Goal: Task Accomplishment & Management: Manage account settings

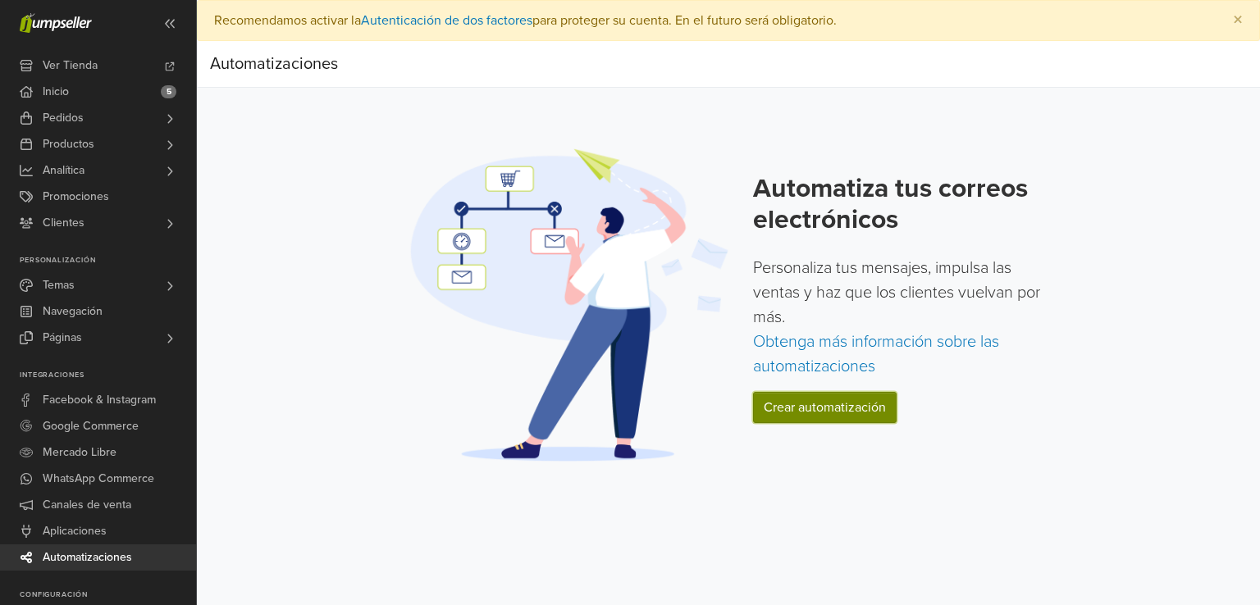
click at [864, 409] on link "Crear automatización" at bounding box center [825, 407] width 144 height 31
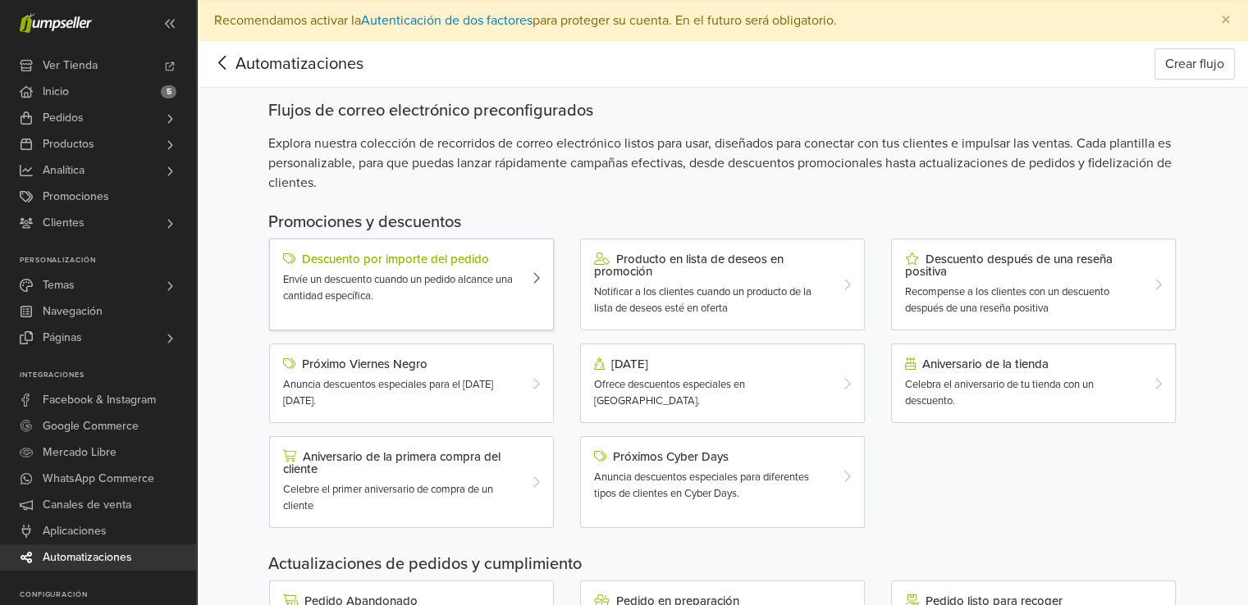
click at [468, 261] on div "Descuento por importe del pedido" at bounding box center [400, 259] width 234 height 13
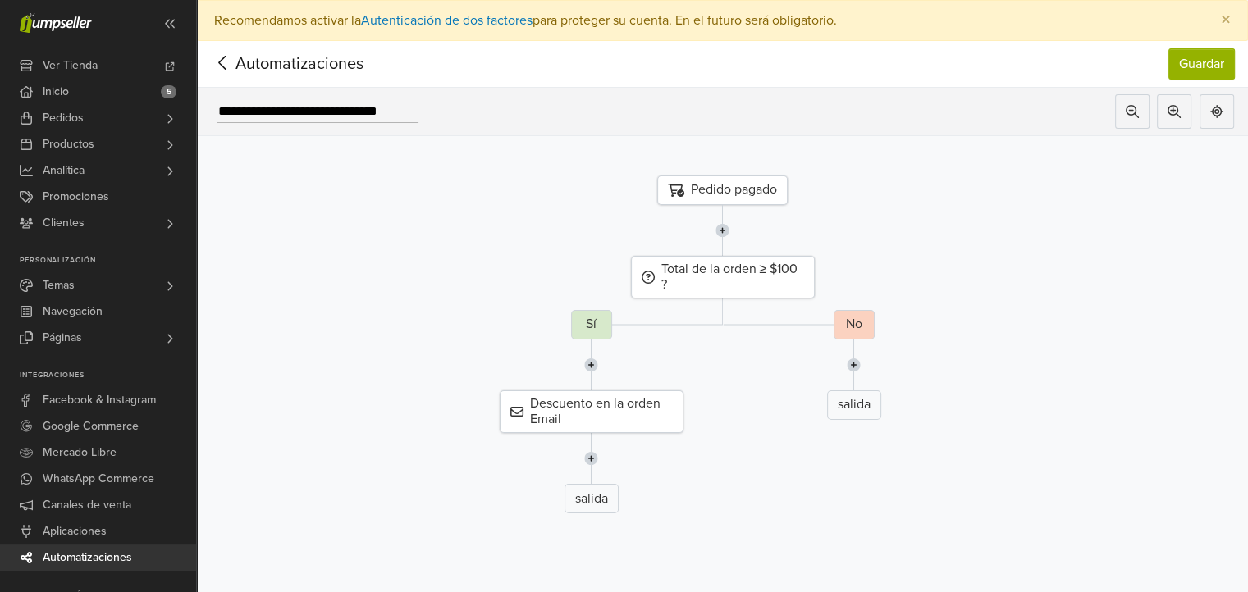
click at [226, 66] on icon at bounding box center [222, 63] width 25 height 21
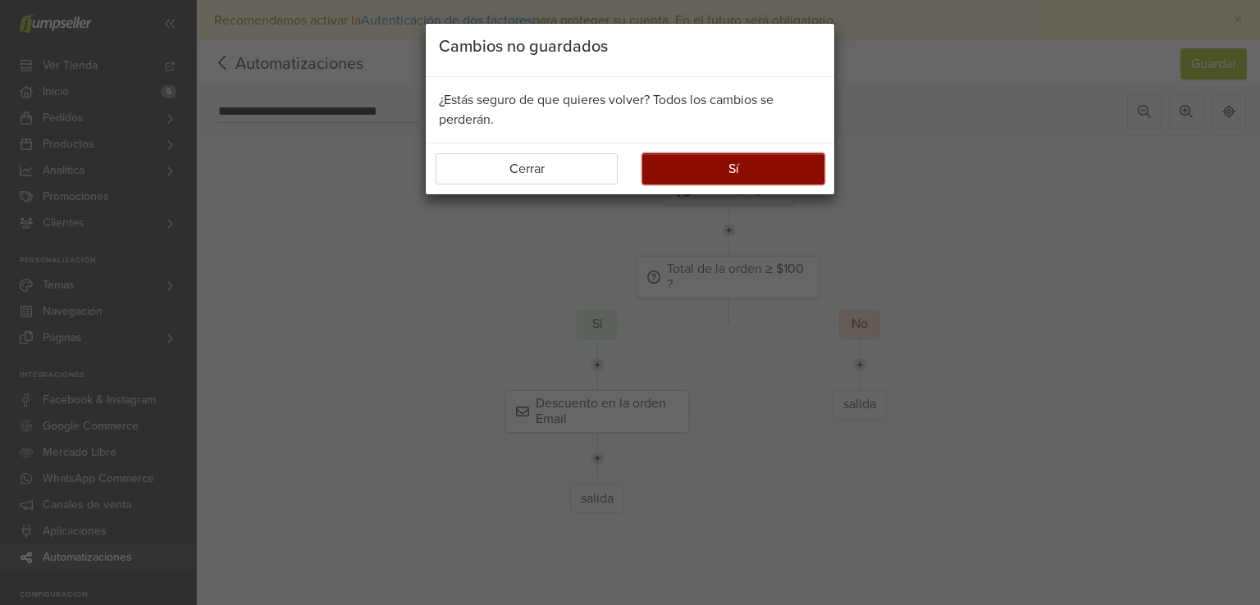
click at [710, 158] on button "Sí" at bounding box center [733, 168] width 182 height 31
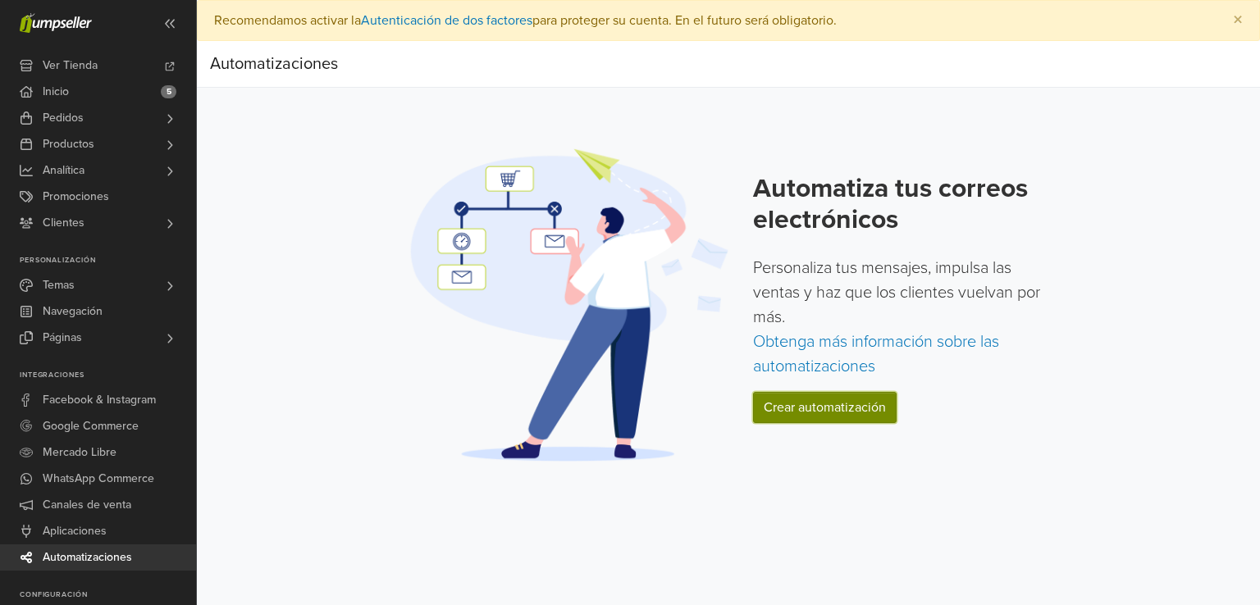
click at [840, 414] on link "Crear automatización" at bounding box center [825, 407] width 144 height 31
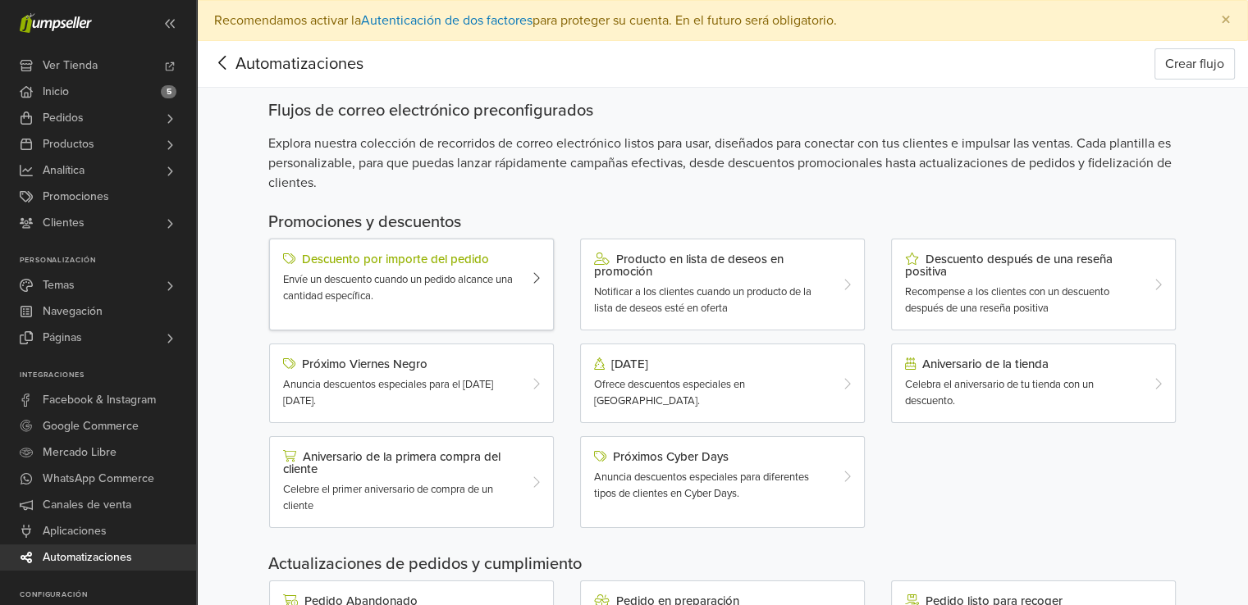
click at [492, 276] on span "Envíe un descuento cuando un pedido alcance una cantidad específica." at bounding box center [398, 288] width 230 height 30
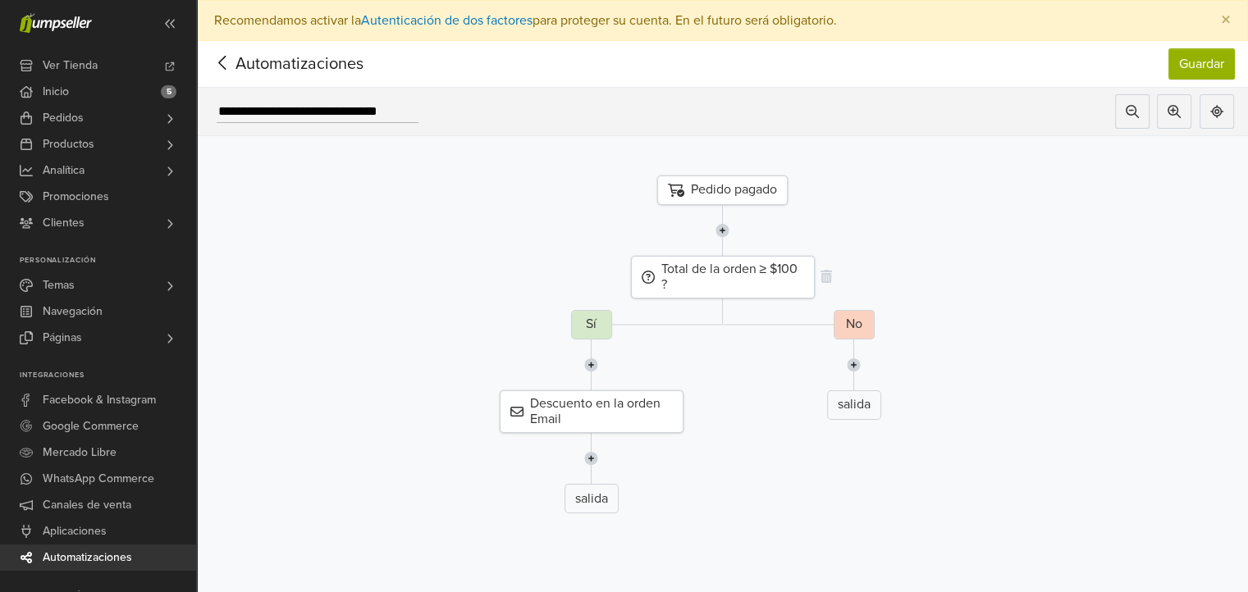
click at [794, 274] on div "Total de la orden ≥ $100 ?" at bounding box center [723, 277] width 184 height 43
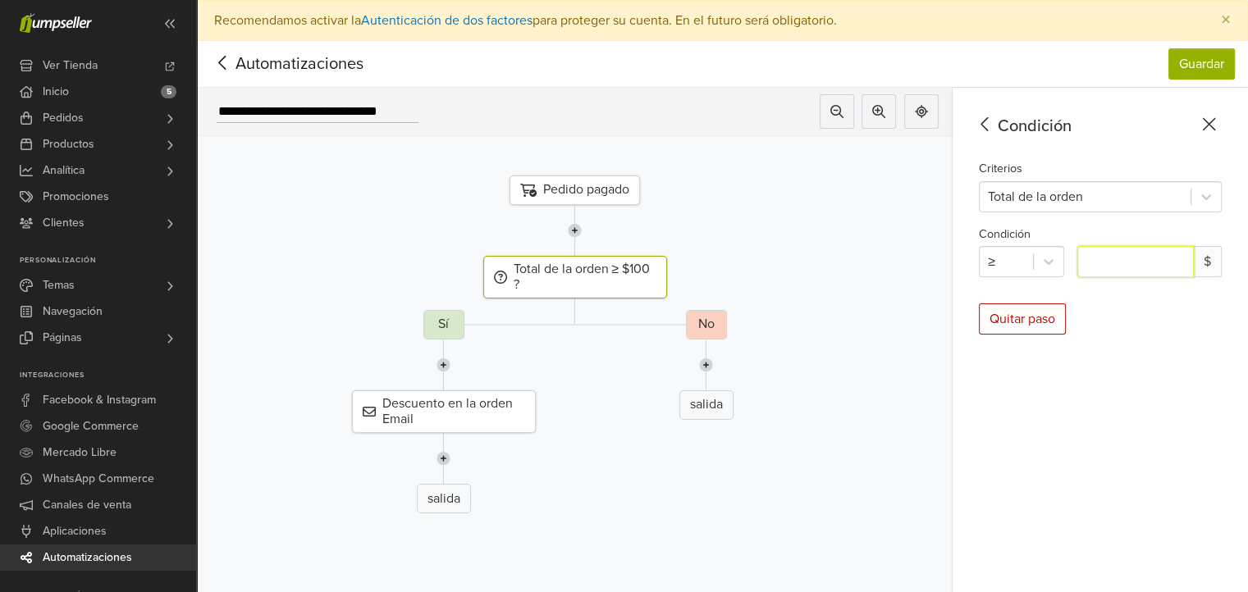
click at [1138, 272] on input "***" at bounding box center [1135, 261] width 116 height 31
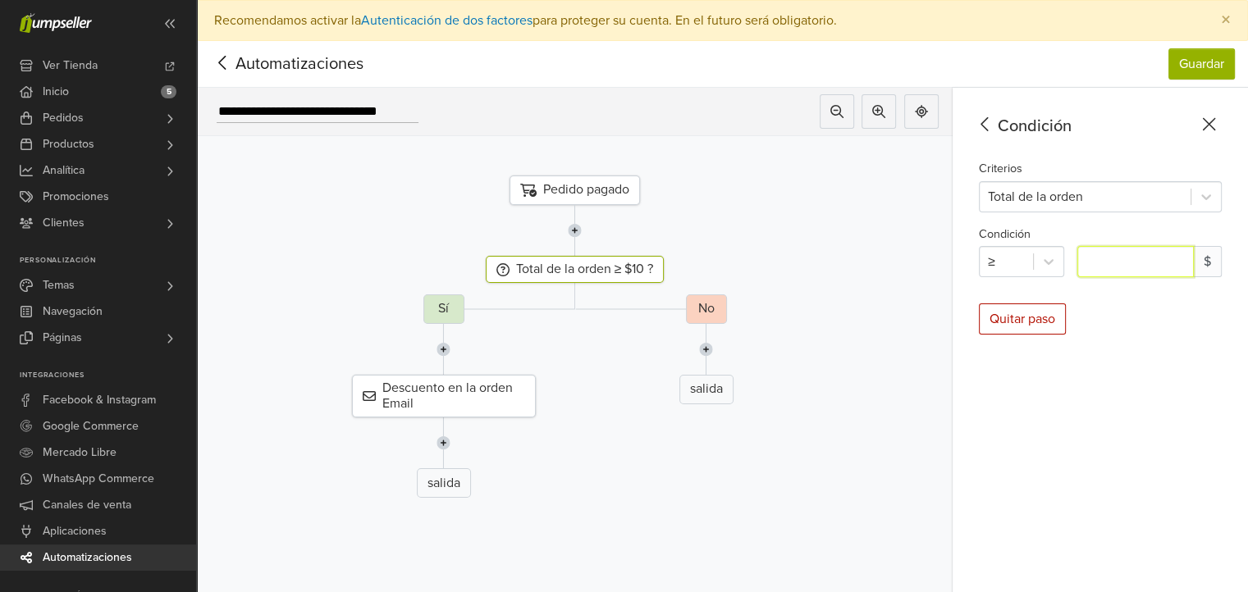
type input "*"
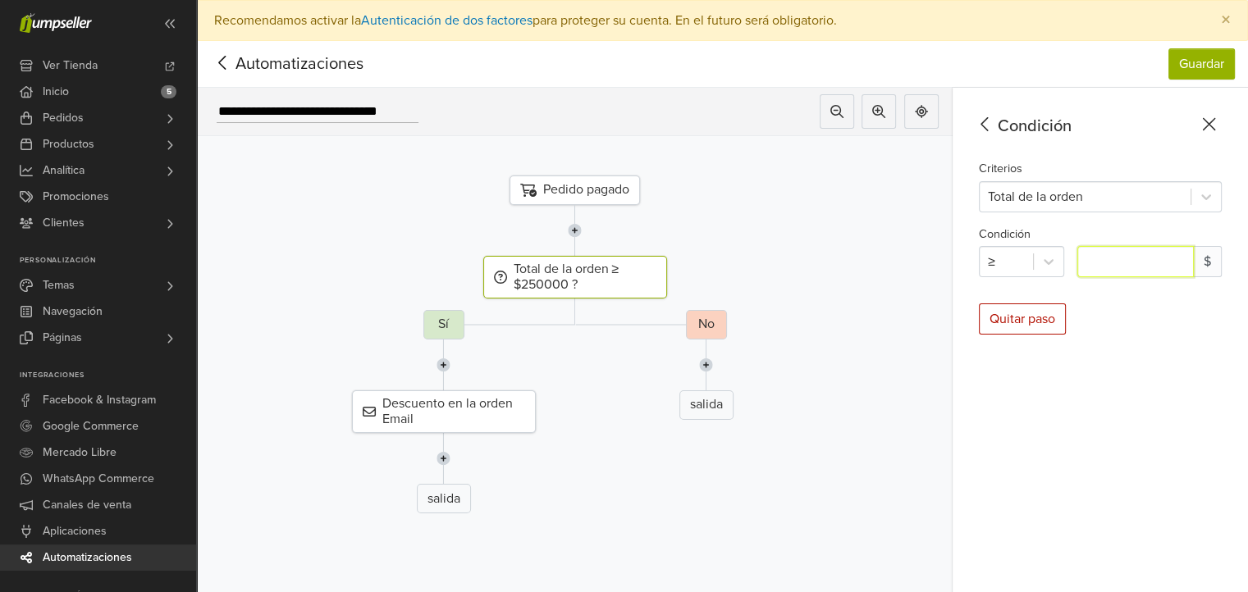
click at [451, 327] on div "No salida" at bounding box center [706, 418] width 780 height 217
type input "******"
click at [1208, 69] on button "Guardar" at bounding box center [1201, 63] width 66 height 31
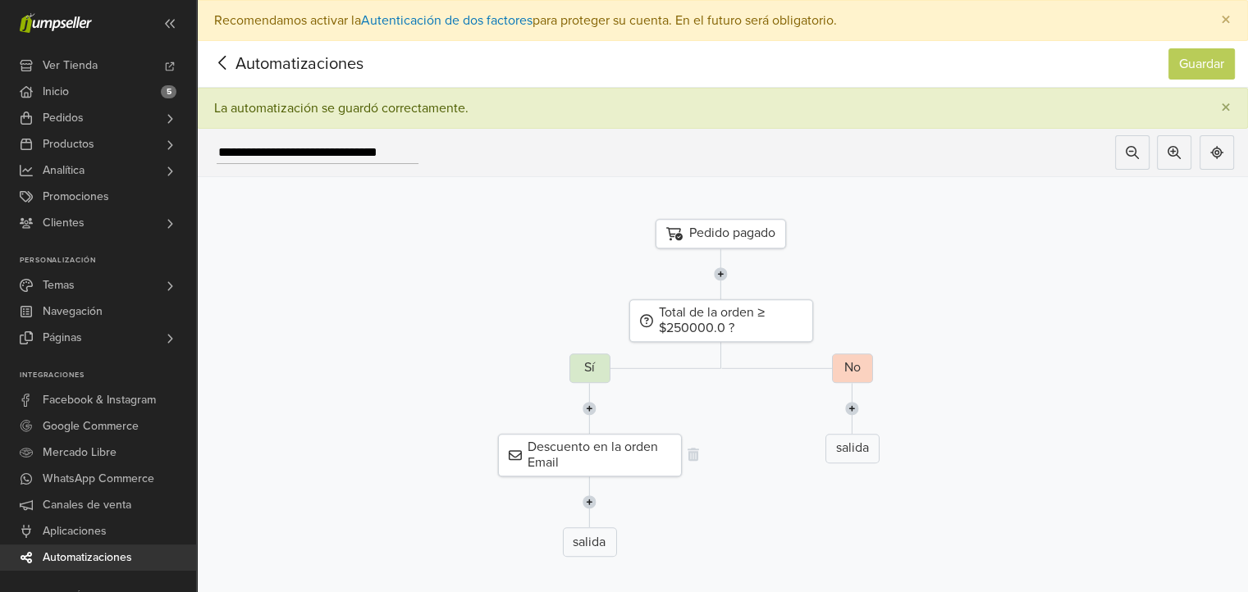
click at [570, 437] on div "Descuento en la orden Email" at bounding box center [589, 455] width 184 height 43
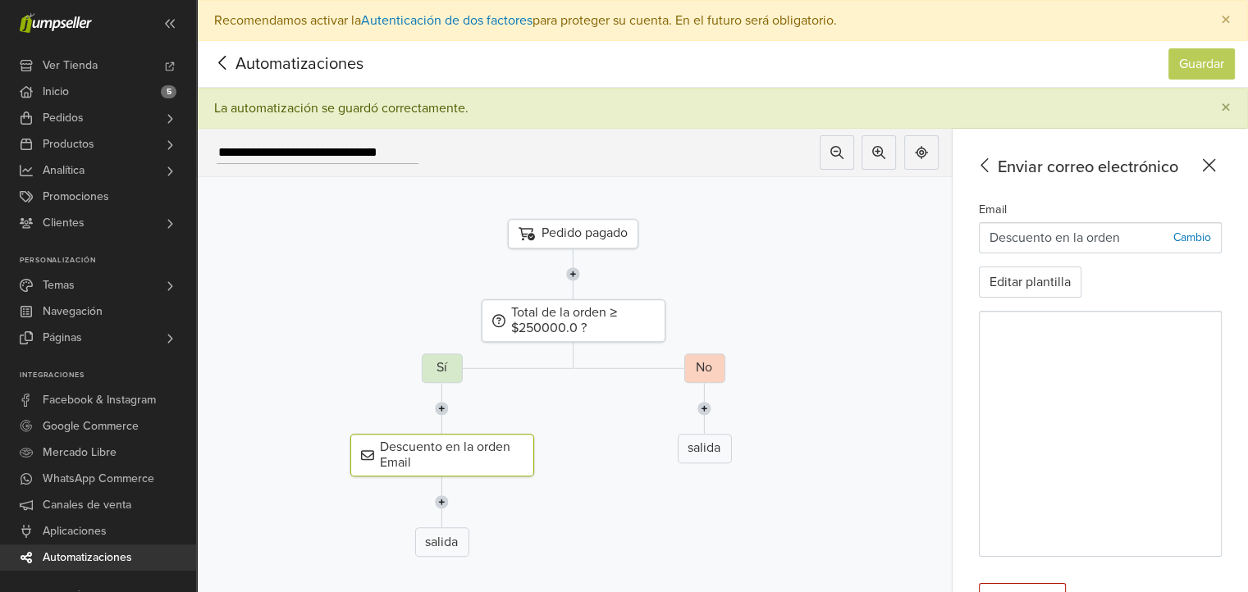
scroll to position [82, 0]
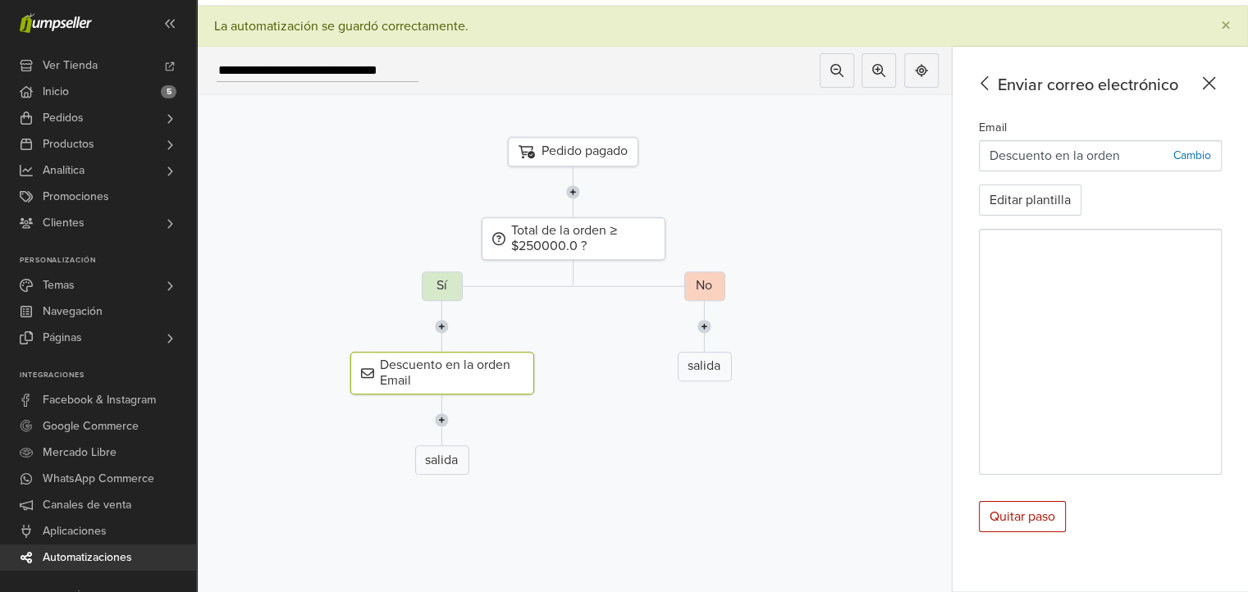
click at [1216, 83] on icon at bounding box center [1209, 83] width 13 height 13
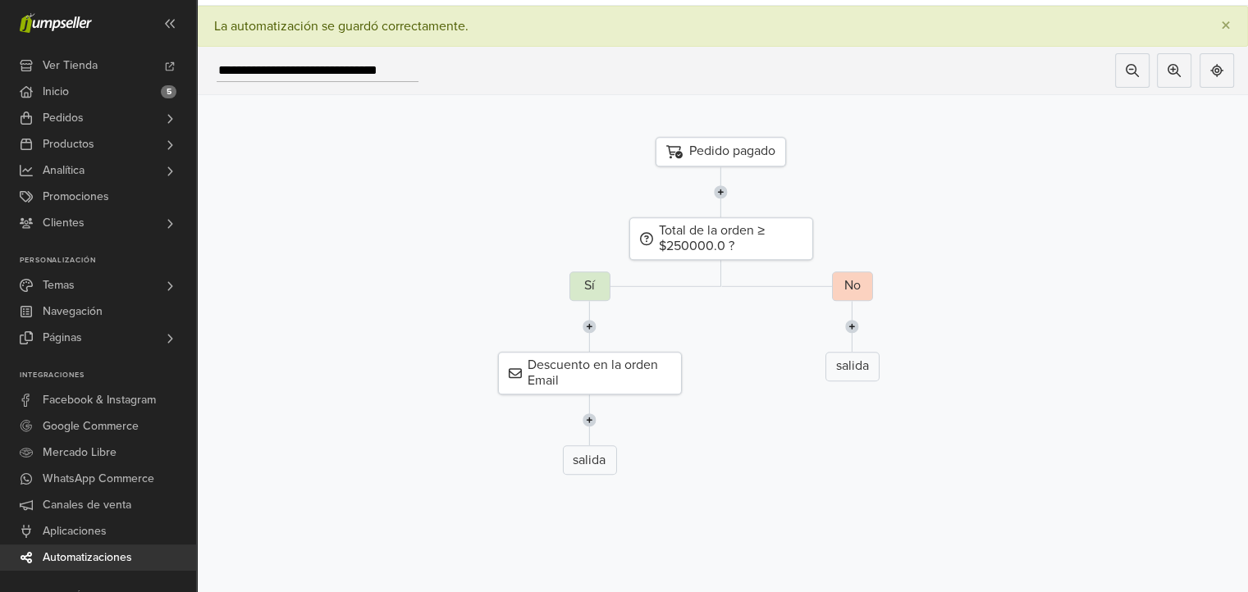
click at [768, 152] on div "Pedido pagado" at bounding box center [721, 152] width 130 height 30
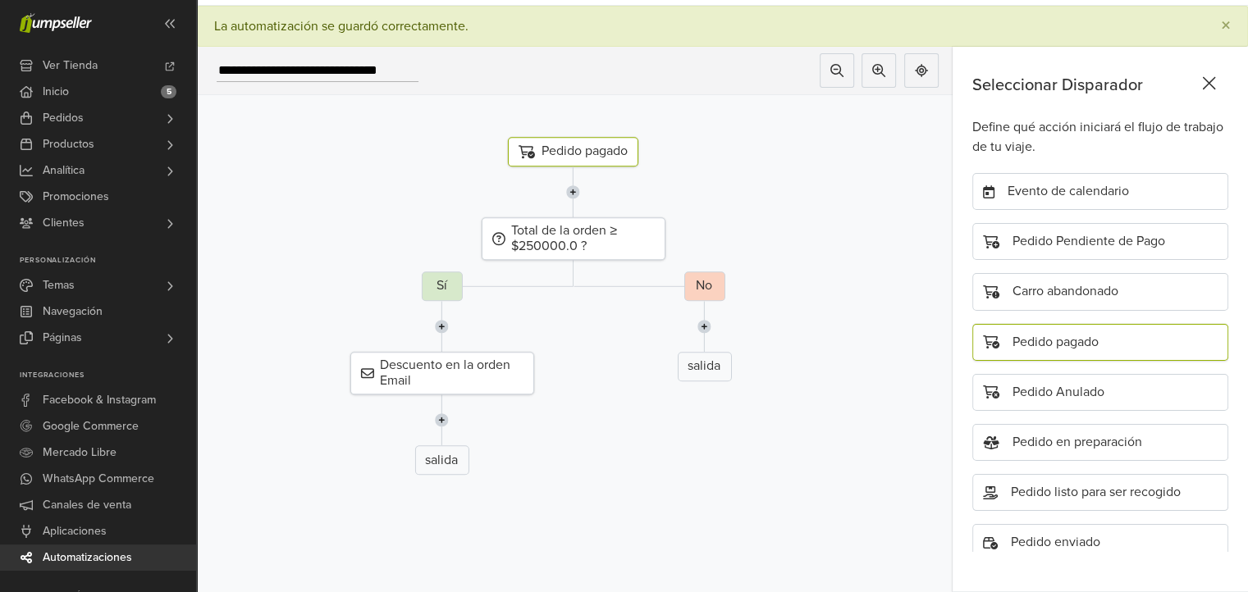
scroll to position [94, 0]
click at [763, 224] on div "Total de la orden ≥ $250000.0 ? Sí Descuento en la orden Email salida No salida" at bounding box center [573, 350] width 780 height 267
click at [1221, 73] on icon at bounding box center [1208, 83] width 25 height 21
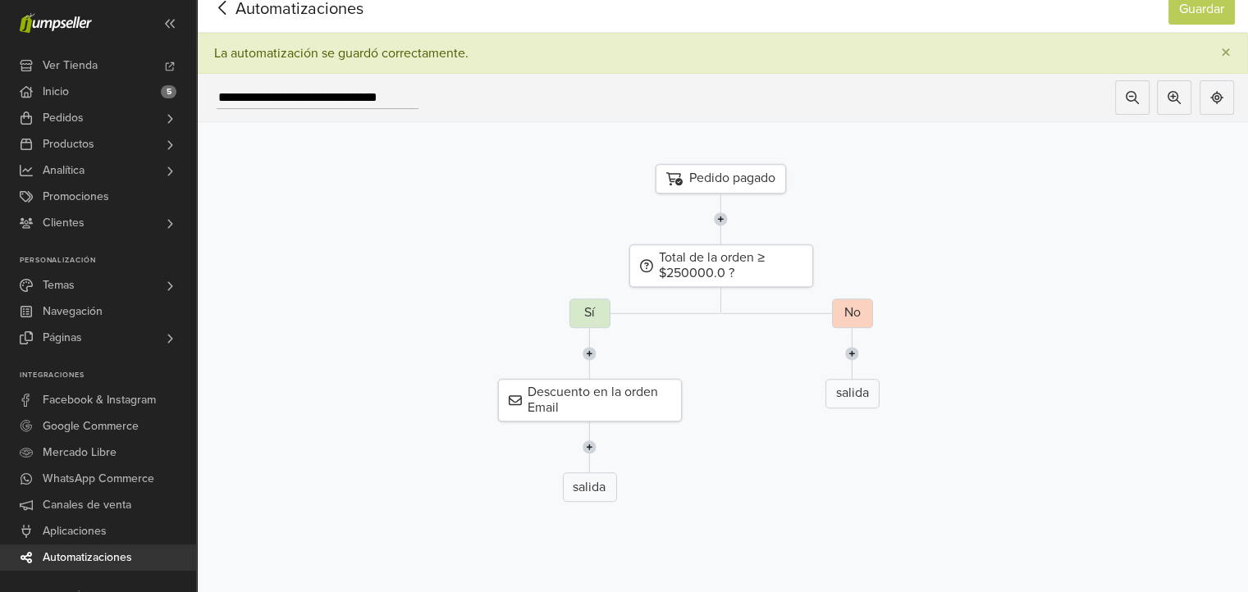
scroll to position [0, 0]
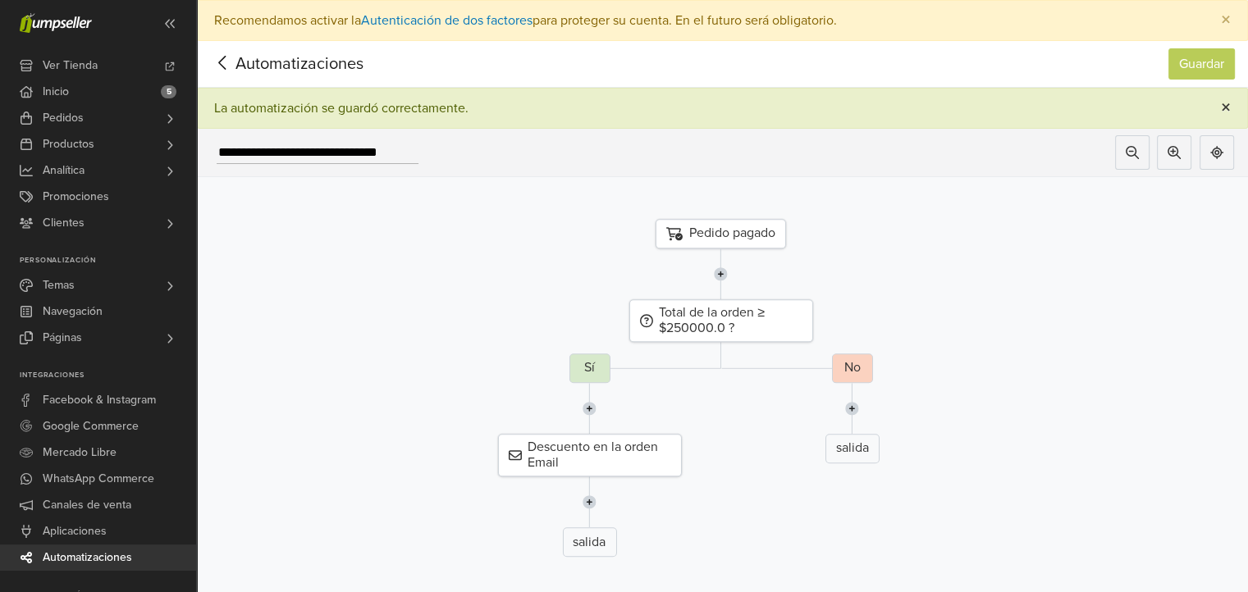
click at [1231, 107] on span "×" at bounding box center [1226, 108] width 10 height 24
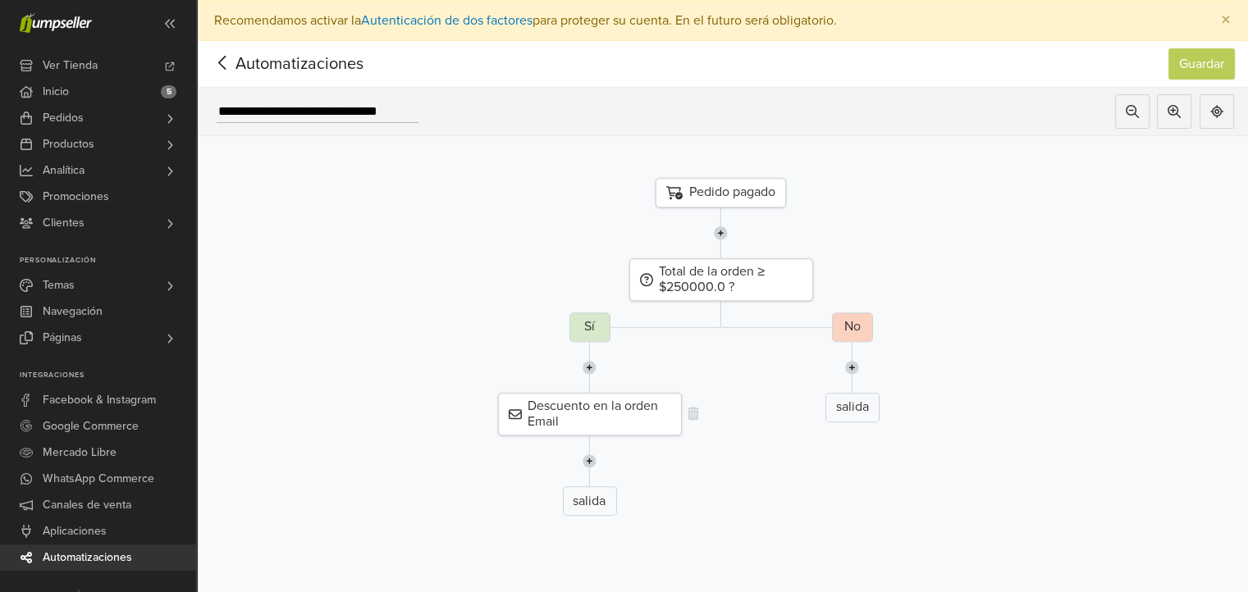
click at [628, 417] on div "Descuento en la orden Email" at bounding box center [589, 414] width 184 height 43
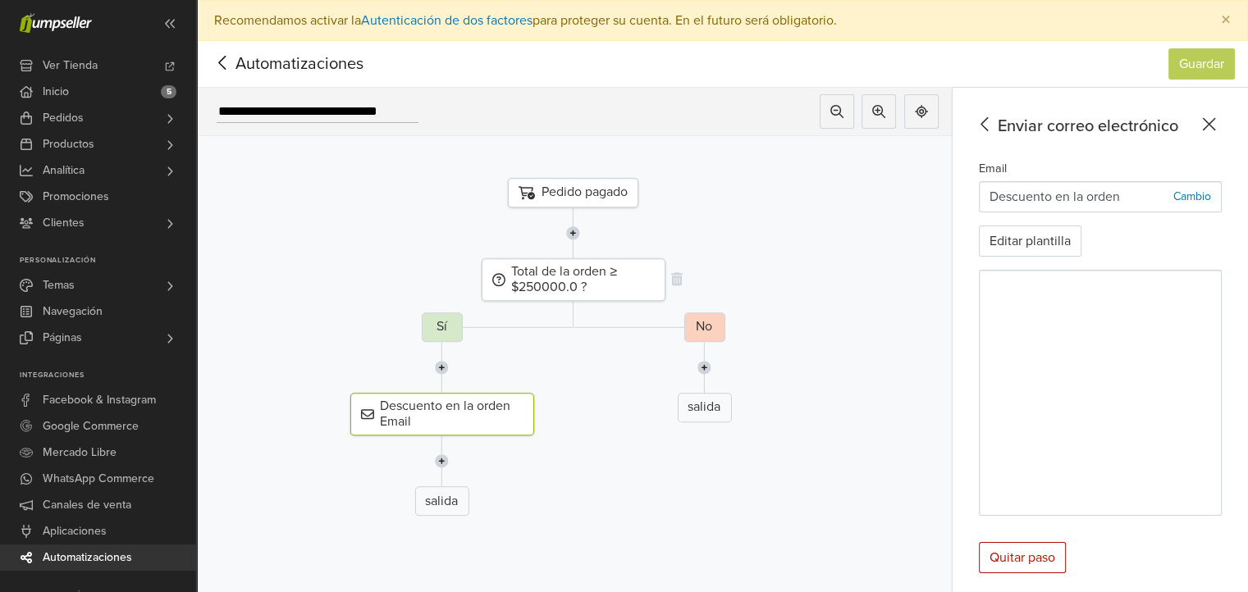
click at [627, 283] on div "Total de la orden ≥ $250000.0 ?" at bounding box center [573, 279] width 184 height 43
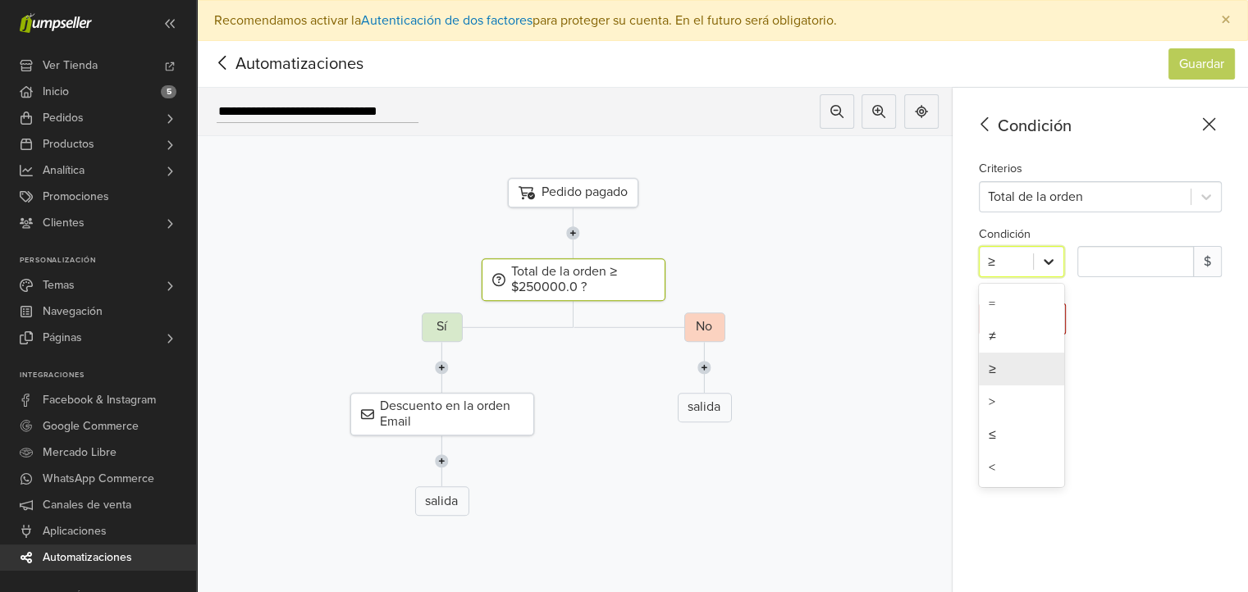
click at [1053, 259] on icon at bounding box center [1048, 262] width 16 height 16
click at [884, 349] on div at bounding box center [704, 367] width 805 height 51
click at [1086, 198] on div at bounding box center [1085, 196] width 194 height 23
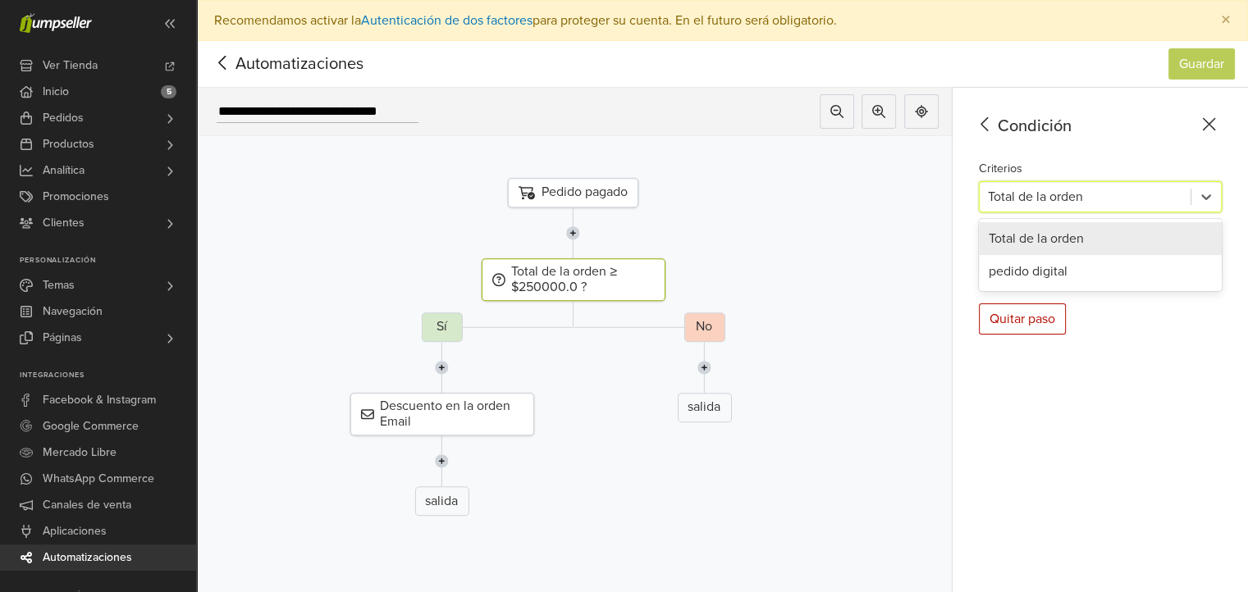
click at [891, 191] on div "Pedido pagado" at bounding box center [573, 193] width 780 height 30
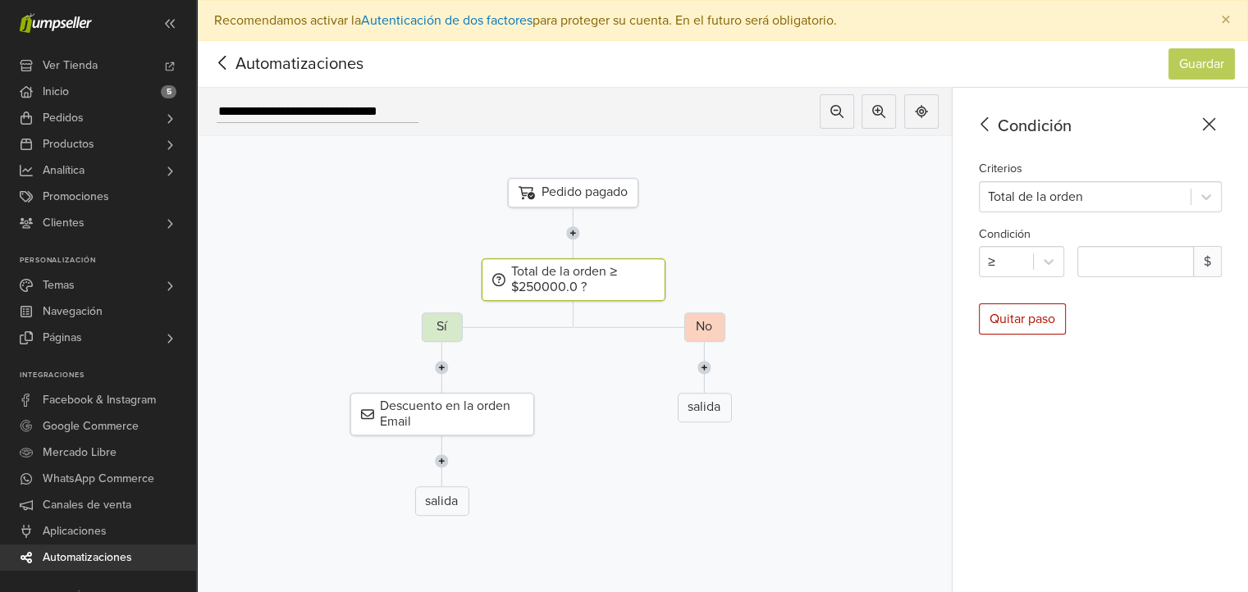
click at [989, 120] on icon at bounding box center [984, 124] width 25 height 21
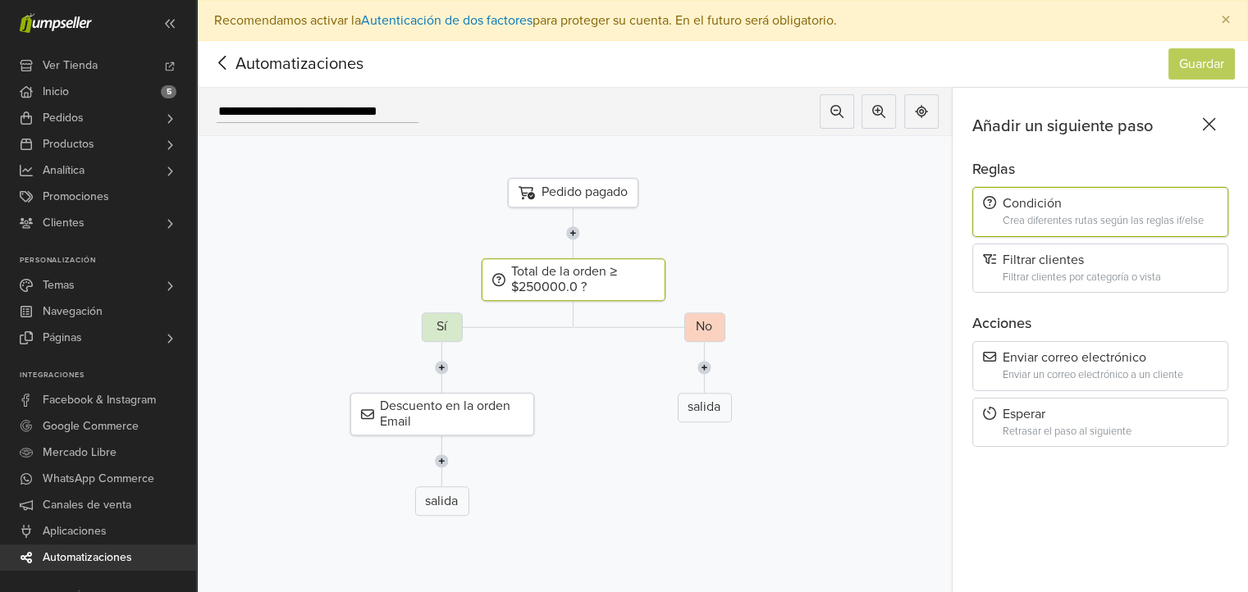
click at [215, 63] on icon at bounding box center [222, 63] width 25 height 21
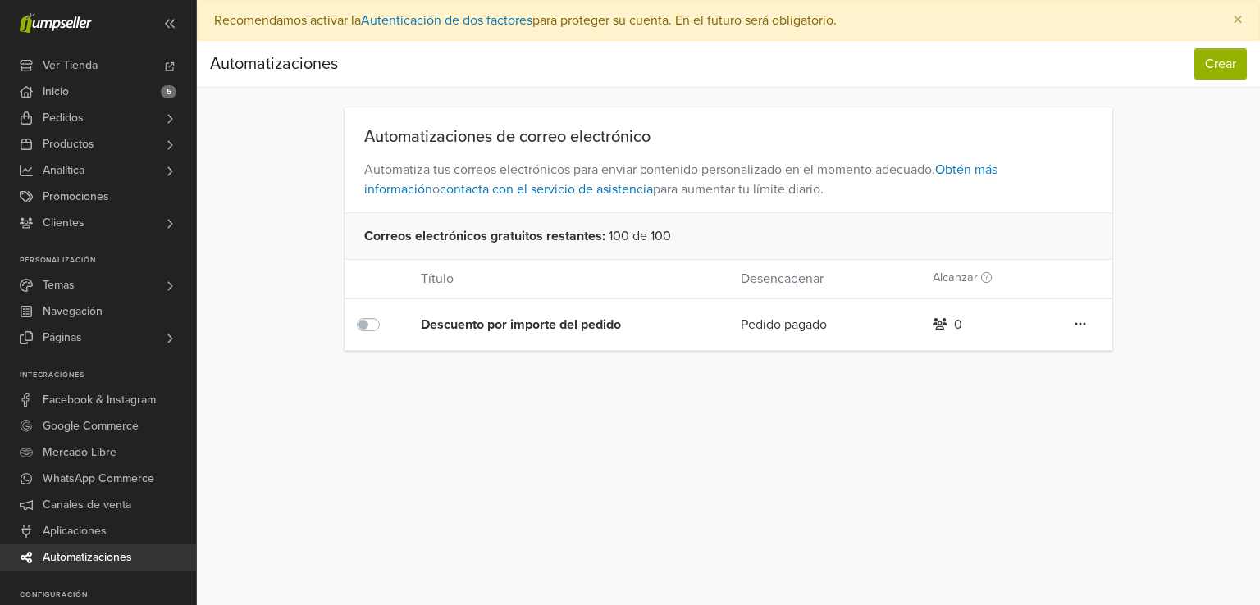
click at [604, 331] on div "Descuento por importe del pedido" at bounding box center [549, 325] width 256 height 20
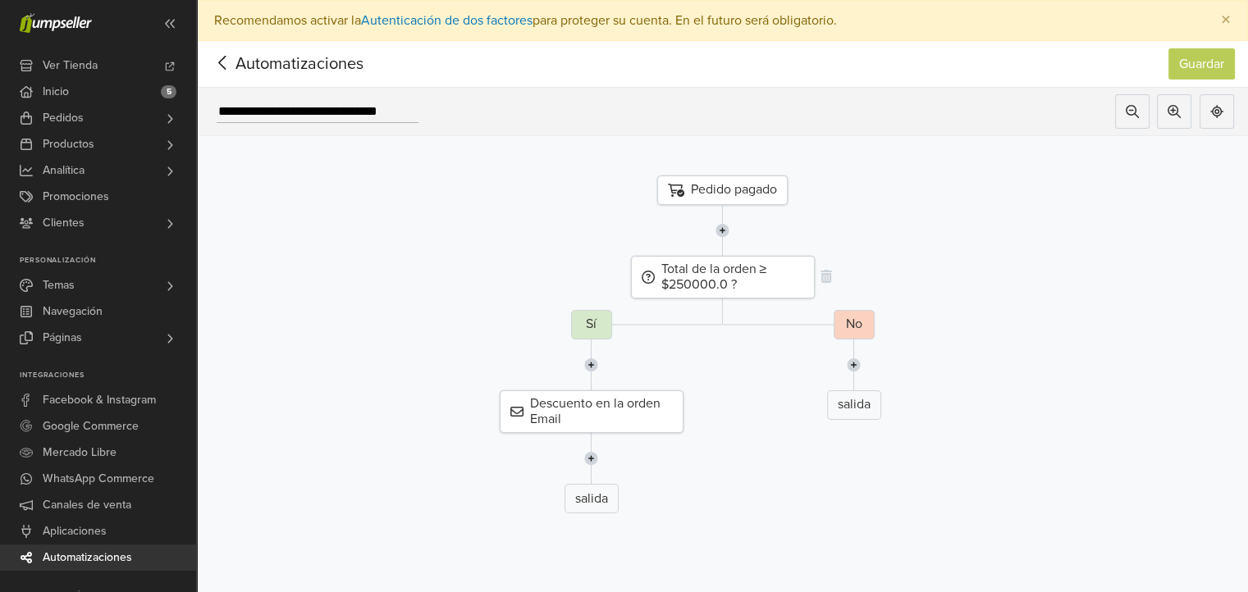
click at [748, 276] on div "Total de la orden ≥ $250000.0 ?" at bounding box center [723, 277] width 184 height 43
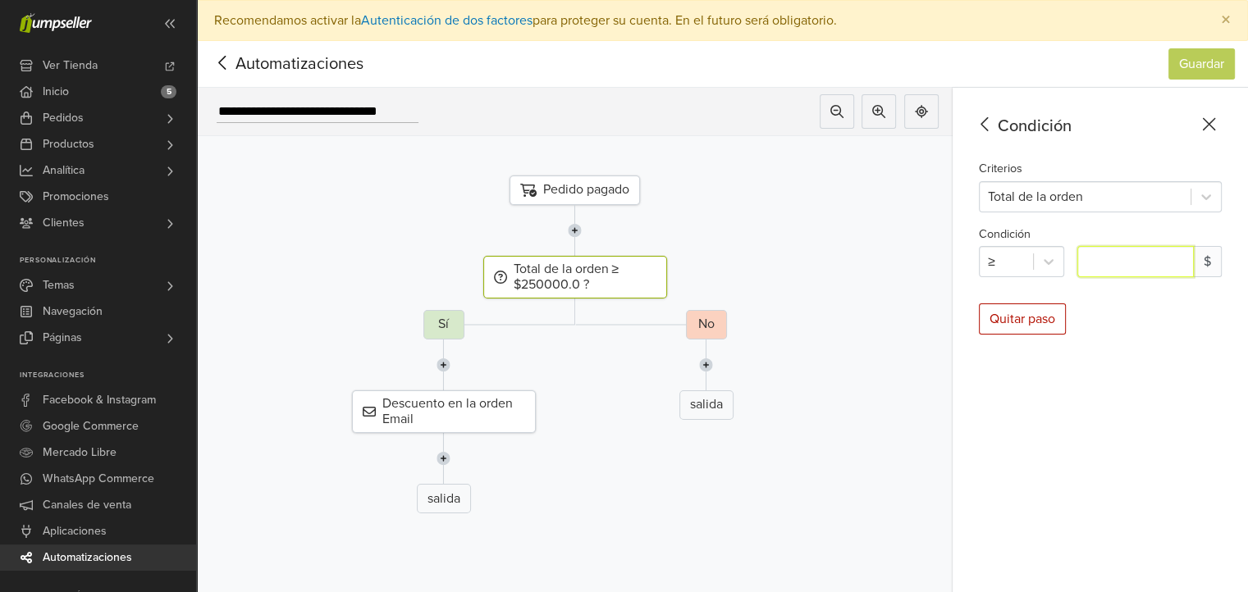
drag, startPoint x: 1175, startPoint y: 266, endPoint x: 1099, endPoint y: 267, distance: 75.5
click at [1099, 267] on input "********" at bounding box center [1135, 261] width 116 height 31
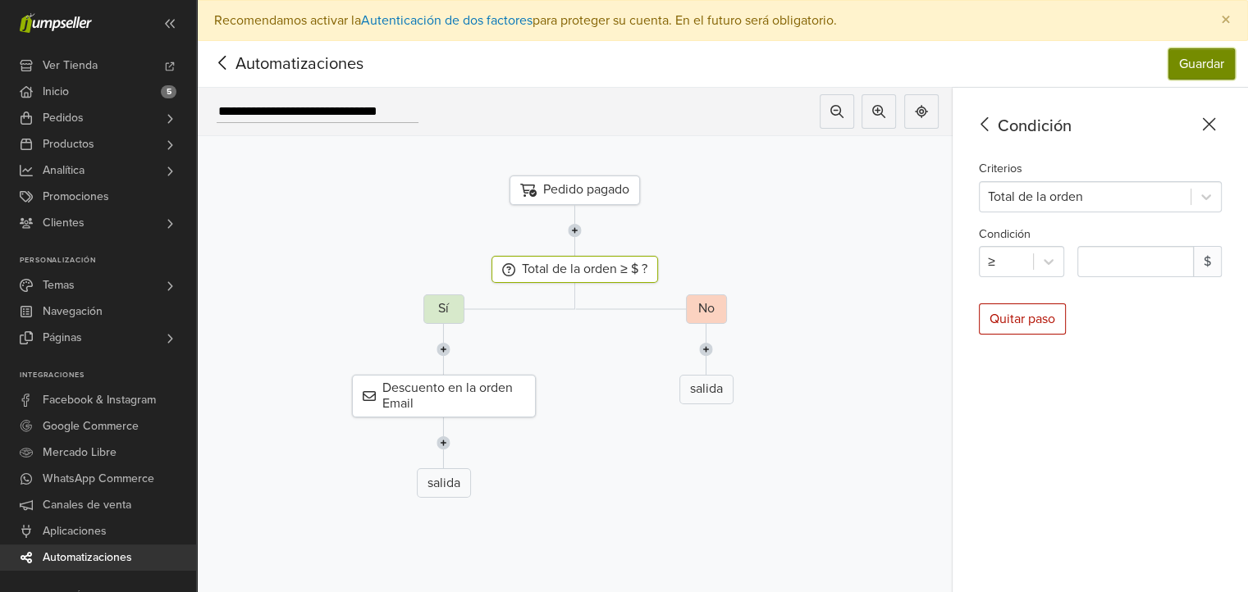
click at [1213, 48] on button "Guardar" at bounding box center [1201, 63] width 66 height 31
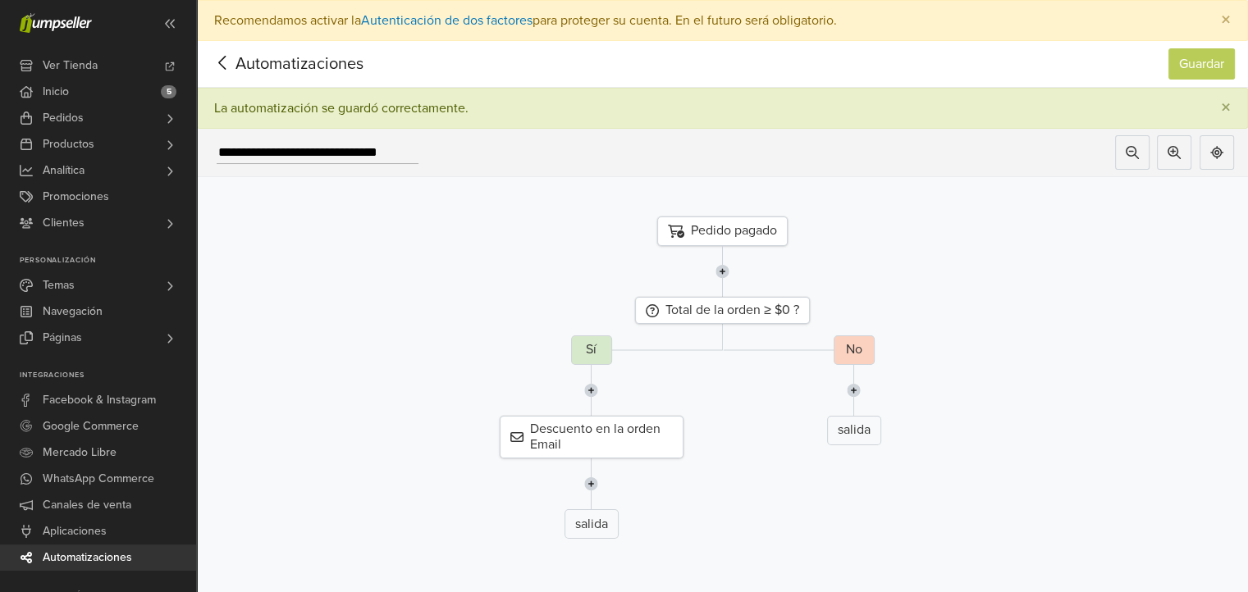
click at [225, 69] on icon at bounding box center [221, 63] width 7 height 14
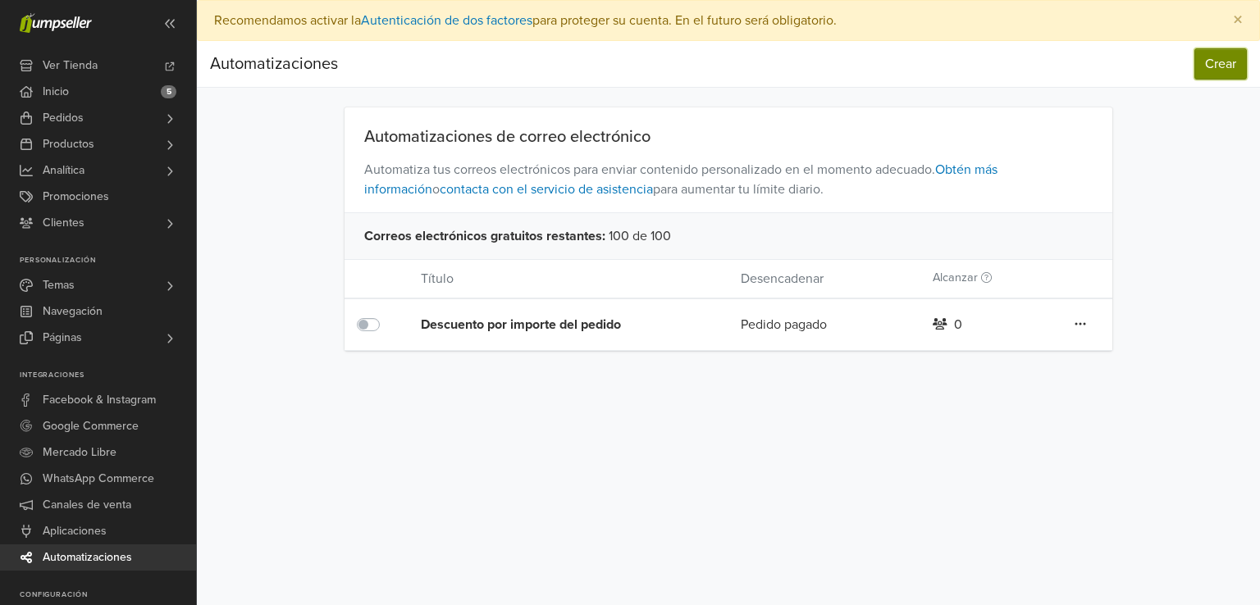
click at [1234, 69] on button "Crear" at bounding box center [1221, 63] width 53 height 31
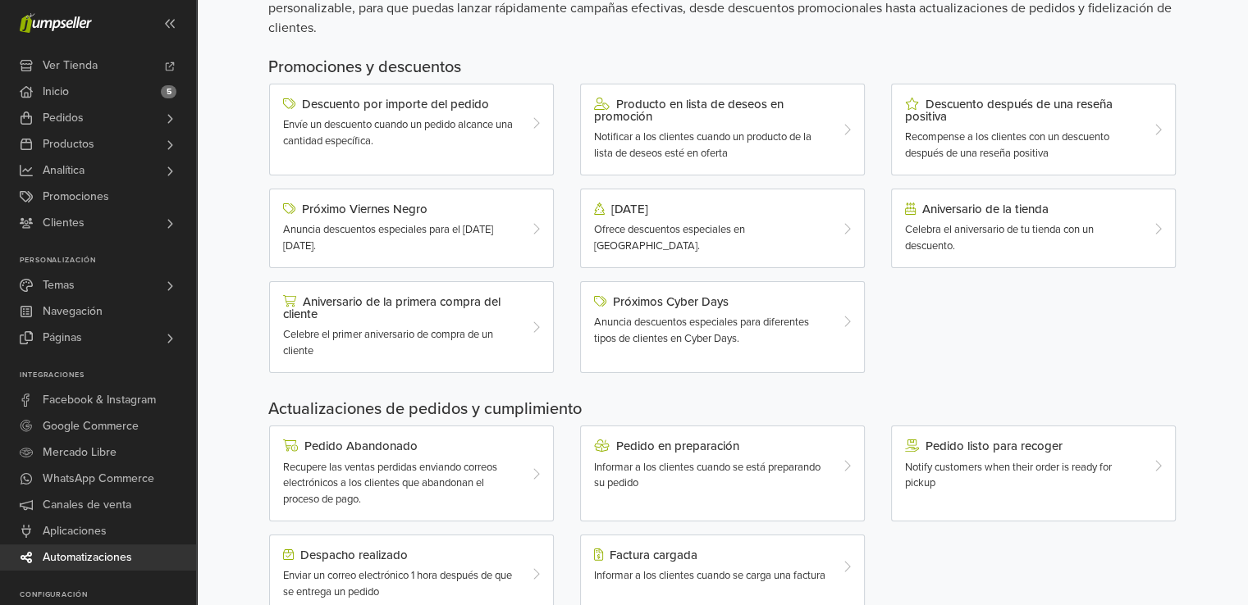
scroll to position [164, 0]
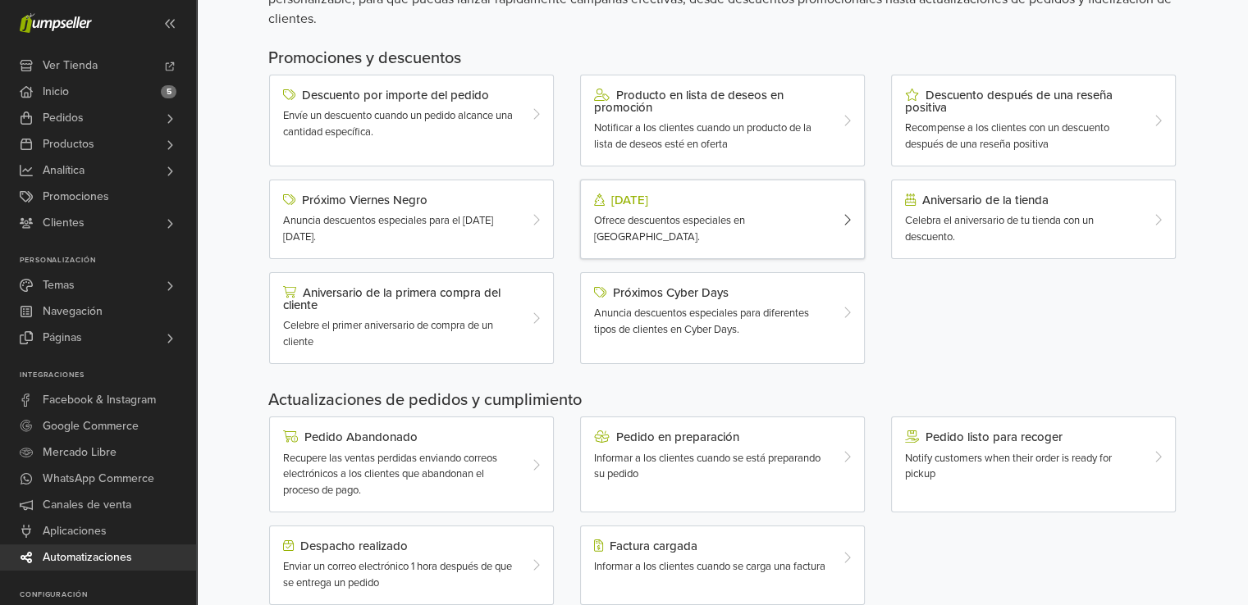
click at [708, 197] on div "[DATE]" at bounding box center [711, 200] width 234 height 13
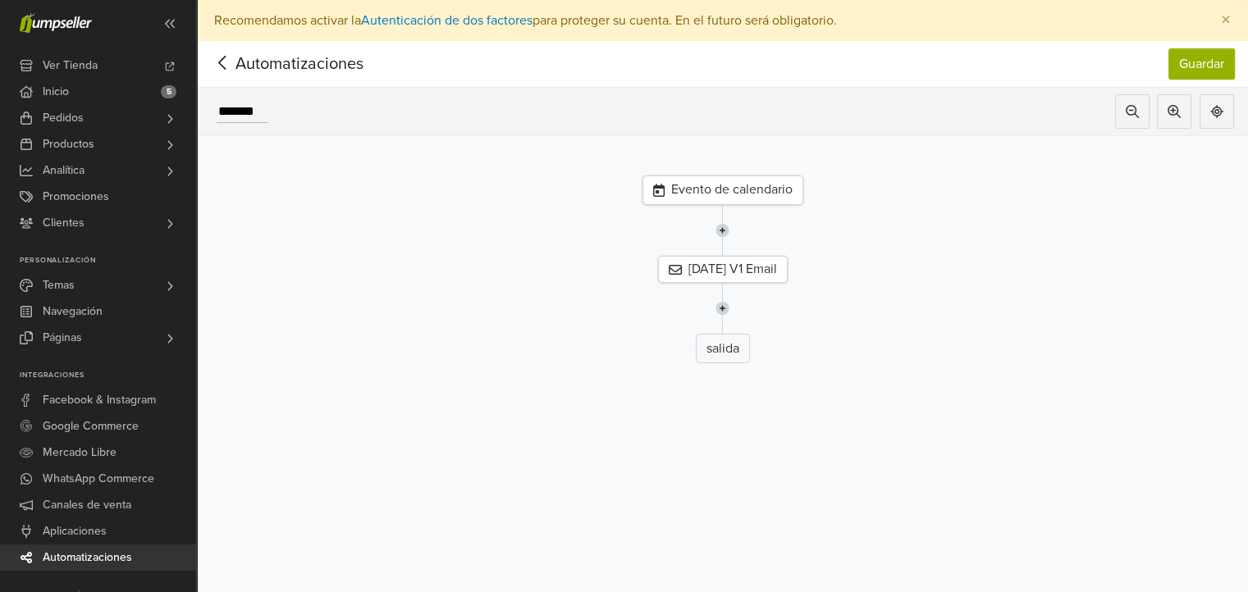
click at [747, 195] on div "Evento de calendario" at bounding box center [722, 191] width 161 height 30
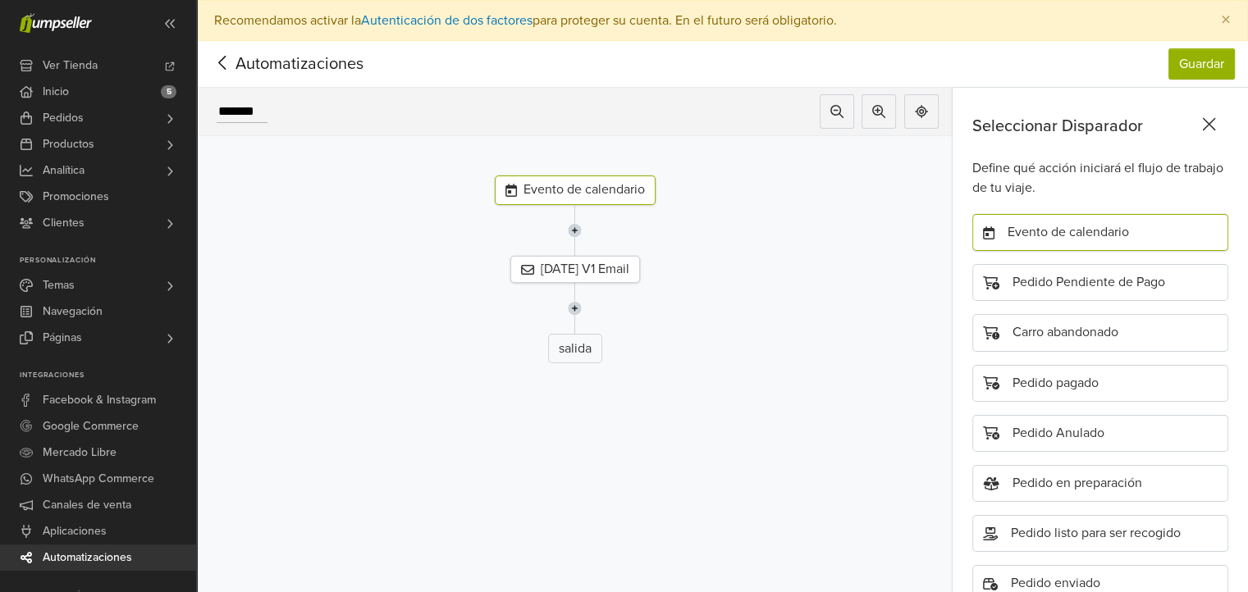
click at [1058, 235] on div "Evento de calendario" at bounding box center [1100, 232] width 256 height 37
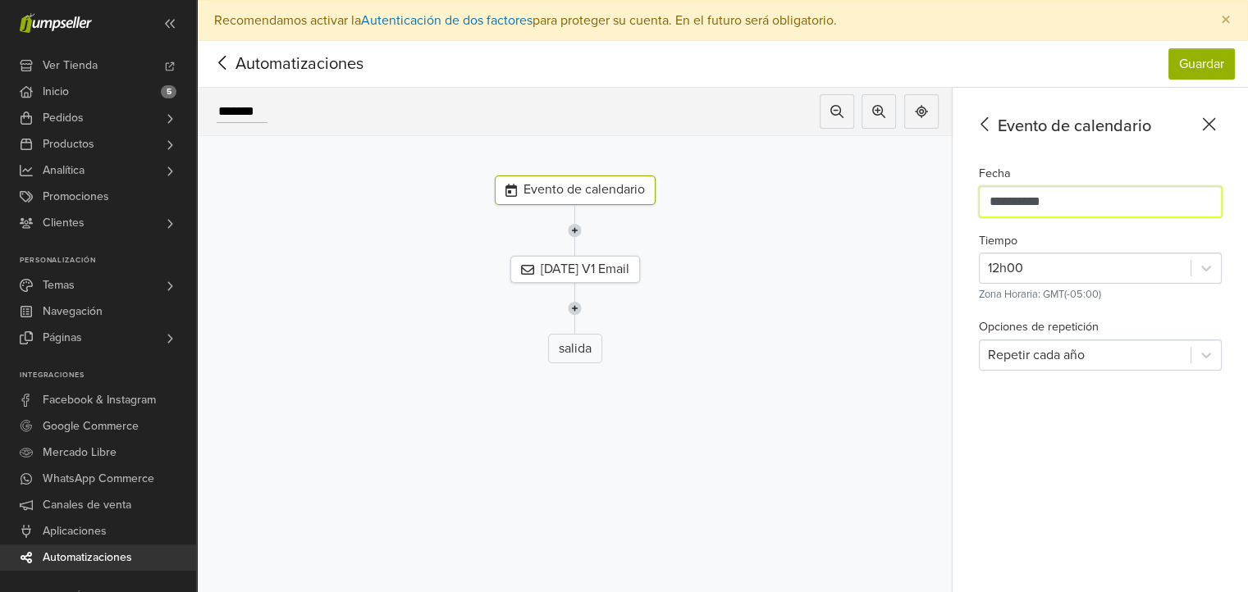
click at [1014, 205] on input "**********" at bounding box center [1100, 201] width 243 height 31
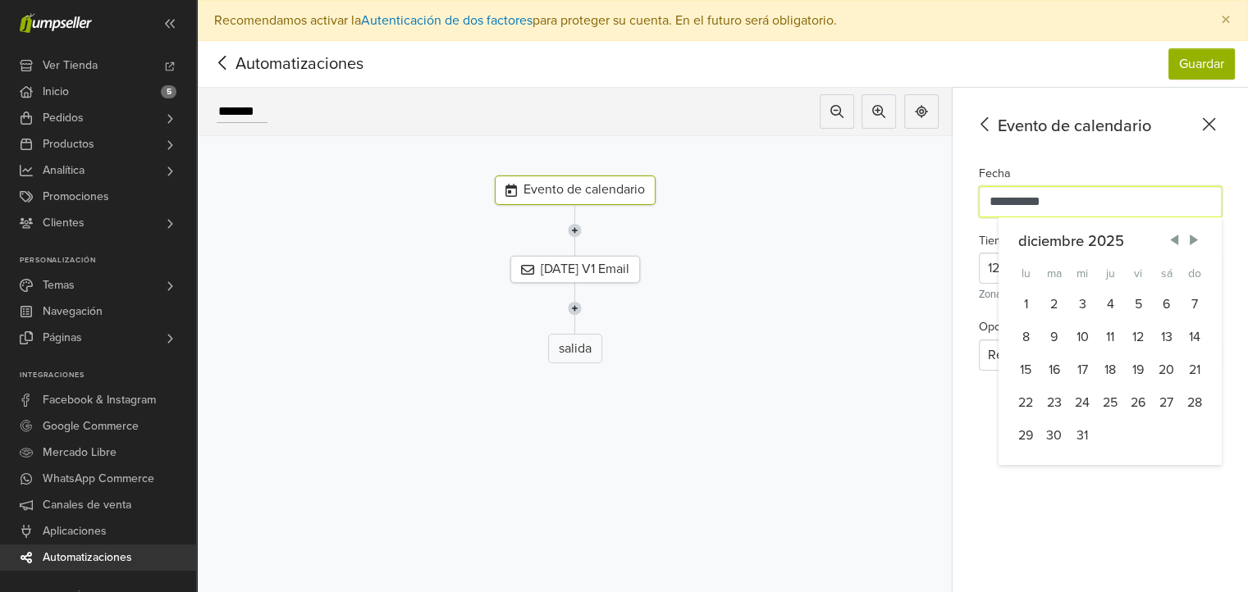
click at [1014, 201] on input "**********" at bounding box center [1100, 201] width 243 height 31
click at [1016, 201] on input "**********" at bounding box center [1100, 201] width 243 height 31
click at [571, 352] on div "salida" at bounding box center [575, 349] width 54 height 30
click at [1014, 203] on input "**********" at bounding box center [1100, 201] width 243 height 31
click at [1202, 240] on span "Next Month" at bounding box center [1193, 240] width 16 height 16
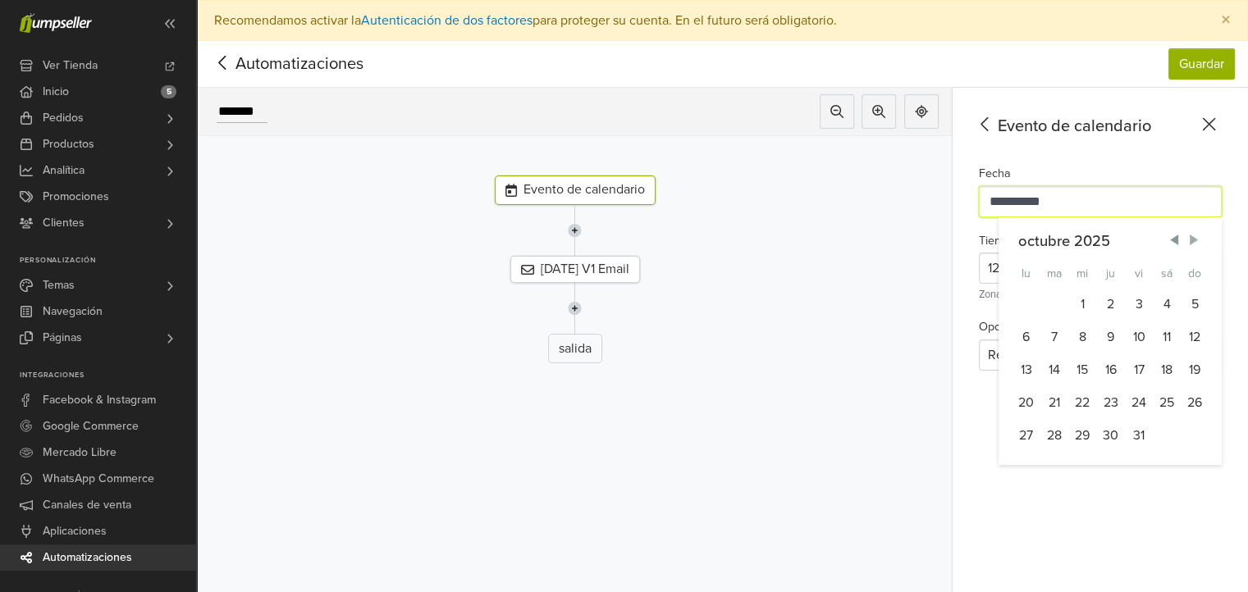
click at [1202, 240] on span "Next Month" at bounding box center [1193, 240] width 16 height 16
click at [1202, 239] on span "Next Month" at bounding box center [1193, 240] width 16 height 16
click at [1031, 402] on div "22" at bounding box center [1026, 402] width 28 height 33
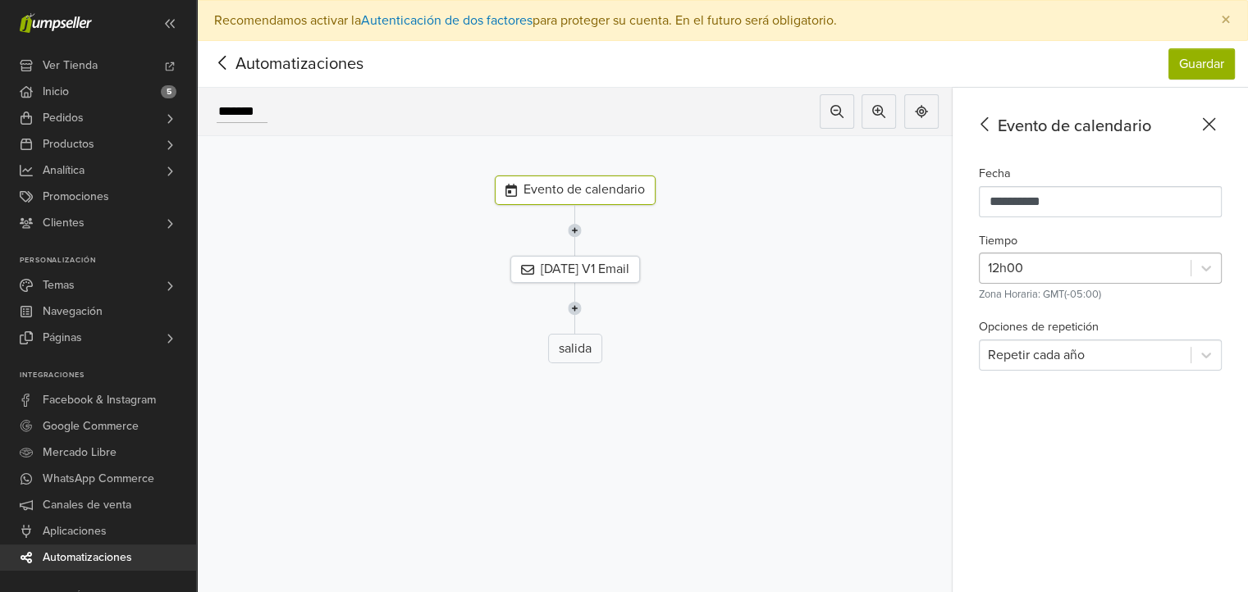
click at [1060, 264] on div at bounding box center [1085, 268] width 194 height 23
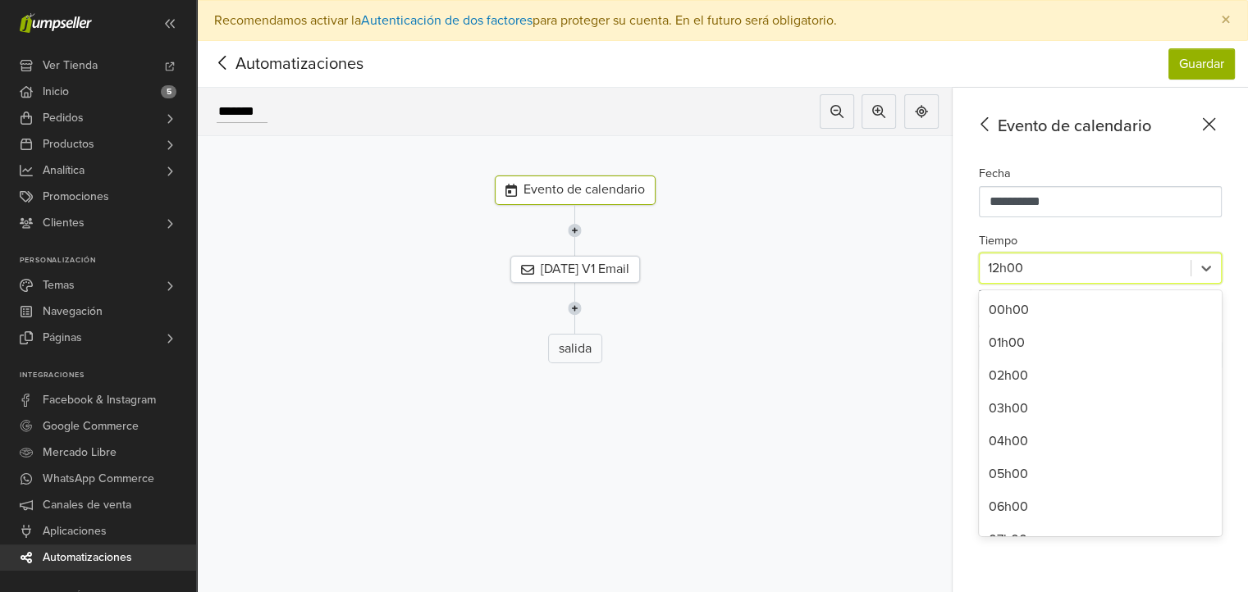
scroll to position [194, 0]
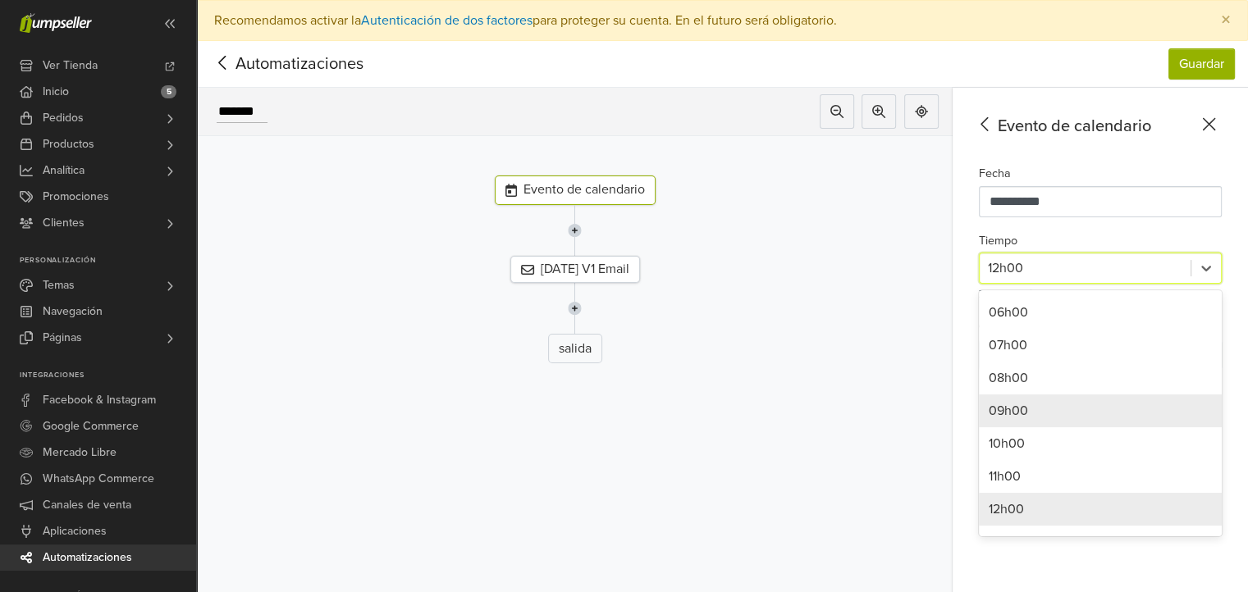
click at [1064, 408] on div "09h00" at bounding box center [1100, 411] width 243 height 33
click at [1064, 408] on div "**********" at bounding box center [1099, 361] width 295 height 546
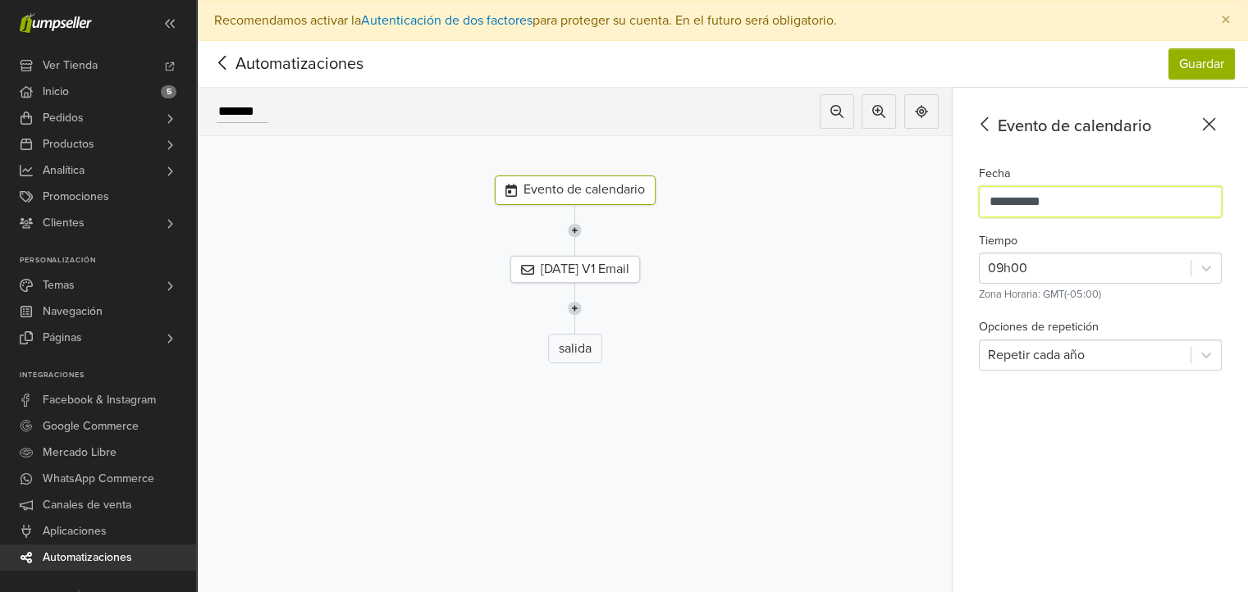
click at [1018, 208] on input "**********" at bounding box center [1100, 201] width 243 height 31
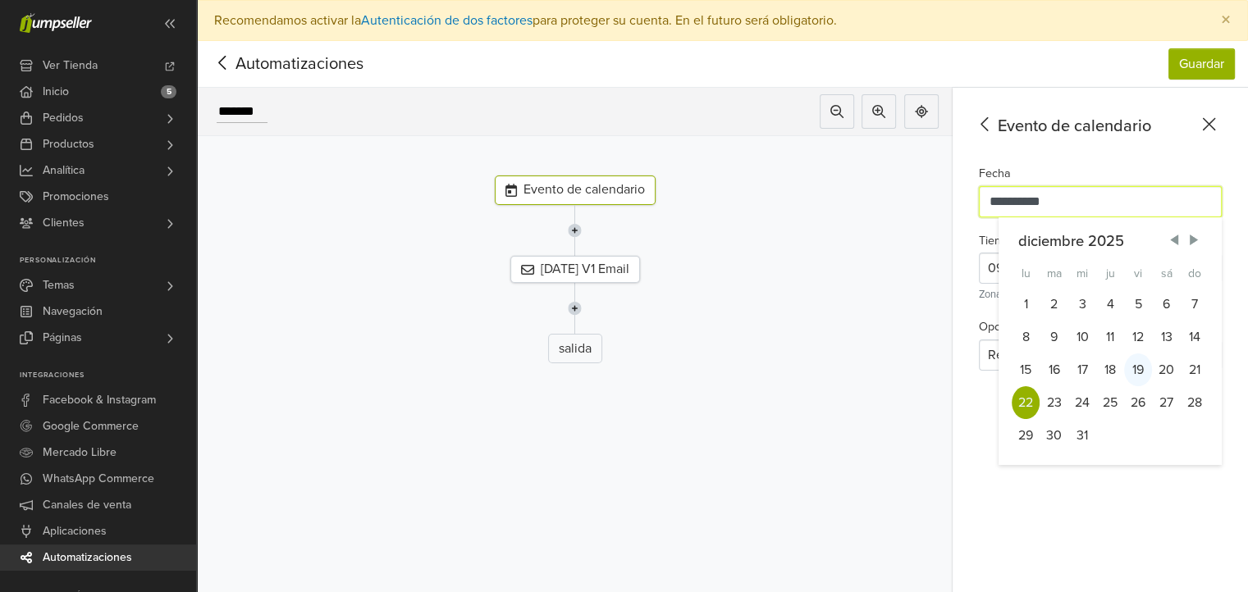
click at [1144, 375] on div "19" at bounding box center [1138, 370] width 28 height 33
type input "**********"
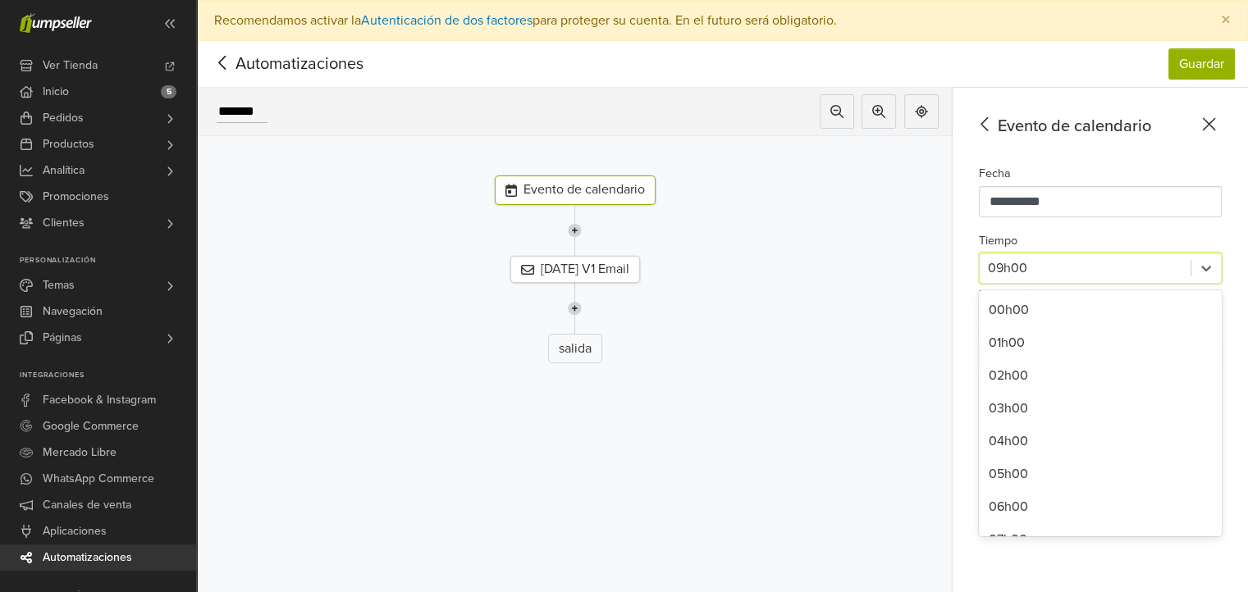
click at [1041, 272] on div at bounding box center [1085, 268] width 194 height 23
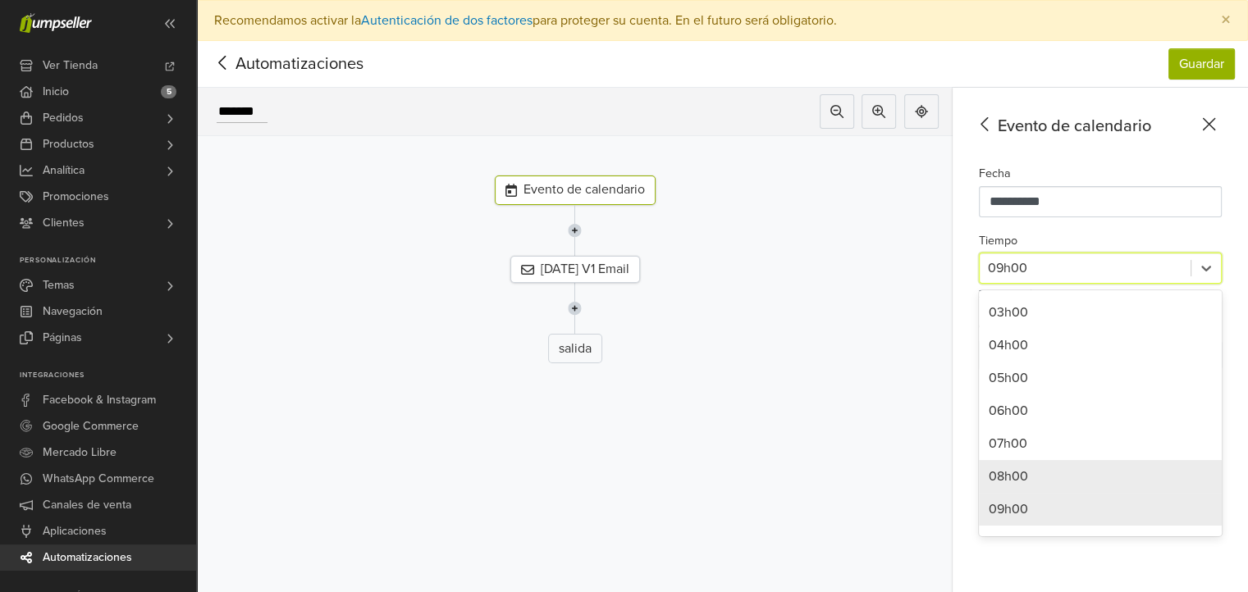
click at [1045, 477] on div "08h00" at bounding box center [1100, 476] width 243 height 33
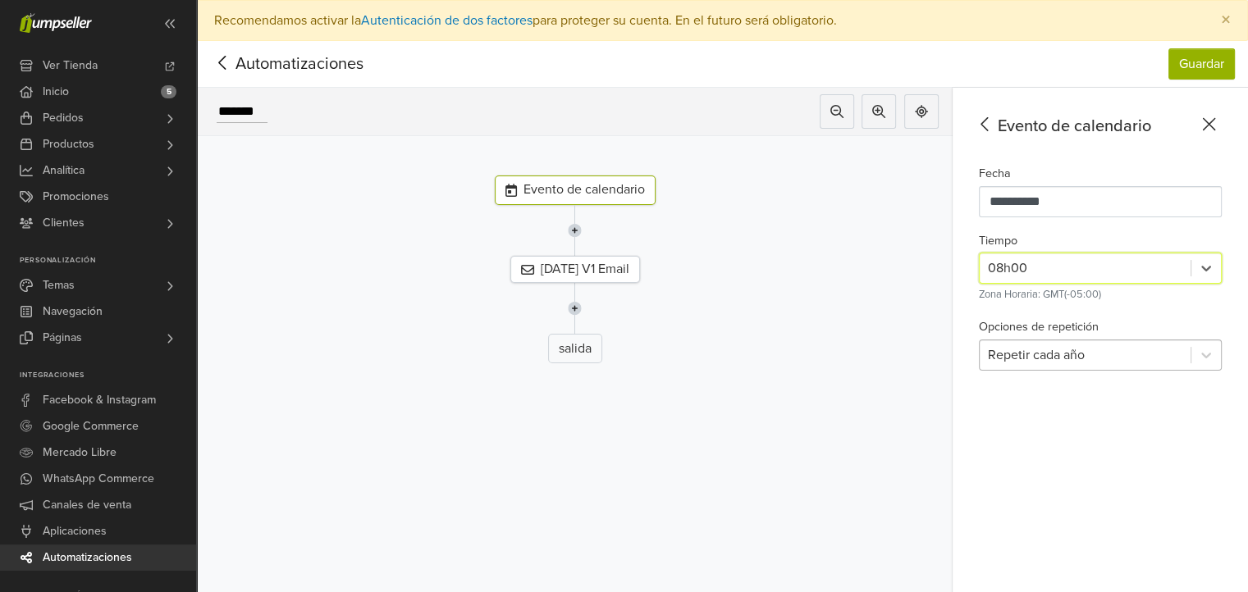
click at [1088, 349] on div at bounding box center [1085, 355] width 194 height 23
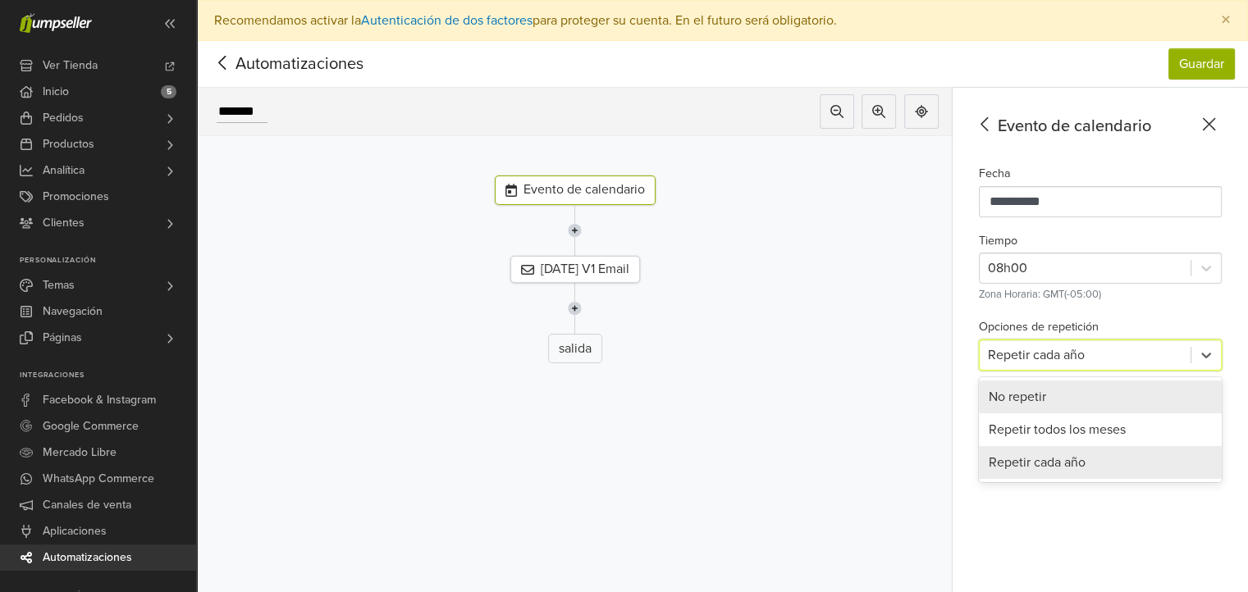
click at [1099, 401] on div "No repetir" at bounding box center [1100, 397] width 243 height 33
click at [1099, 401] on div "**********" at bounding box center [1099, 361] width 295 height 546
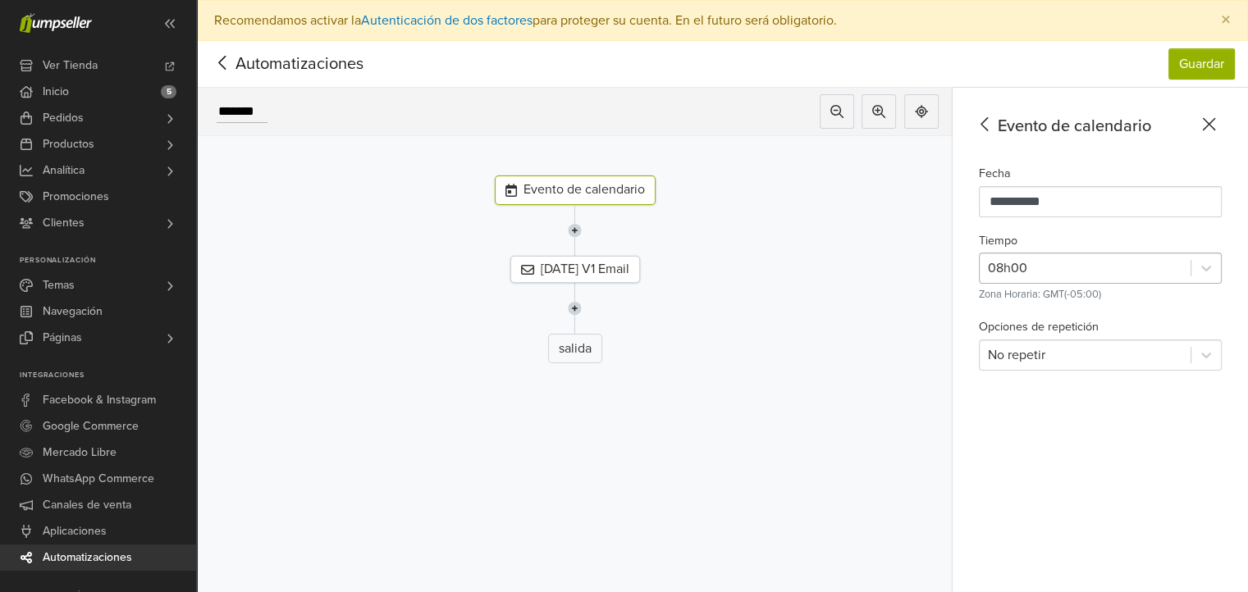
click at [1124, 267] on div at bounding box center [1085, 268] width 194 height 23
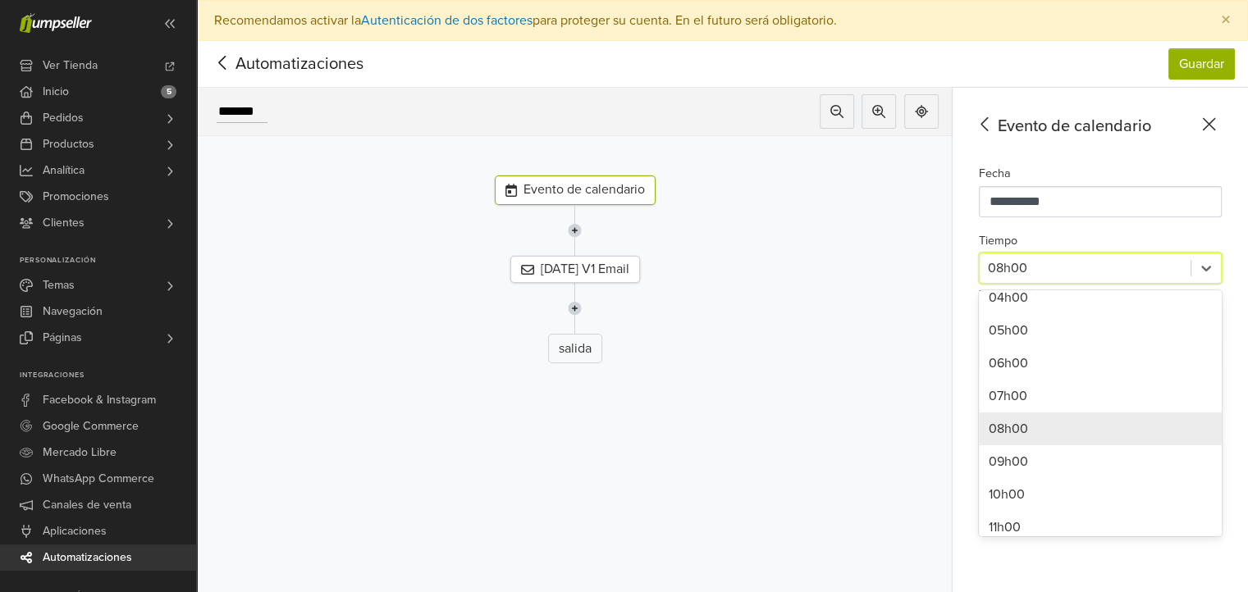
scroll to position [227, 0]
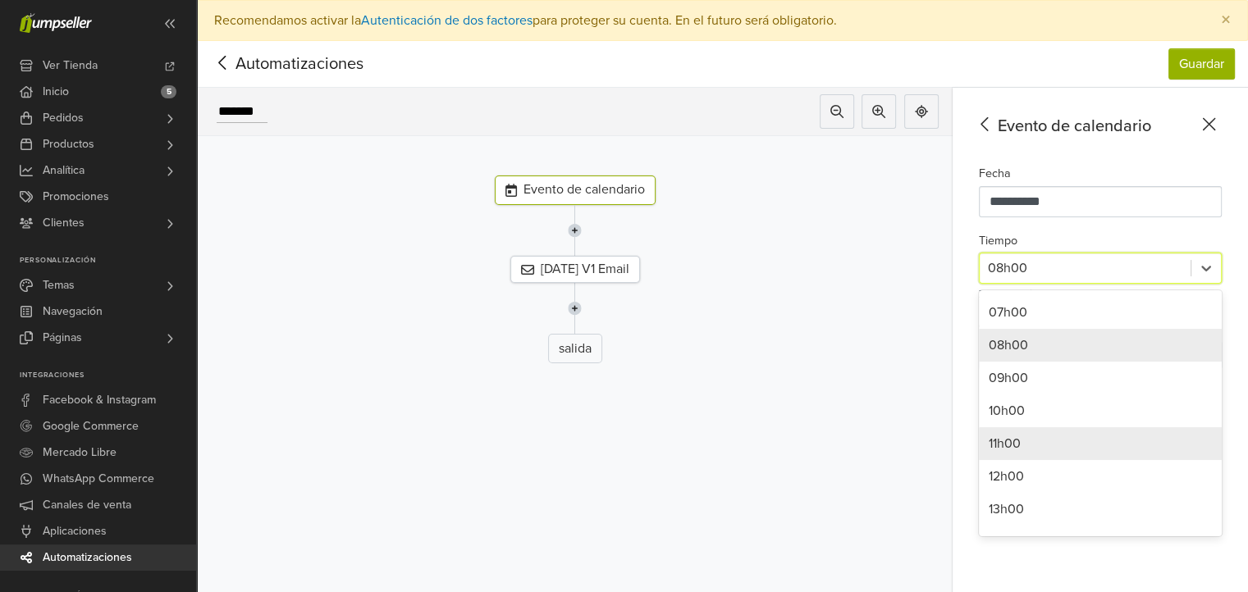
click at [1063, 428] on div "11h00" at bounding box center [1100, 443] width 243 height 33
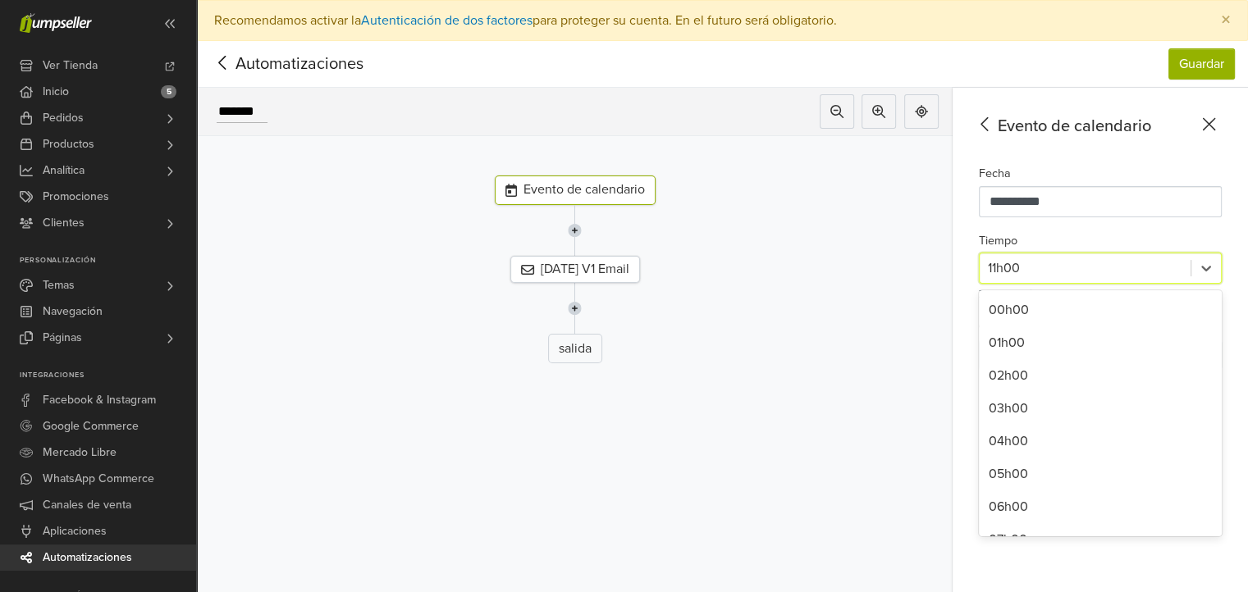
drag, startPoint x: 1163, startPoint y: 253, endPoint x: 1136, endPoint y: 270, distance: 32.1
click at [1163, 254] on div "11h00" at bounding box center [1085, 269] width 211 height 30
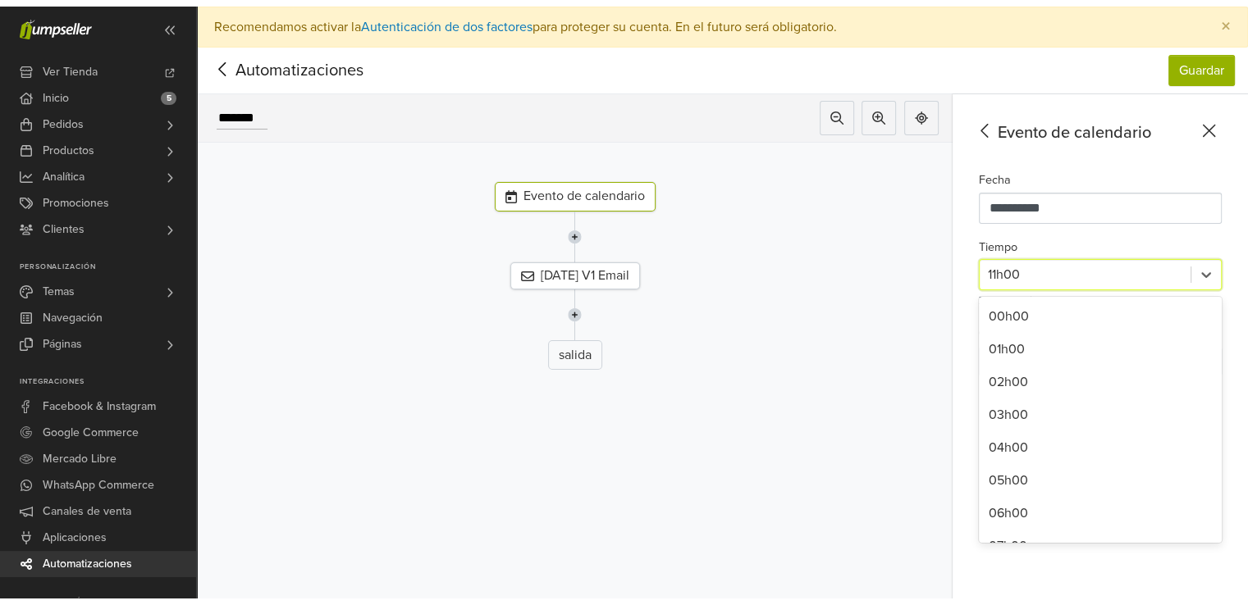
scroll to position [162, 0]
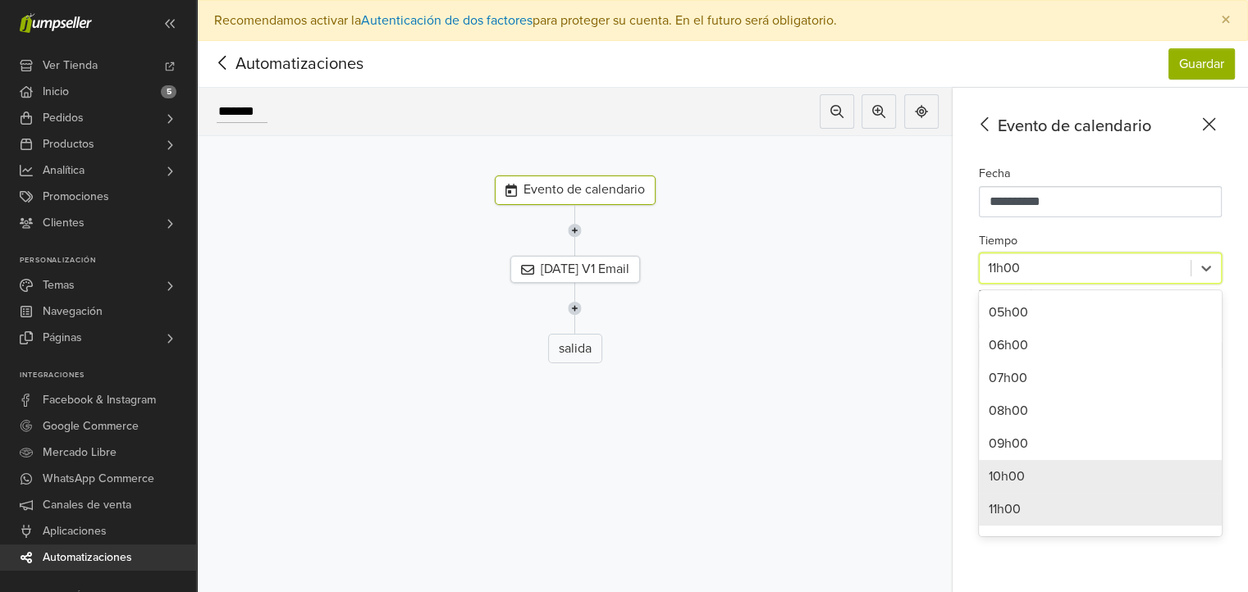
drag, startPoint x: 1030, startPoint y: 486, endPoint x: 1109, endPoint y: 260, distance: 239.0
click at [1030, 485] on div "10h00" at bounding box center [1100, 476] width 243 height 33
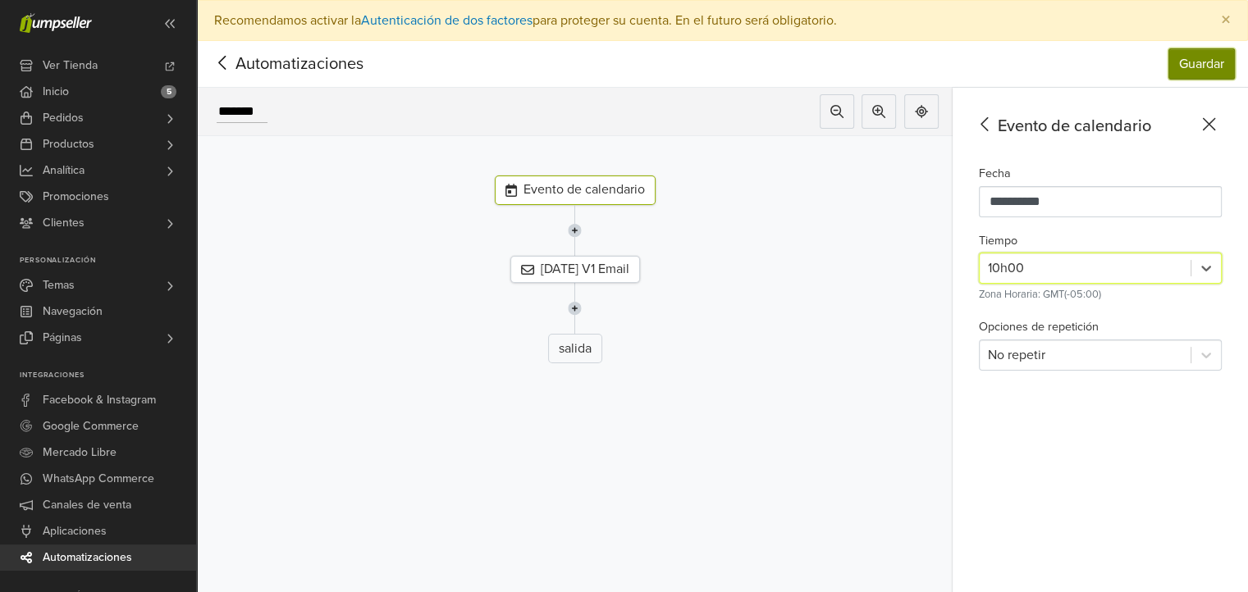
click at [1199, 76] on button "Guardar" at bounding box center [1201, 63] width 66 height 31
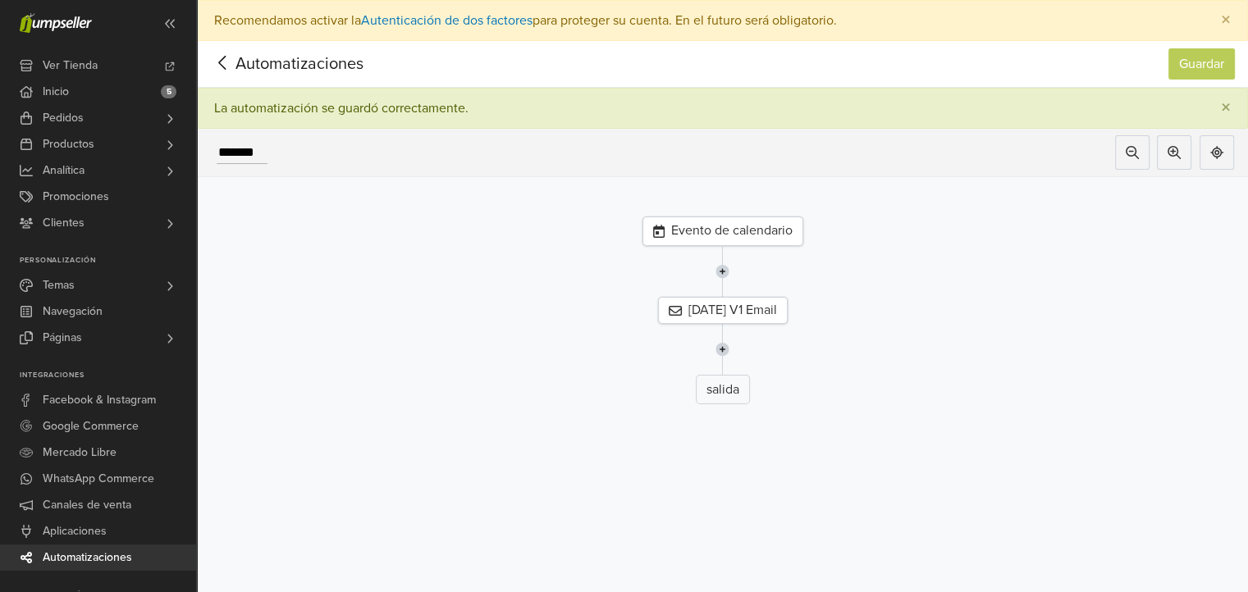
click at [788, 226] on div "Evento de calendario" at bounding box center [722, 232] width 161 height 30
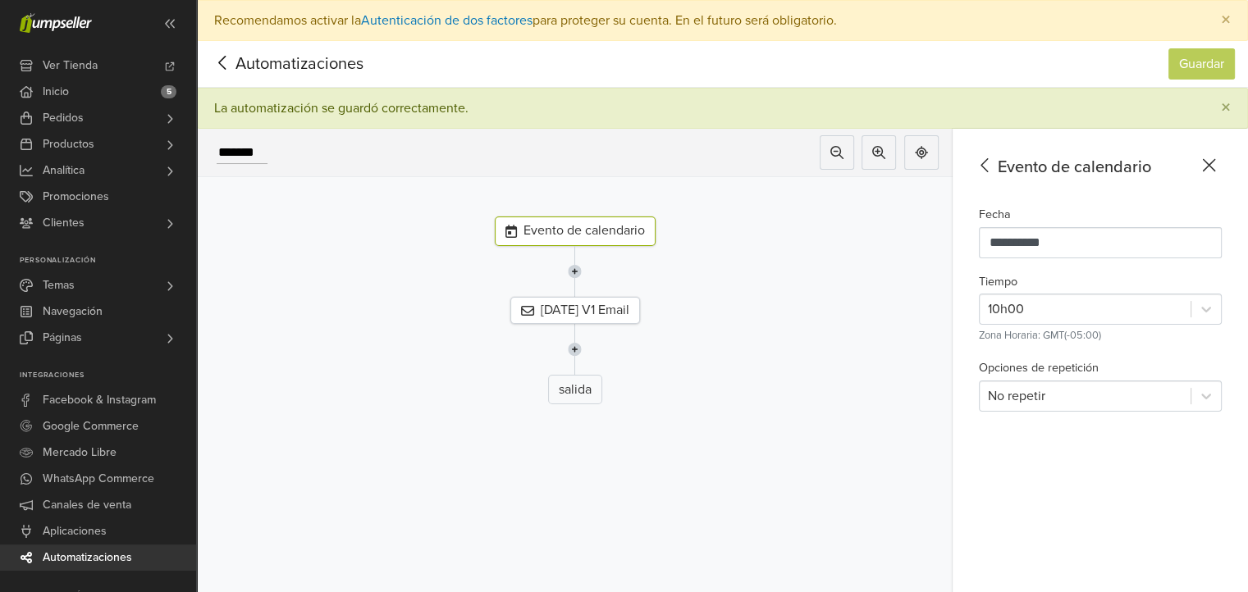
click at [988, 163] on icon at bounding box center [983, 165] width 7 height 14
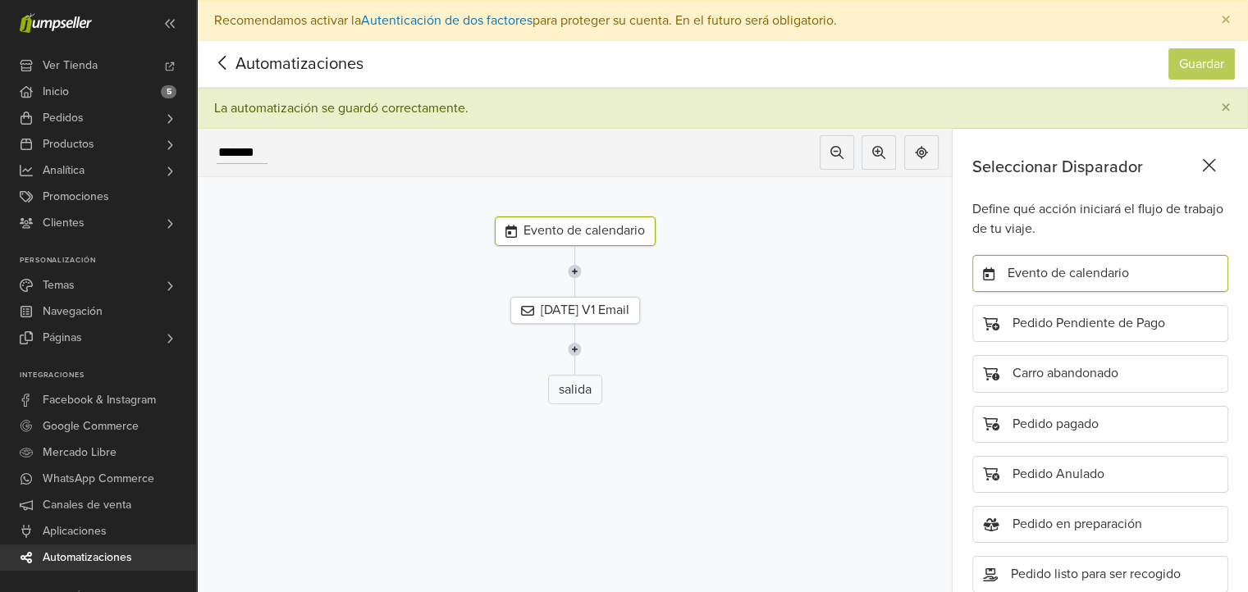
click at [221, 60] on icon at bounding box center [221, 63] width 7 height 14
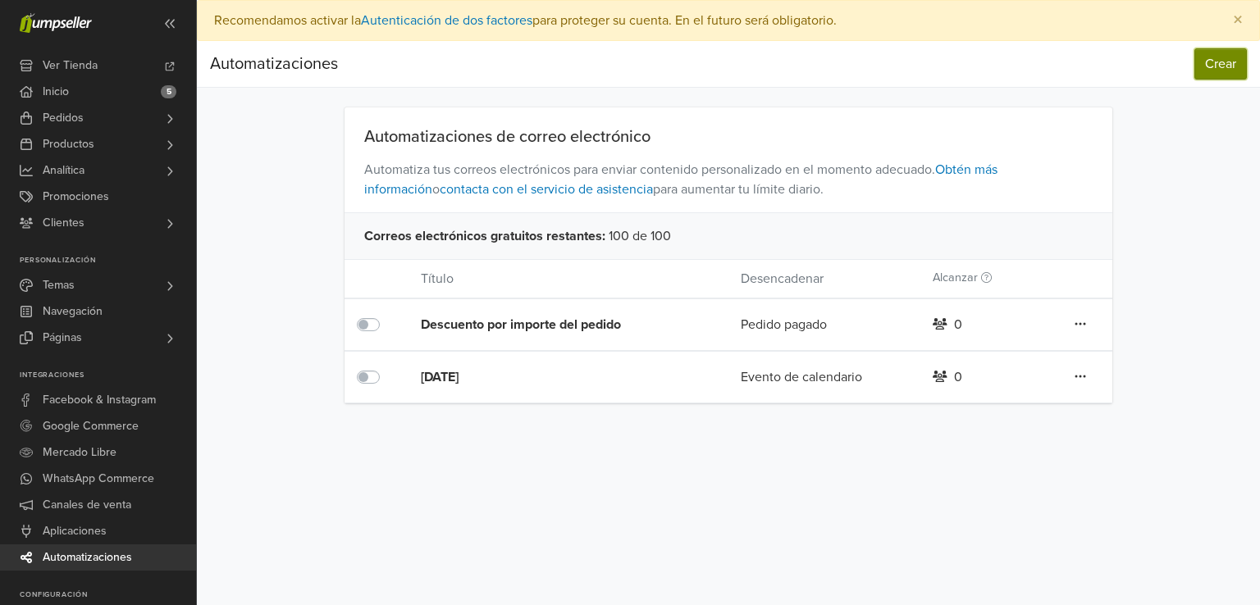
click at [1229, 58] on button "Crear" at bounding box center [1221, 63] width 53 height 31
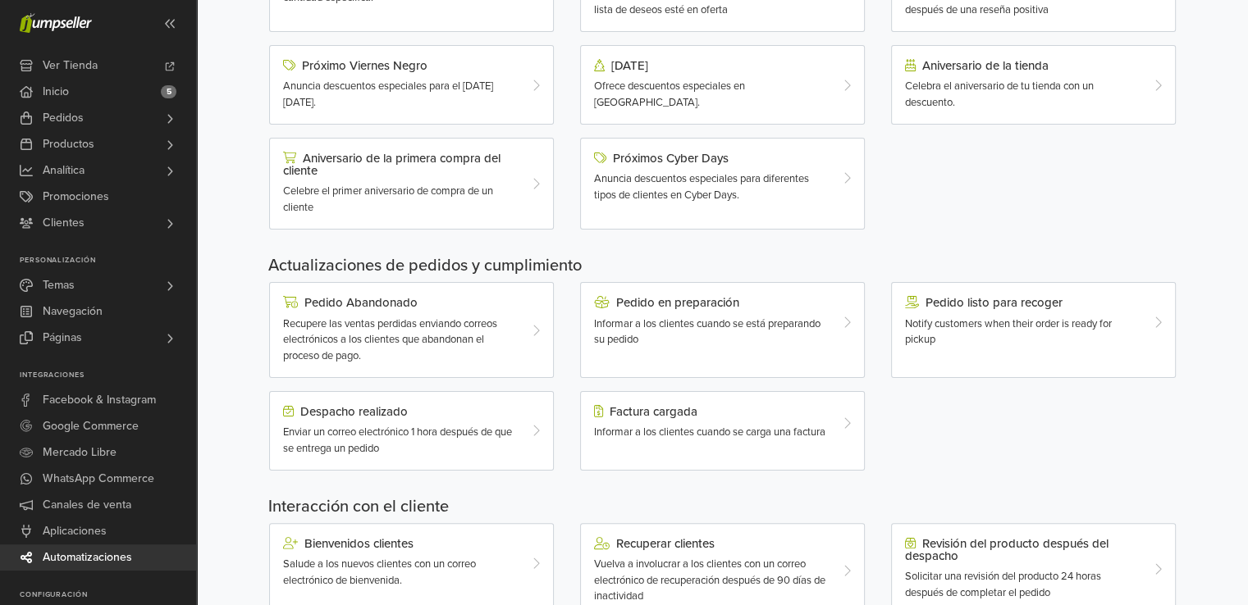
scroll to position [328, 0]
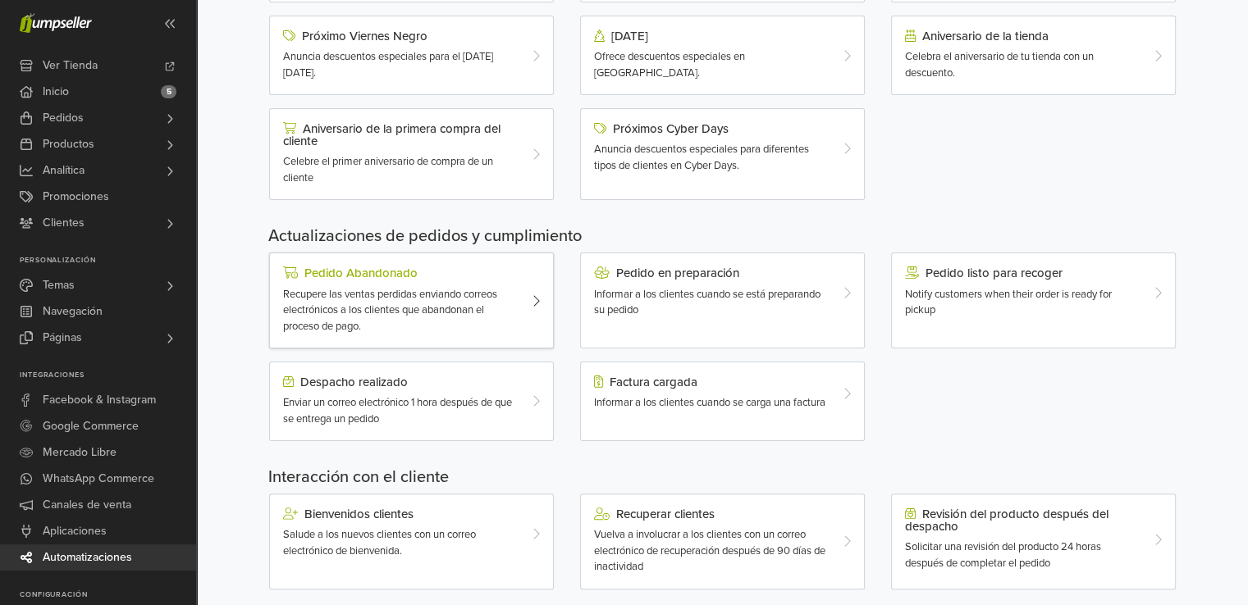
click at [413, 288] on span "Recupere las ventas perdidas enviando correos electrónicos a los clientes que a…" at bounding box center [390, 310] width 214 height 45
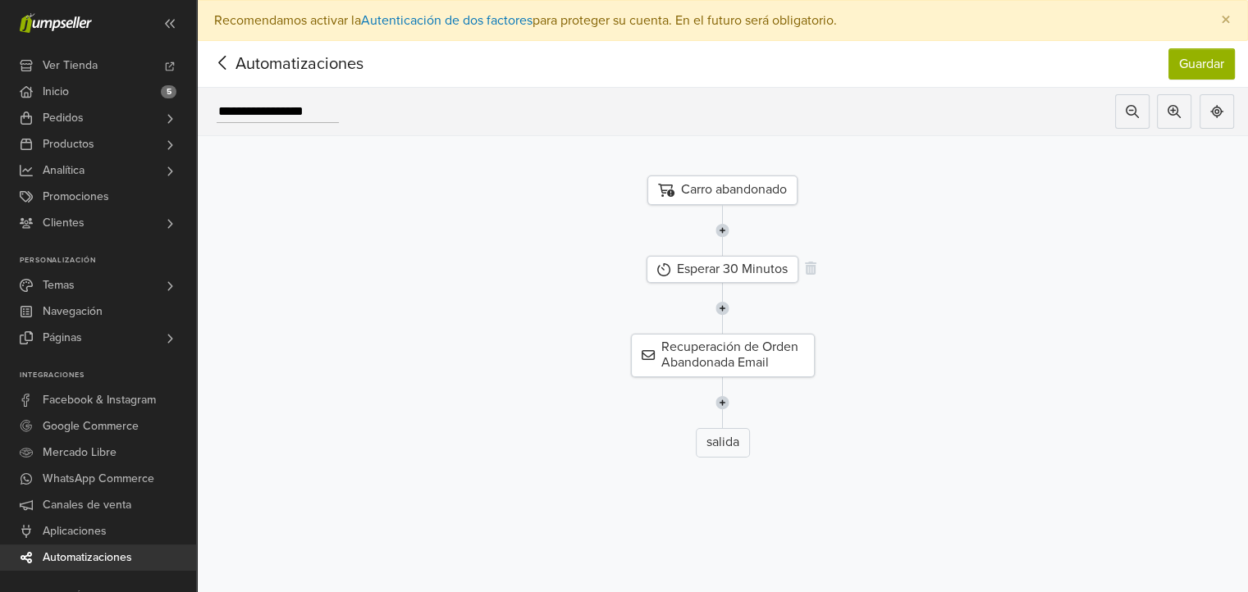
click at [756, 272] on div "Esperar 30 Minutos" at bounding box center [722, 269] width 152 height 27
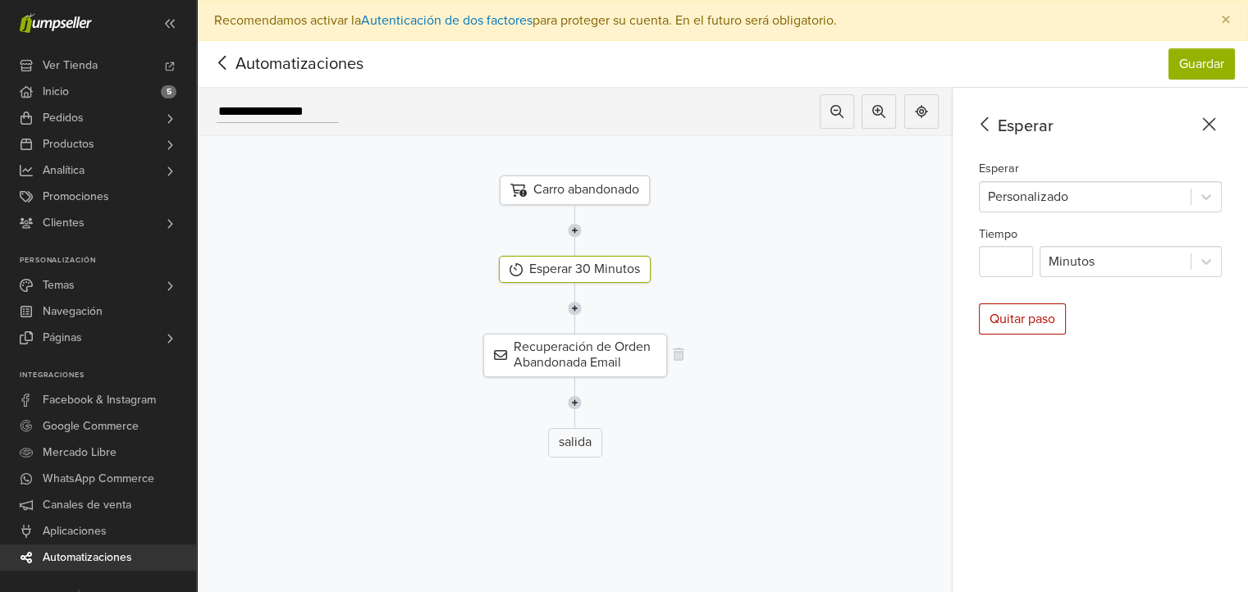
click at [631, 364] on div "Recuperación de Orden Abandonada Email" at bounding box center [575, 355] width 184 height 43
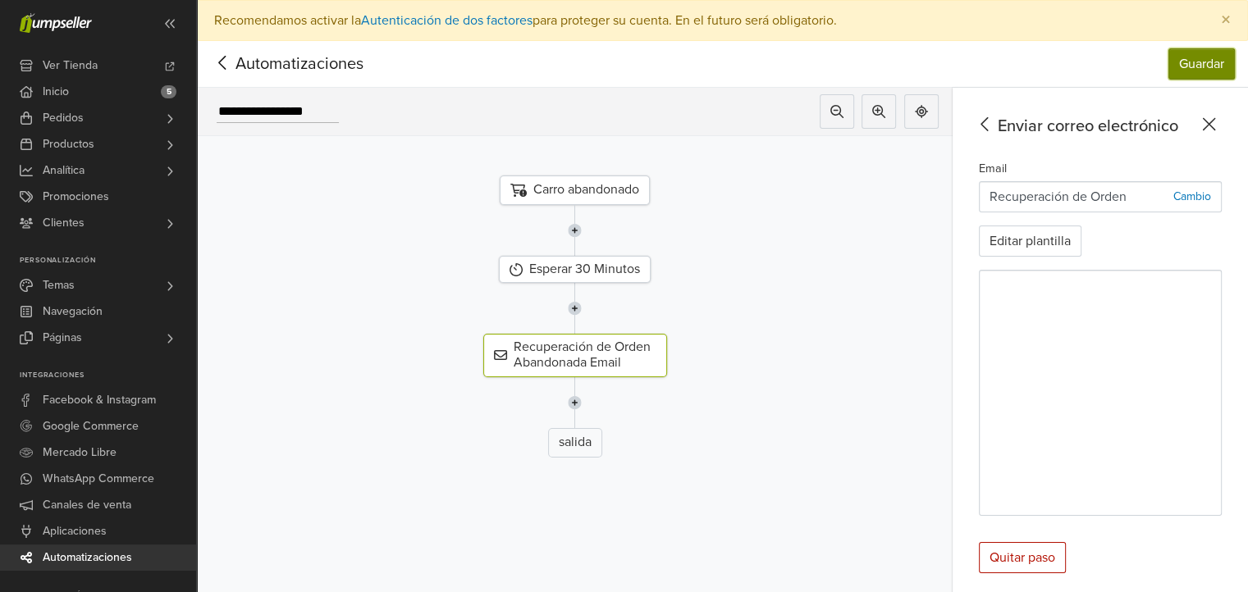
click at [1214, 74] on button "Guardar" at bounding box center [1201, 63] width 66 height 31
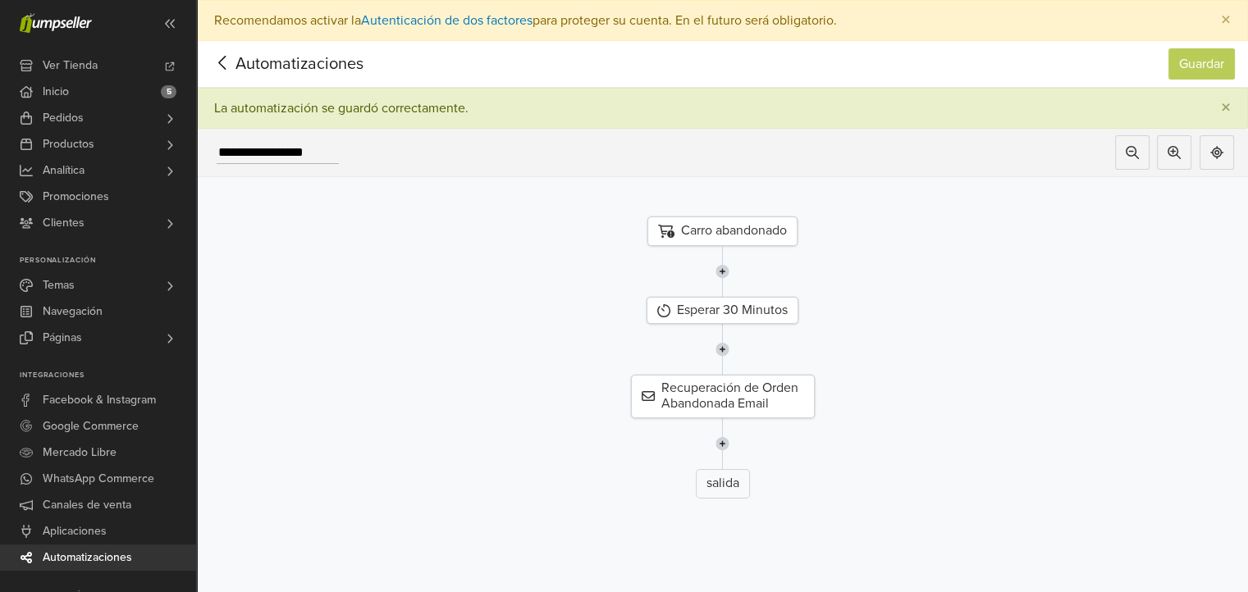
click at [229, 64] on icon at bounding box center [222, 63] width 25 height 21
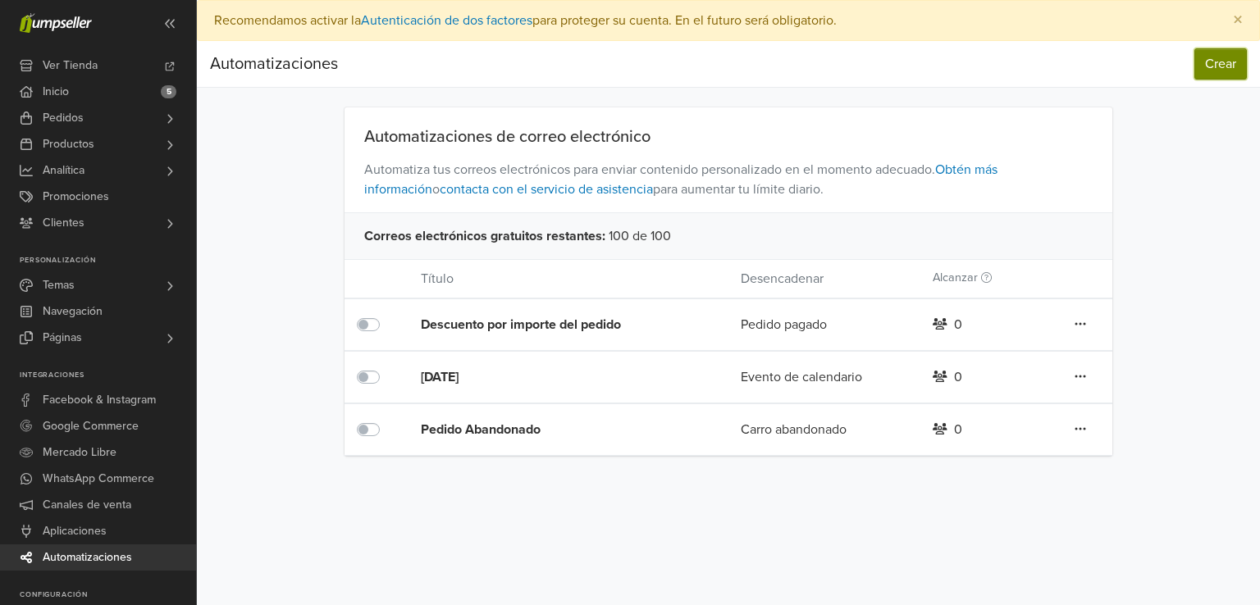
click at [1210, 57] on button "Crear" at bounding box center [1221, 63] width 53 height 31
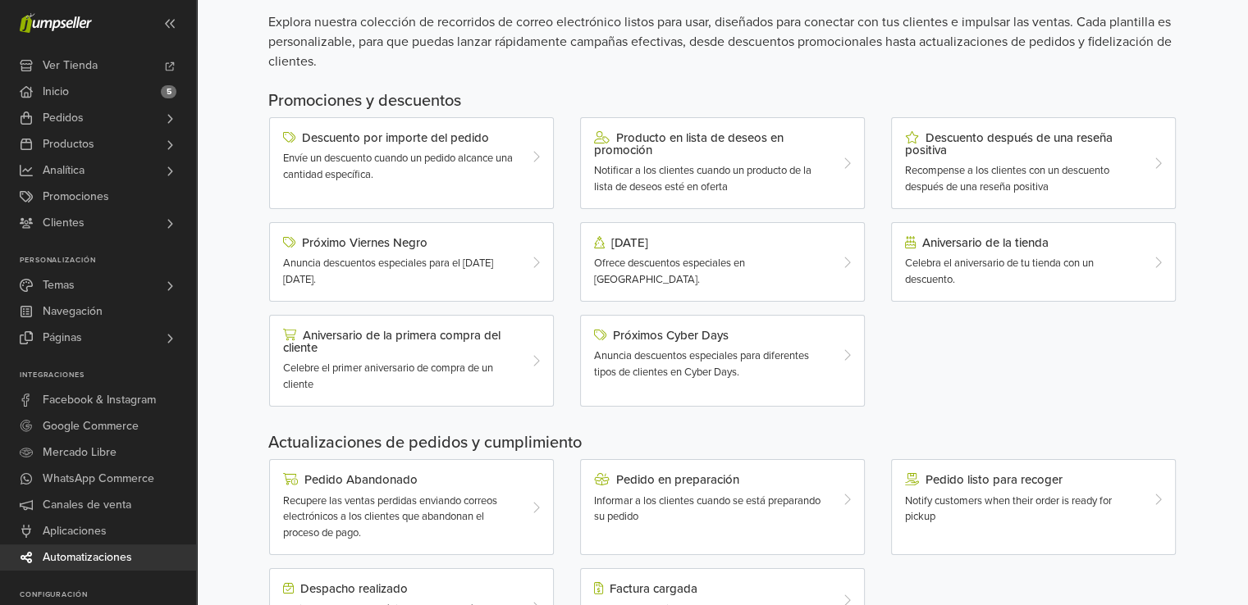
scroll to position [328, 0]
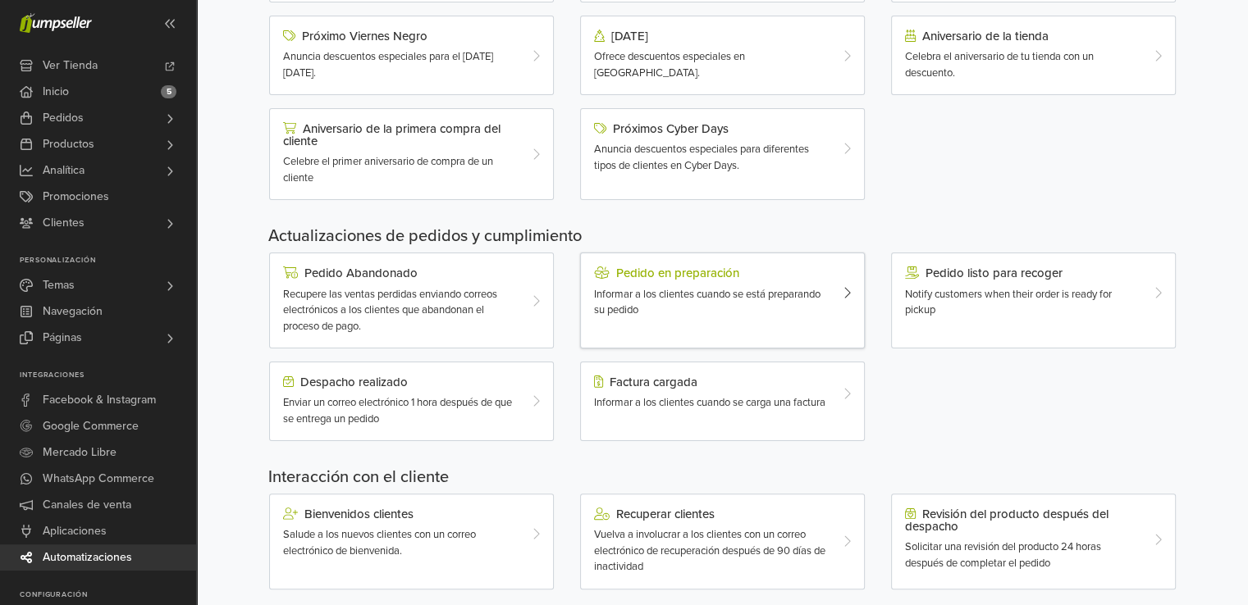
click at [729, 280] on div "Pedido en preparación Informar a los clientes cuando se está preparando su pedi…" at bounding box center [711, 293] width 258 height 52
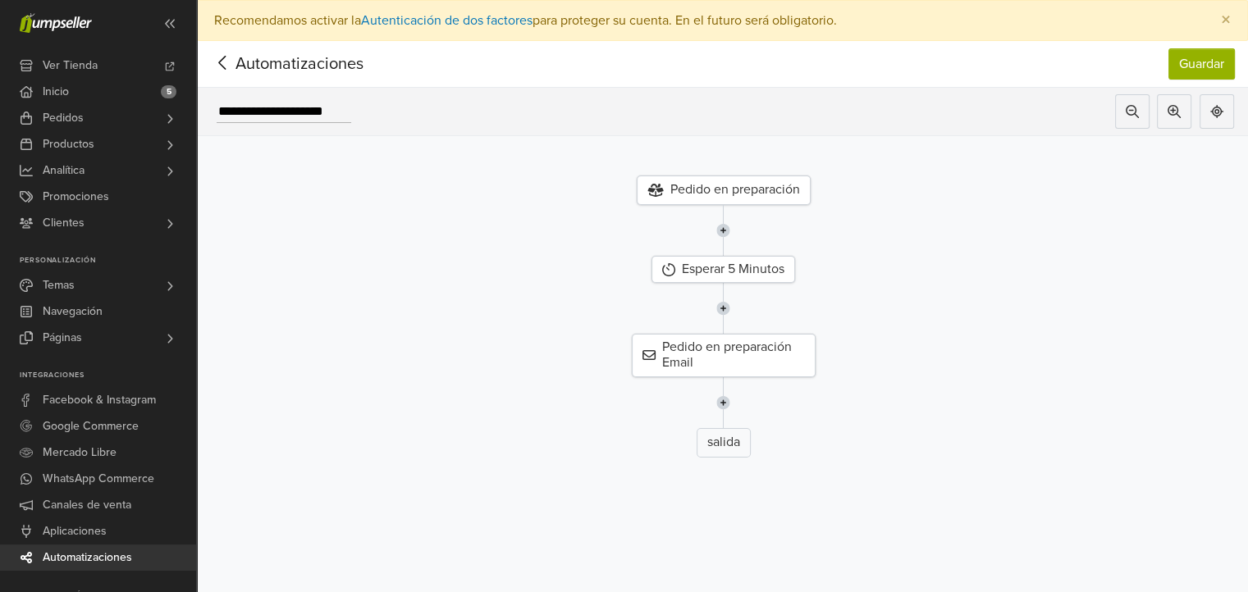
click at [781, 191] on div "Pedido en preparación" at bounding box center [724, 191] width 174 height 30
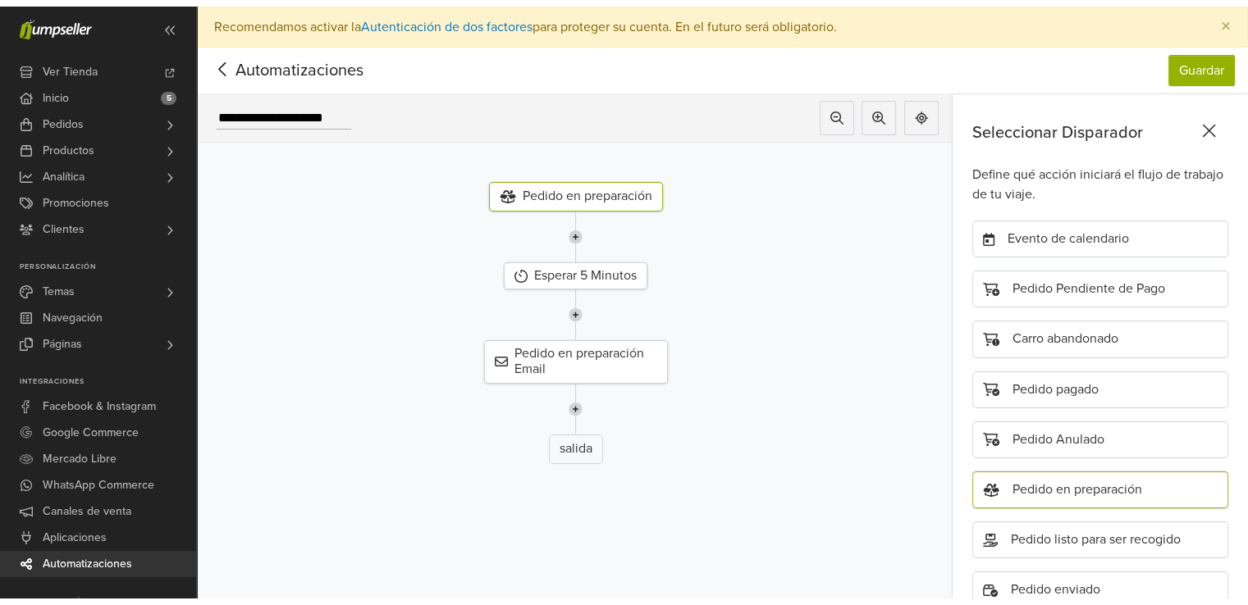
scroll to position [197, 0]
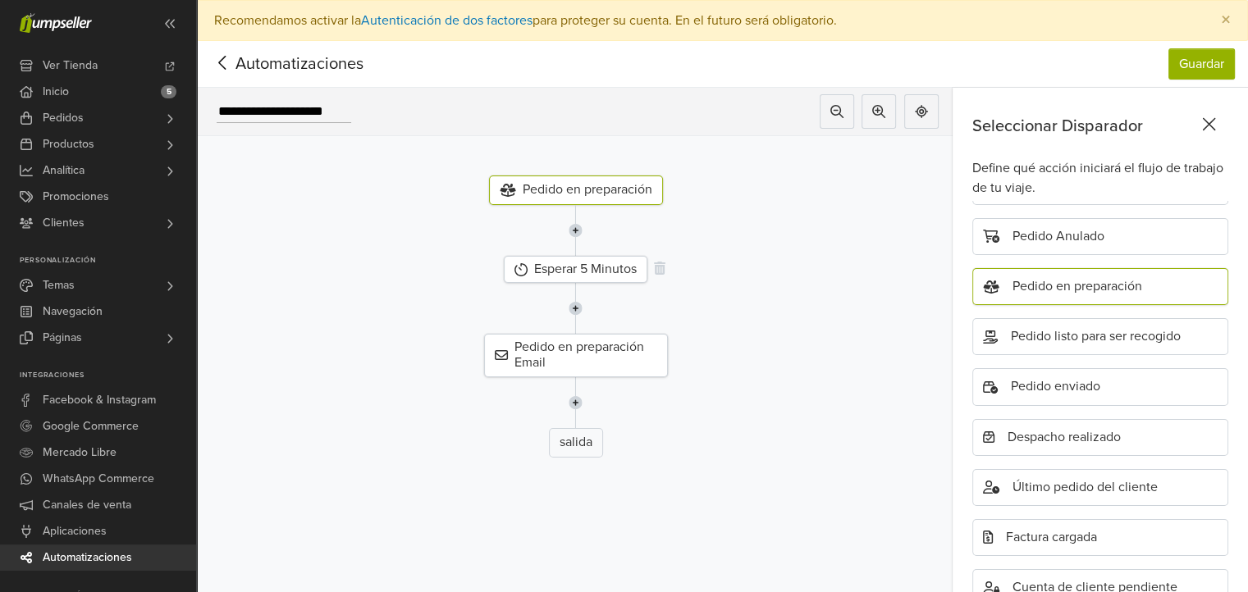
click at [601, 272] on div "Esperar 5 Minutos" at bounding box center [576, 269] width 144 height 27
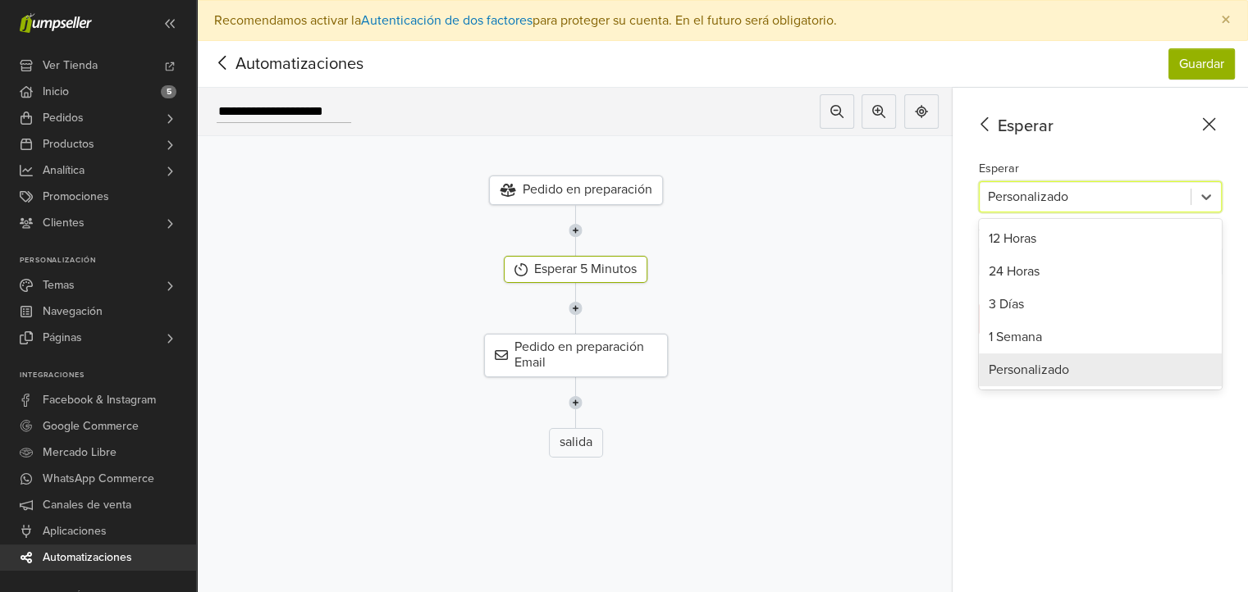
click at [1182, 203] on div at bounding box center [1085, 196] width 194 height 23
drag, startPoint x: 1112, startPoint y: 377, endPoint x: 1109, endPoint y: 339, distance: 38.6
click at [1111, 377] on div "Personalizado" at bounding box center [1100, 370] width 243 height 33
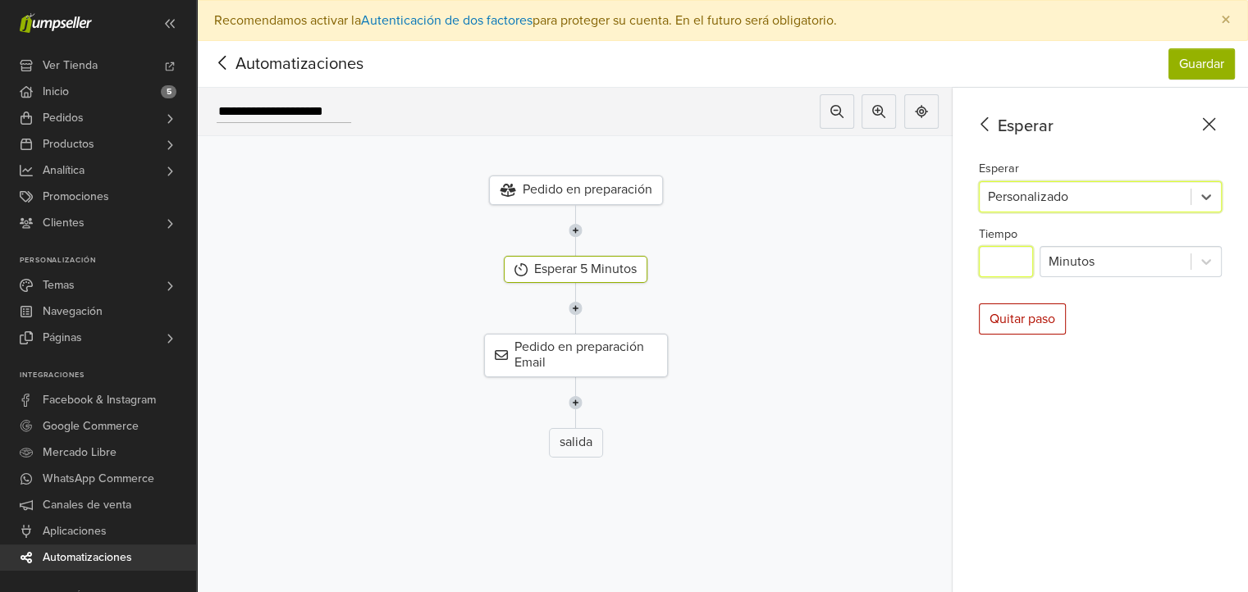
click at [1026, 258] on input "*" at bounding box center [1006, 261] width 54 height 31
type input "*"
click at [1122, 258] on div at bounding box center [1115, 261] width 134 height 23
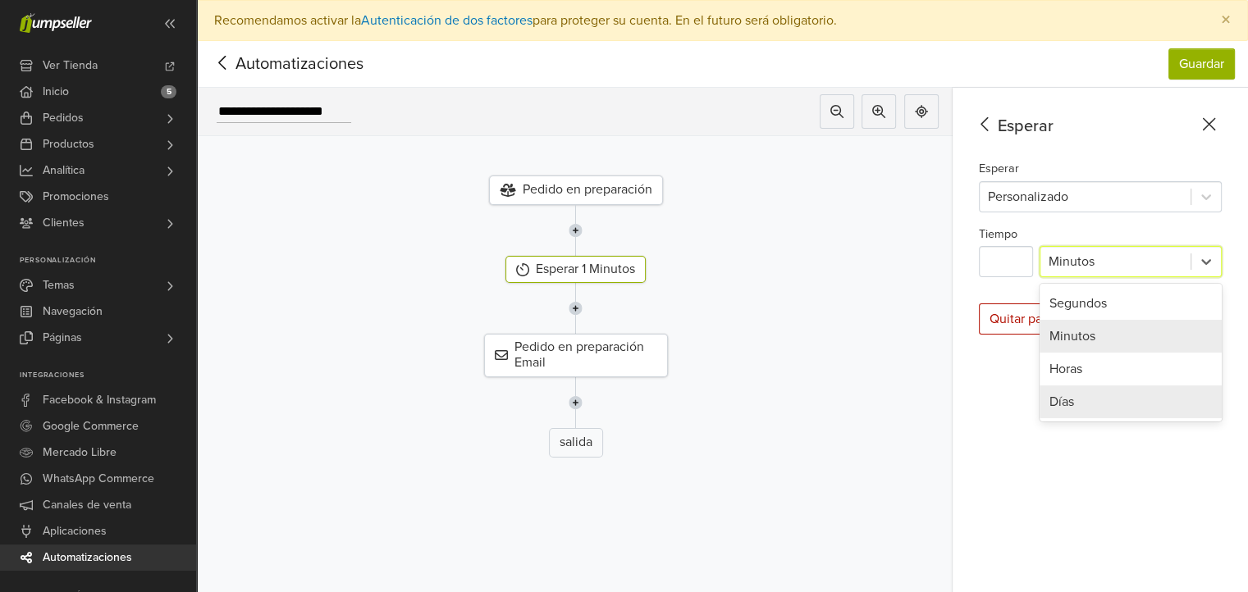
click at [1112, 395] on div "Días" at bounding box center [1130, 402] width 182 height 33
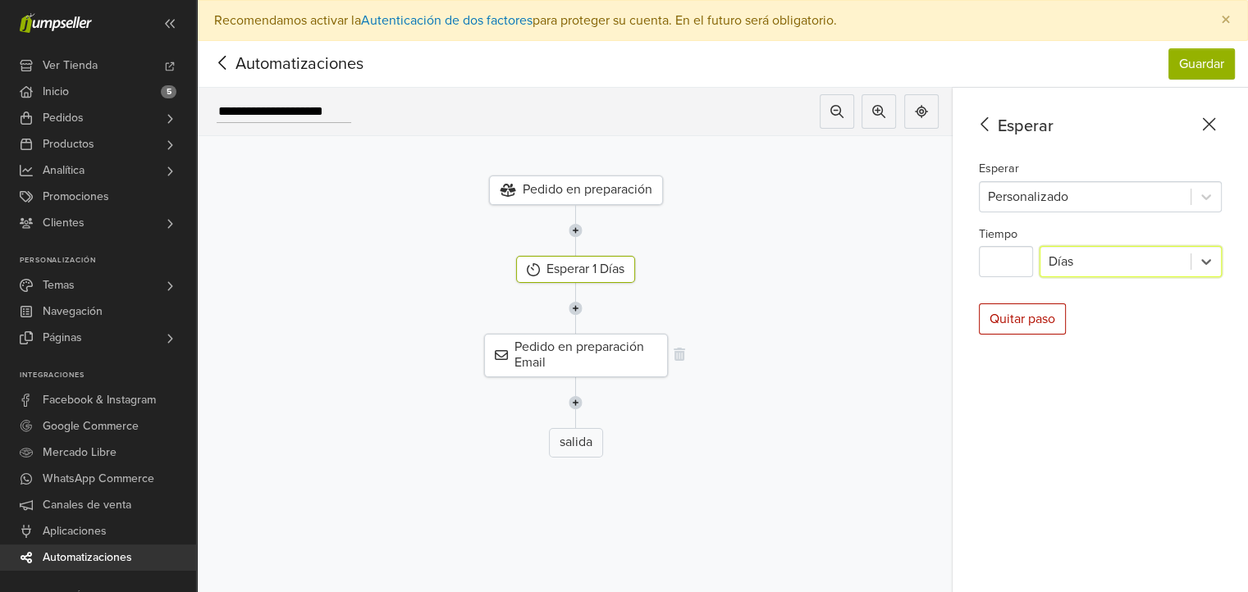
click at [630, 353] on div "Pedido en preparación Email" at bounding box center [576, 355] width 184 height 43
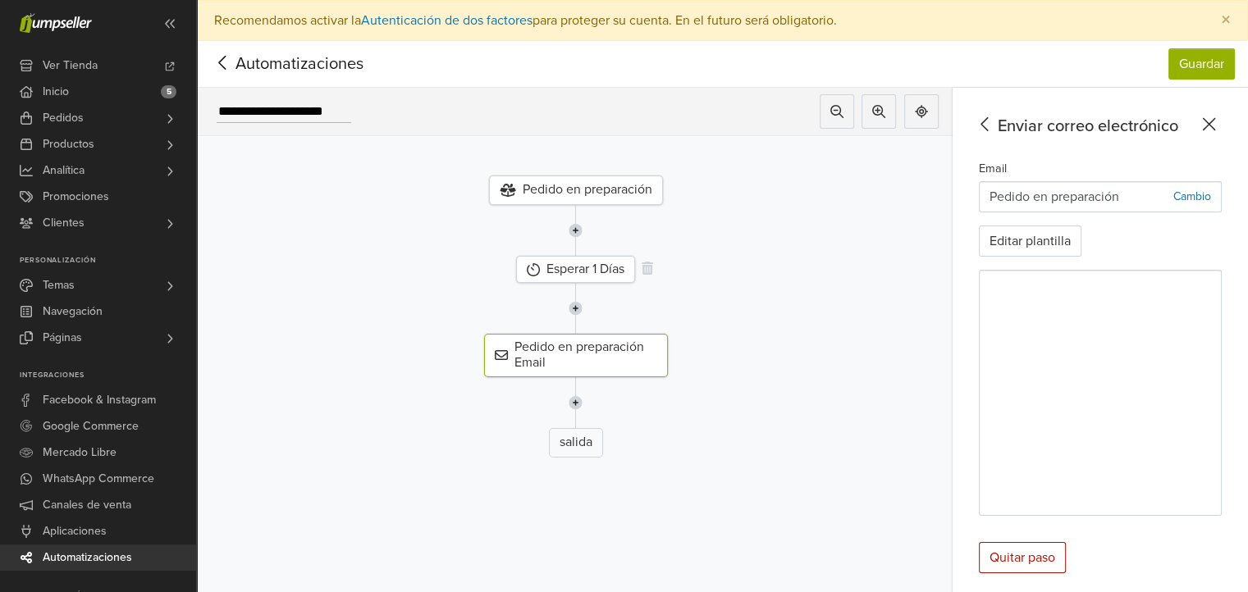
click at [617, 264] on div "Esperar 1 Días" at bounding box center [575, 269] width 119 height 27
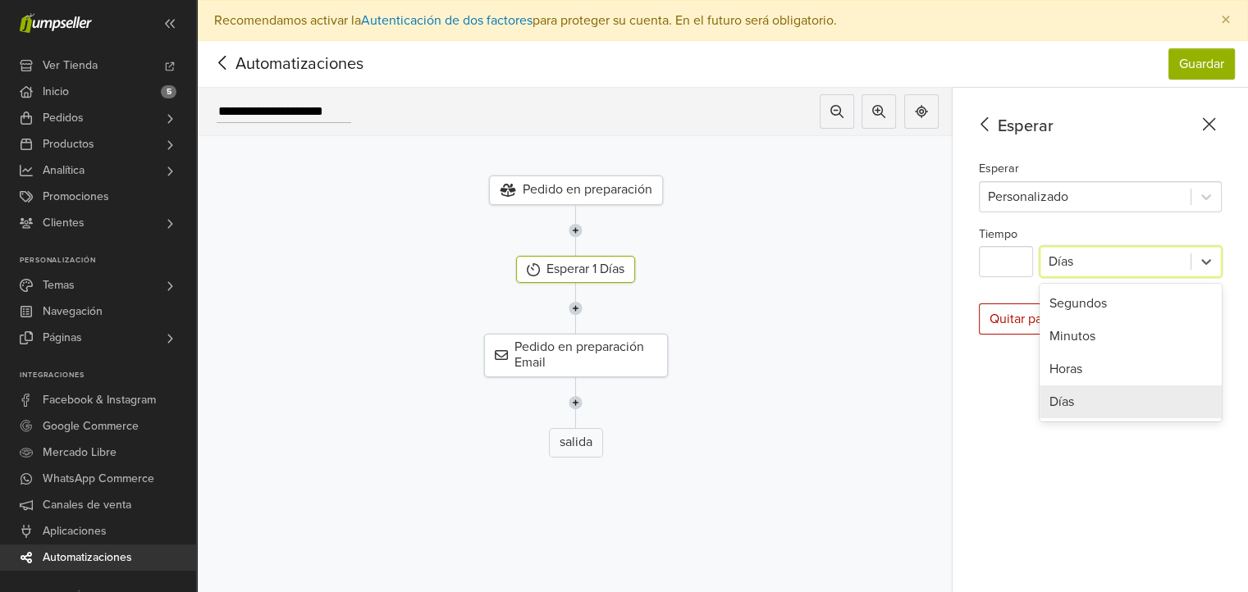
click at [1103, 259] on div at bounding box center [1115, 261] width 134 height 23
click at [1023, 257] on input "*" at bounding box center [1006, 261] width 54 height 31
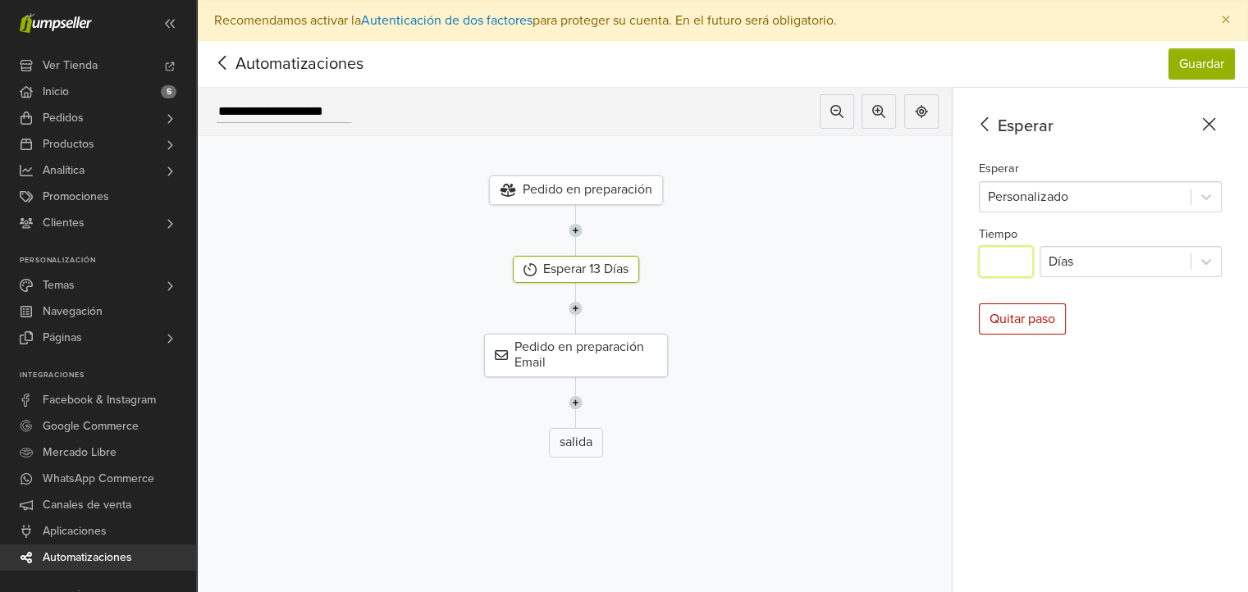
type input "*"
click at [1214, 69] on button "Guardar" at bounding box center [1201, 63] width 66 height 31
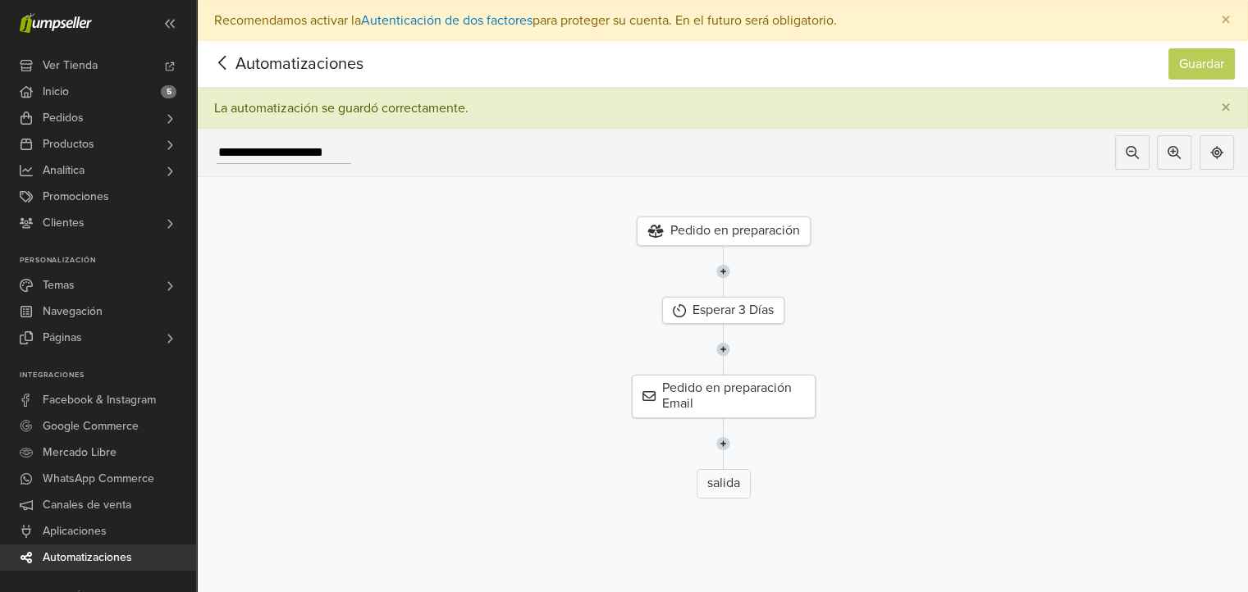
click at [219, 53] on icon at bounding box center [222, 63] width 25 height 21
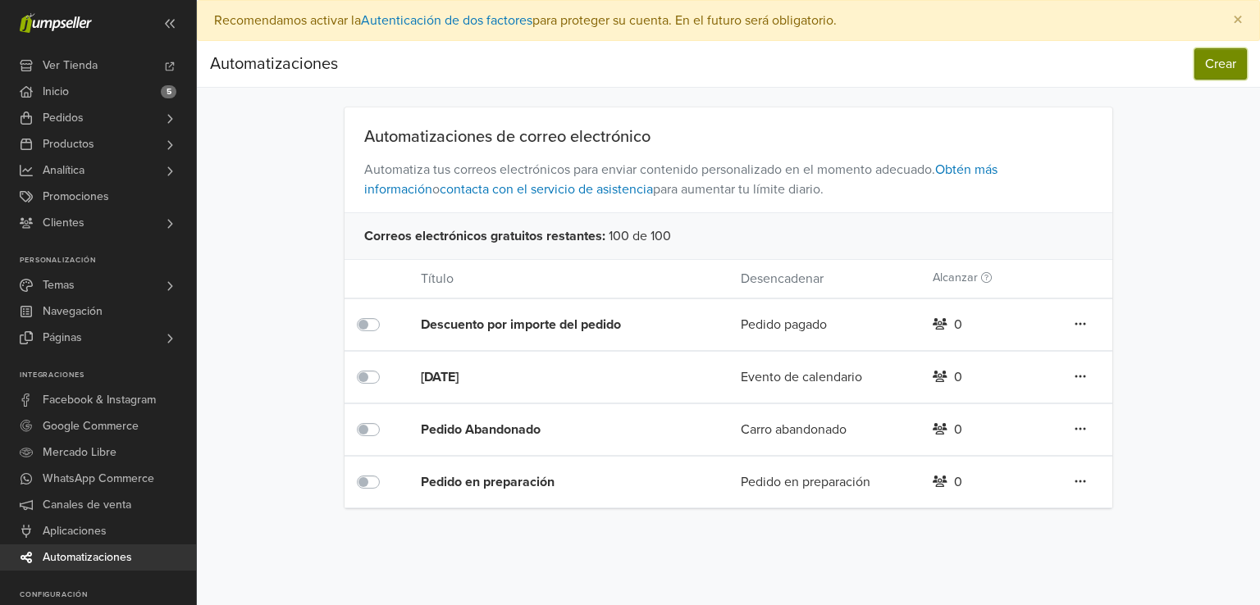
click at [1220, 63] on button "Crear" at bounding box center [1221, 63] width 53 height 31
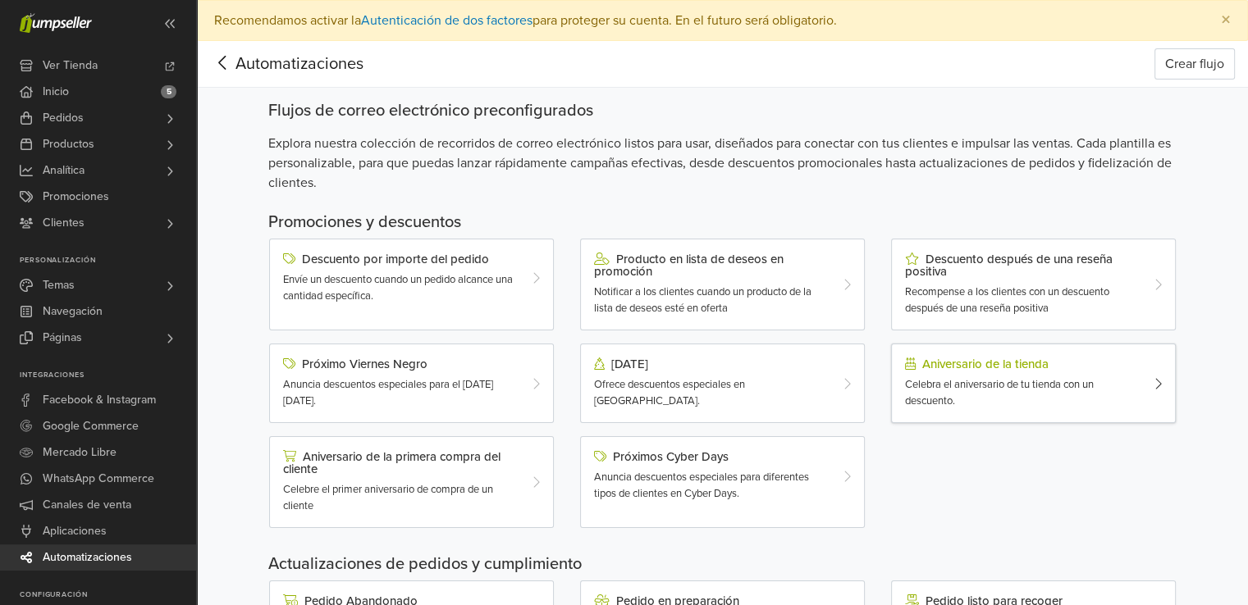
scroll to position [246, 0]
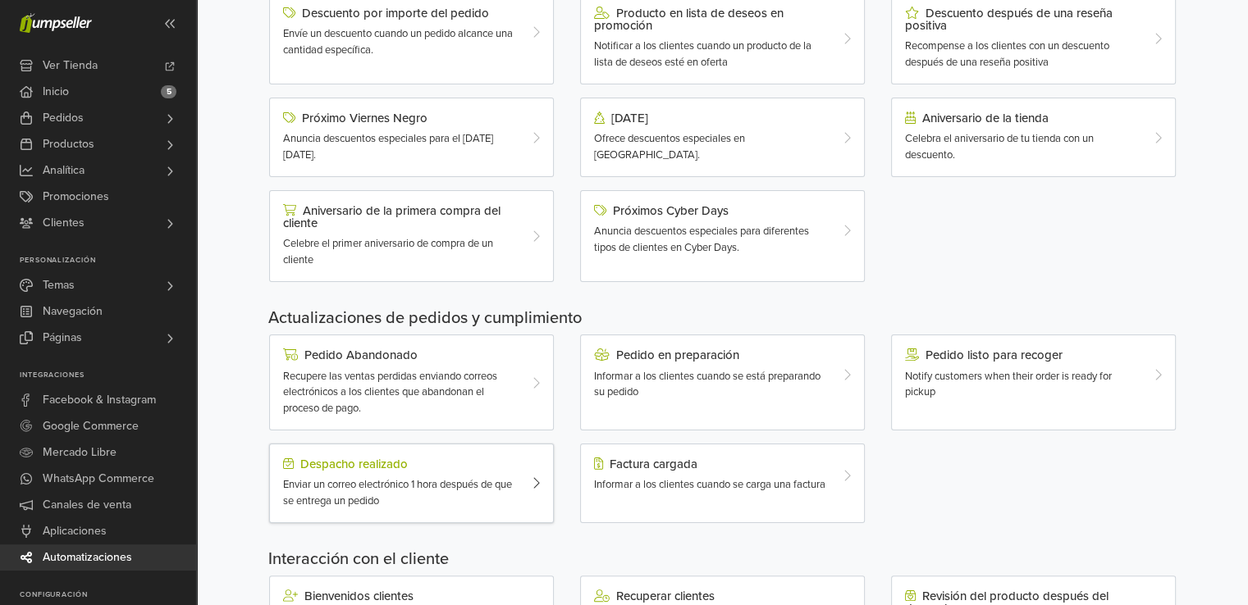
click at [333, 466] on div "Despacho realizado" at bounding box center [400, 464] width 234 height 13
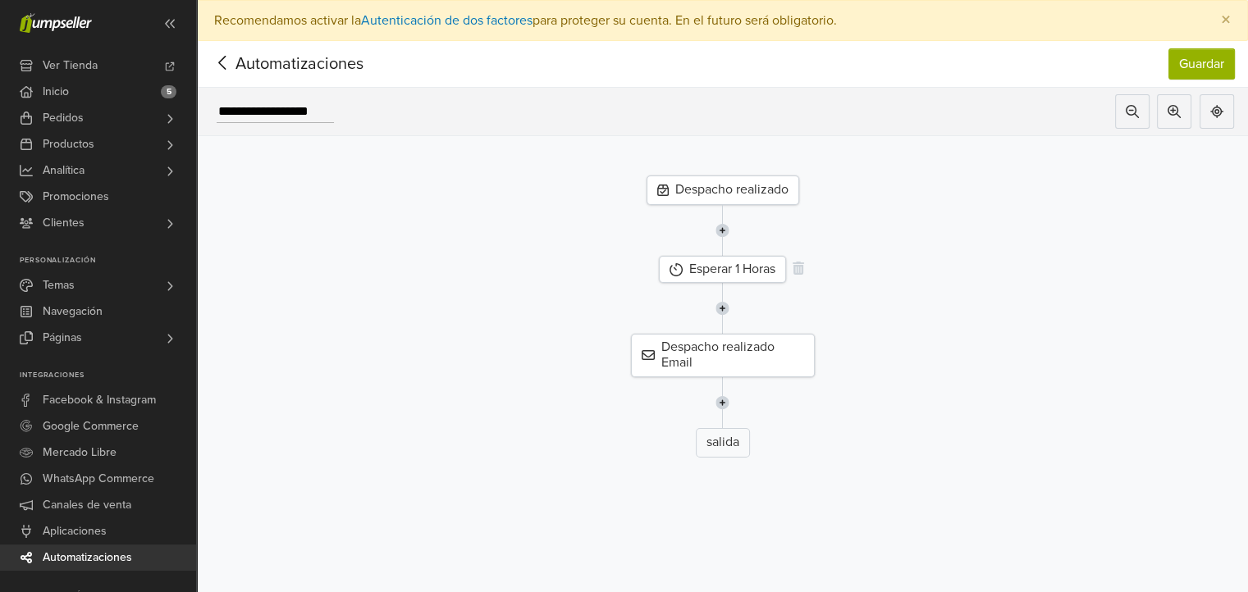
click at [743, 276] on div "Esperar 1 Horas" at bounding box center [722, 269] width 127 height 27
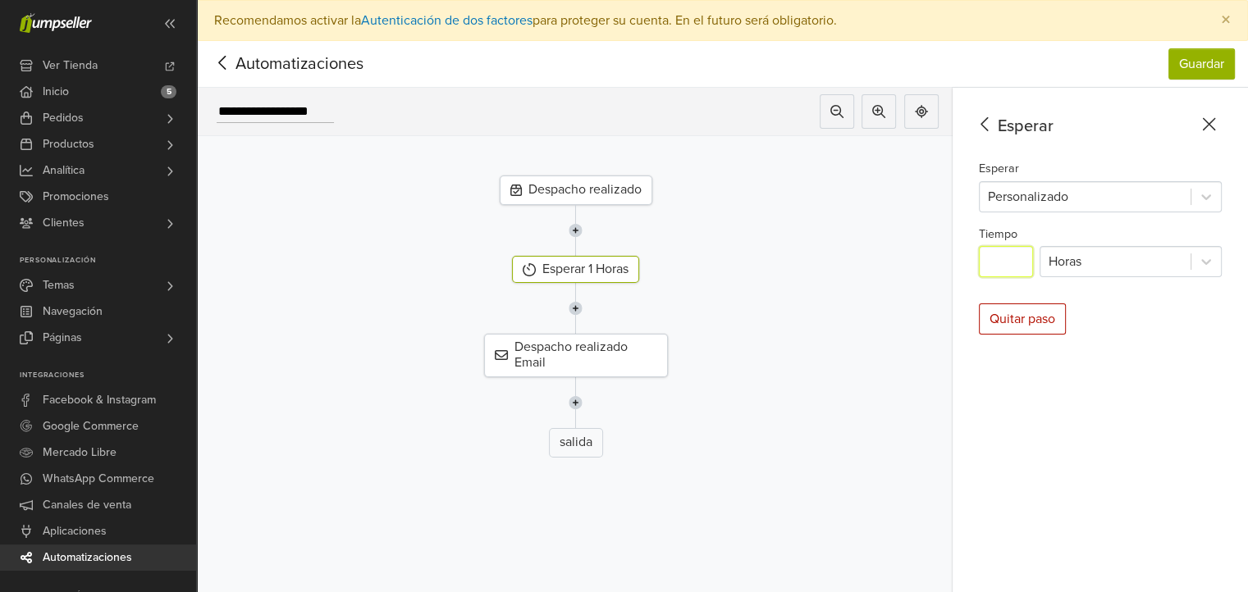
click at [1024, 272] on input "*" at bounding box center [1006, 261] width 54 height 31
click at [1128, 263] on div at bounding box center [1115, 261] width 134 height 23
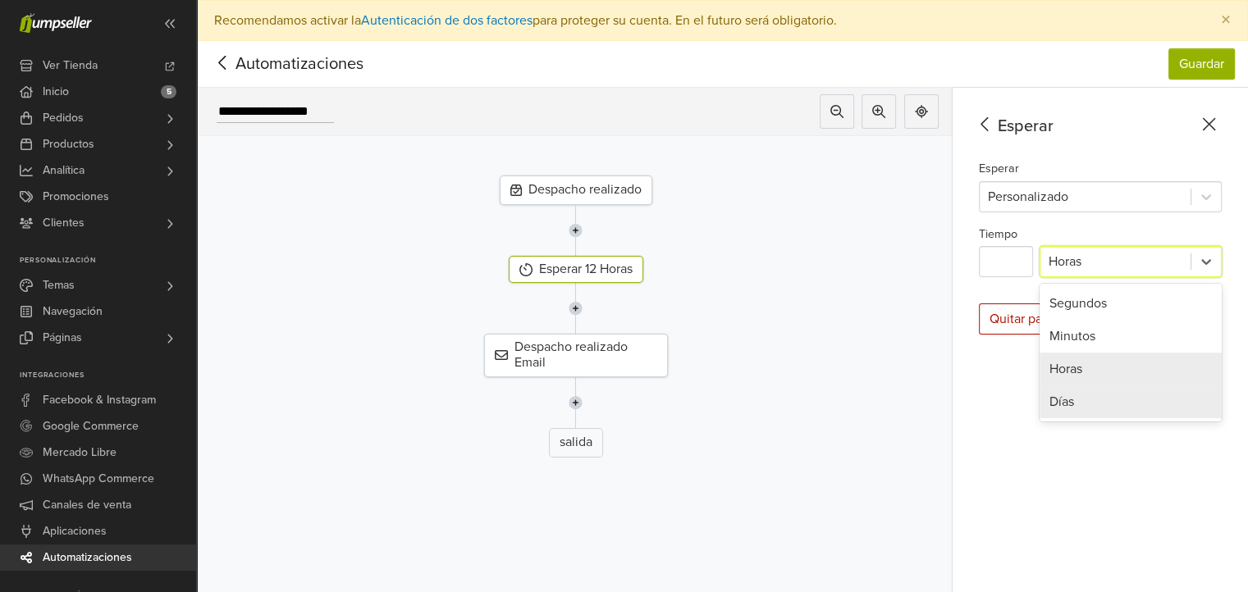
click at [1107, 404] on div "Días" at bounding box center [1130, 402] width 182 height 33
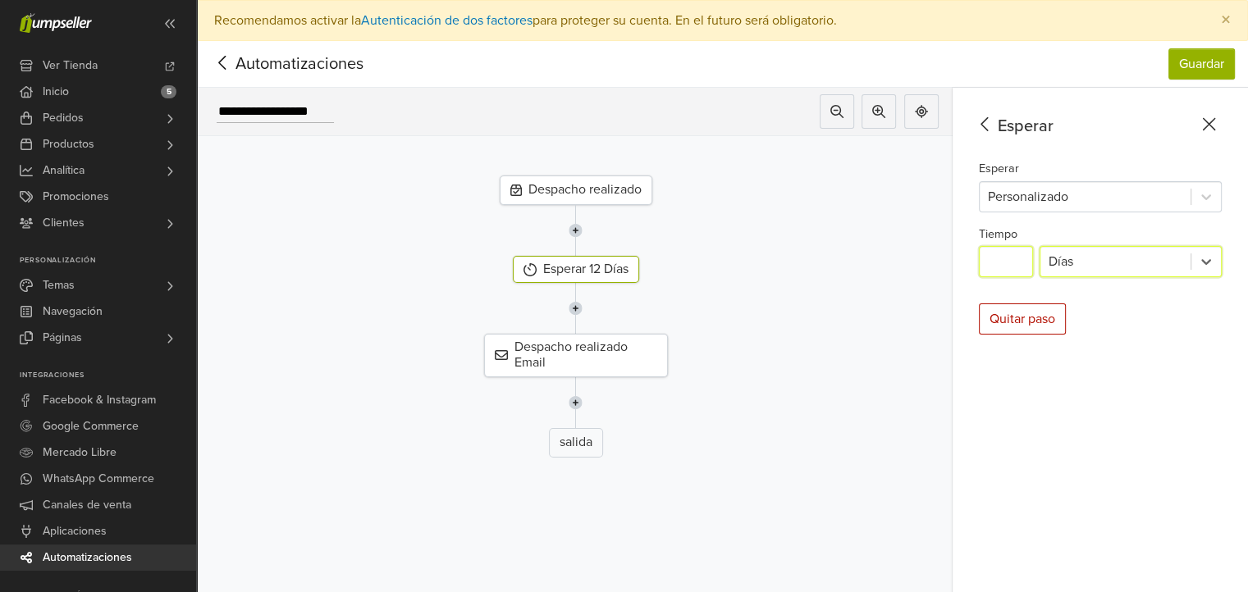
click at [1016, 268] on input "**" at bounding box center [1006, 261] width 54 height 31
type input "**"
click at [1210, 57] on button "Guardar" at bounding box center [1201, 63] width 66 height 31
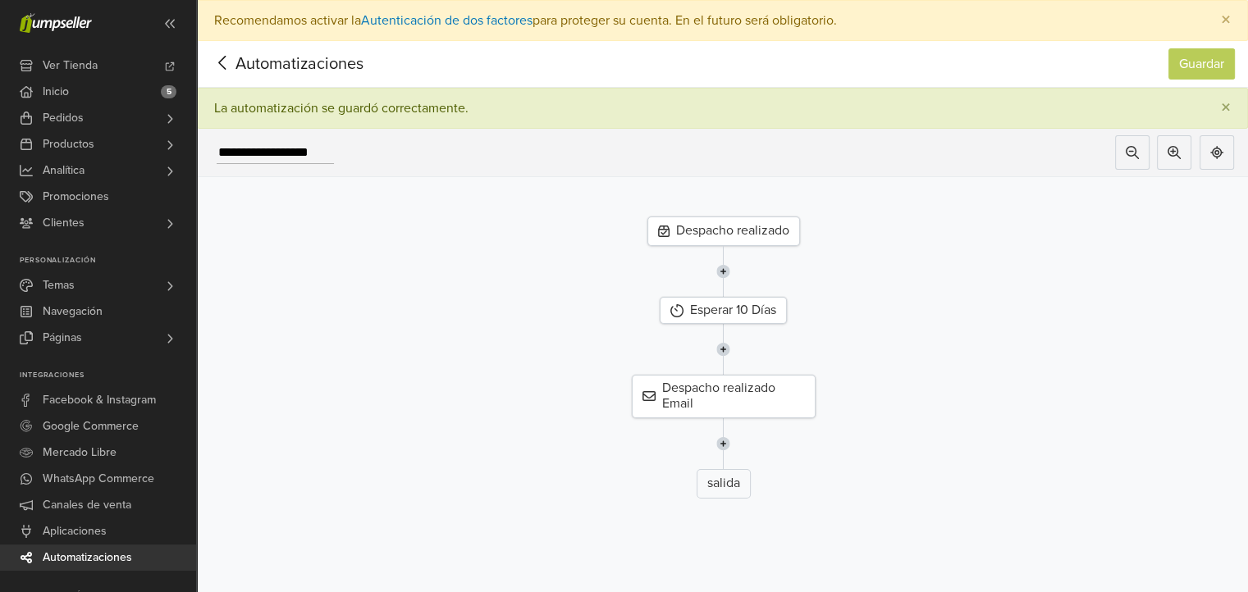
click at [738, 234] on div "Despacho realizado" at bounding box center [723, 232] width 153 height 30
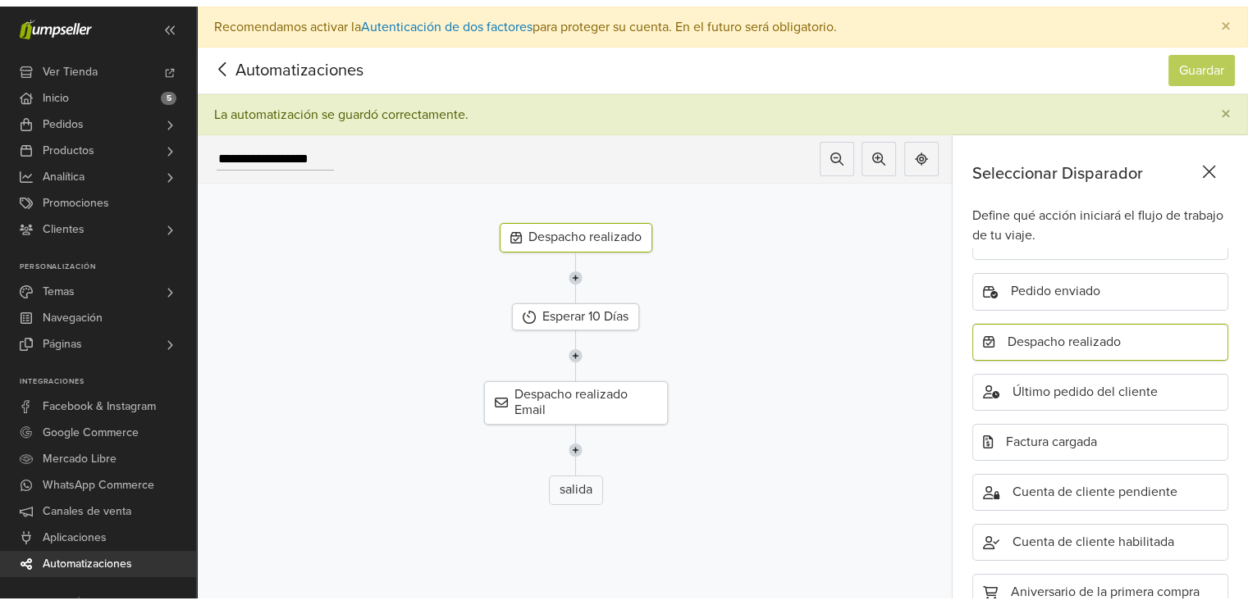
scroll to position [346, 0]
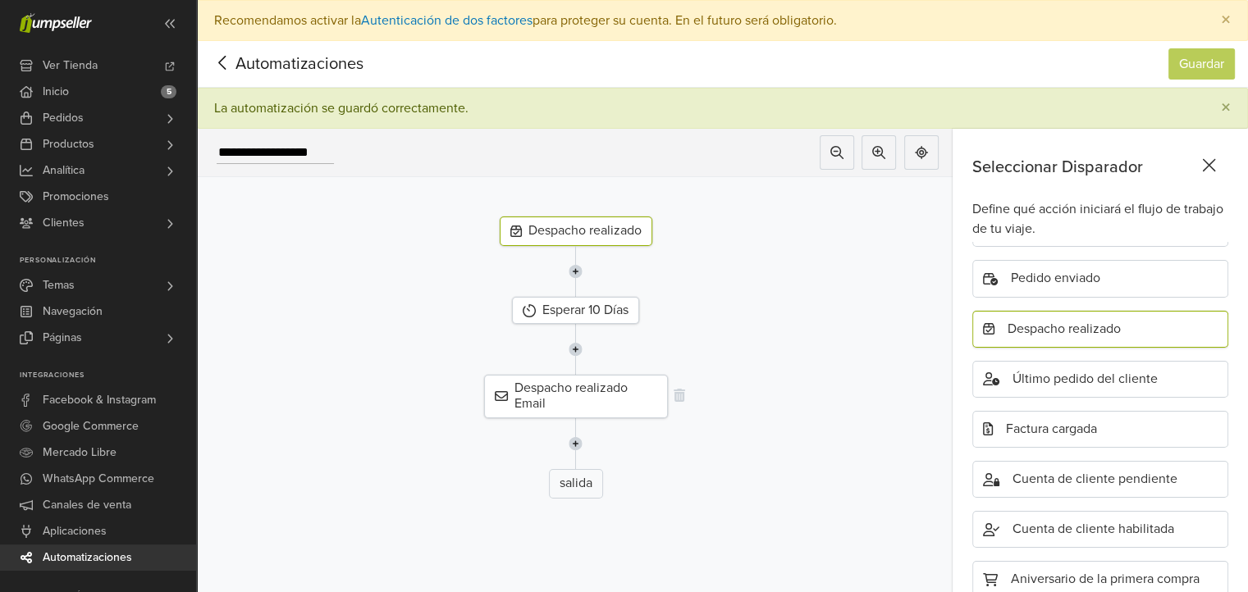
click at [592, 394] on div "Despacho realizado Email" at bounding box center [576, 396] width 184 height 43
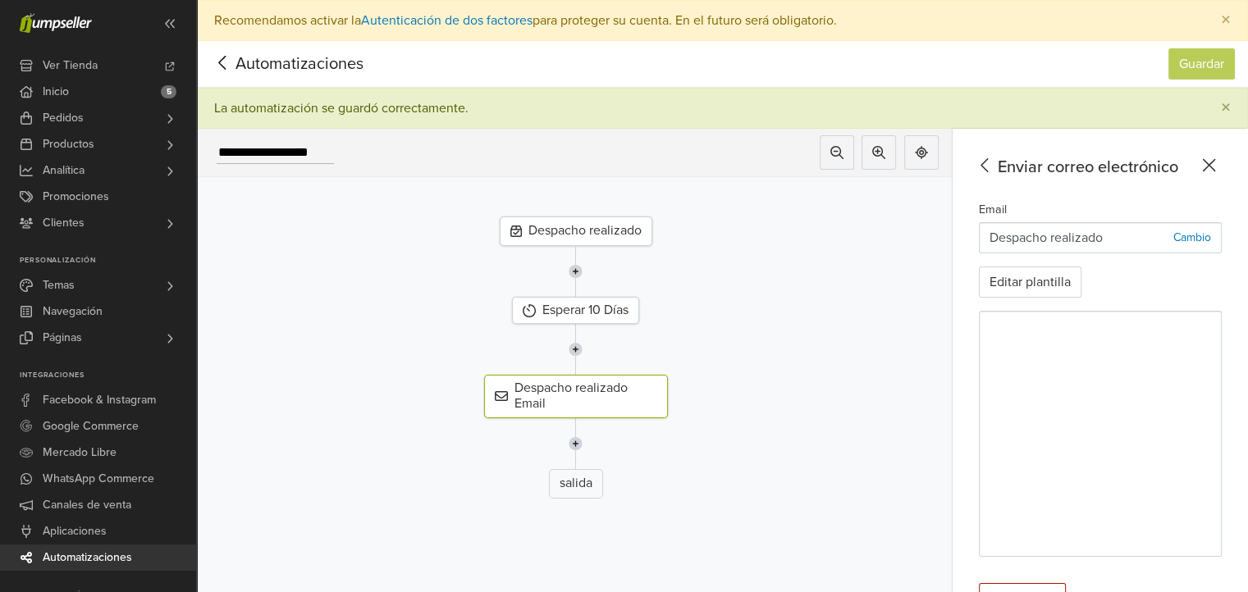
click at [1222, 168] on icon at bounding box center [1208, 165] width 25 height 21
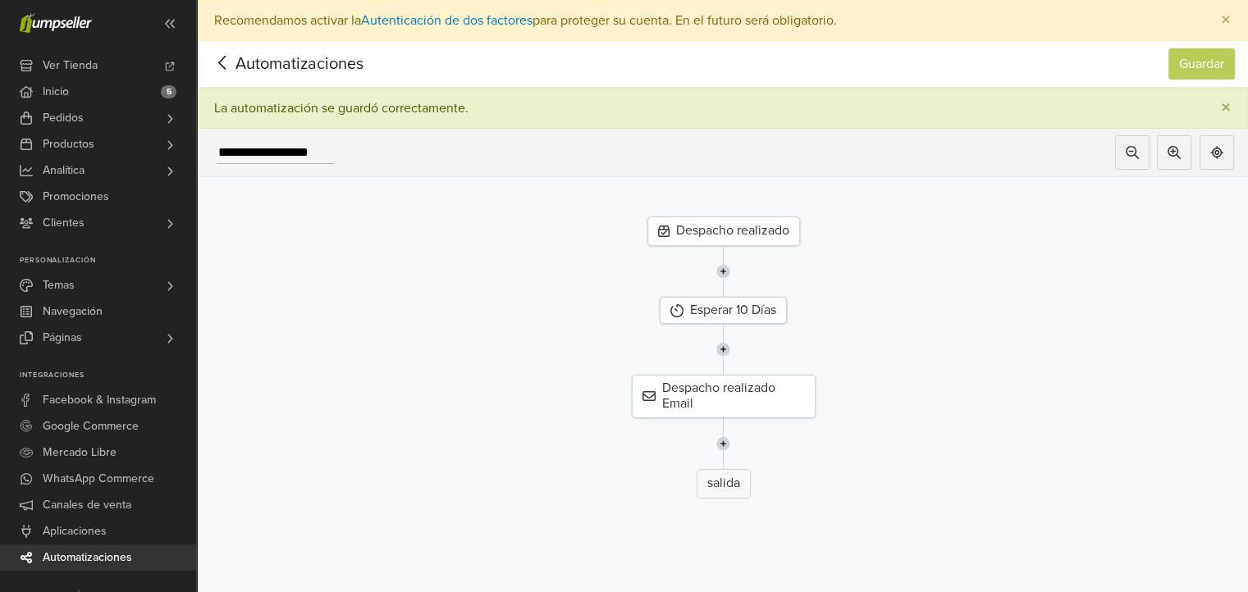
click at [221, 57] on icon at bounding box center [222, 63] width 25 height 21
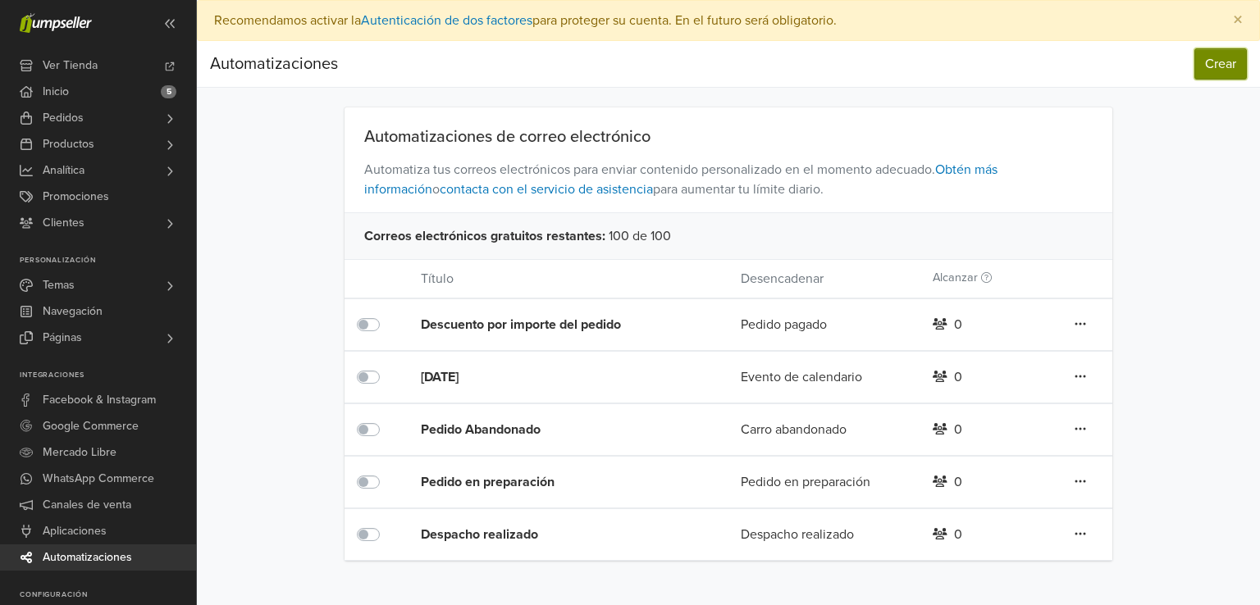
click at [1211, 66] on button "Crear" at bounding box center [1221, 63] width 53 height 31
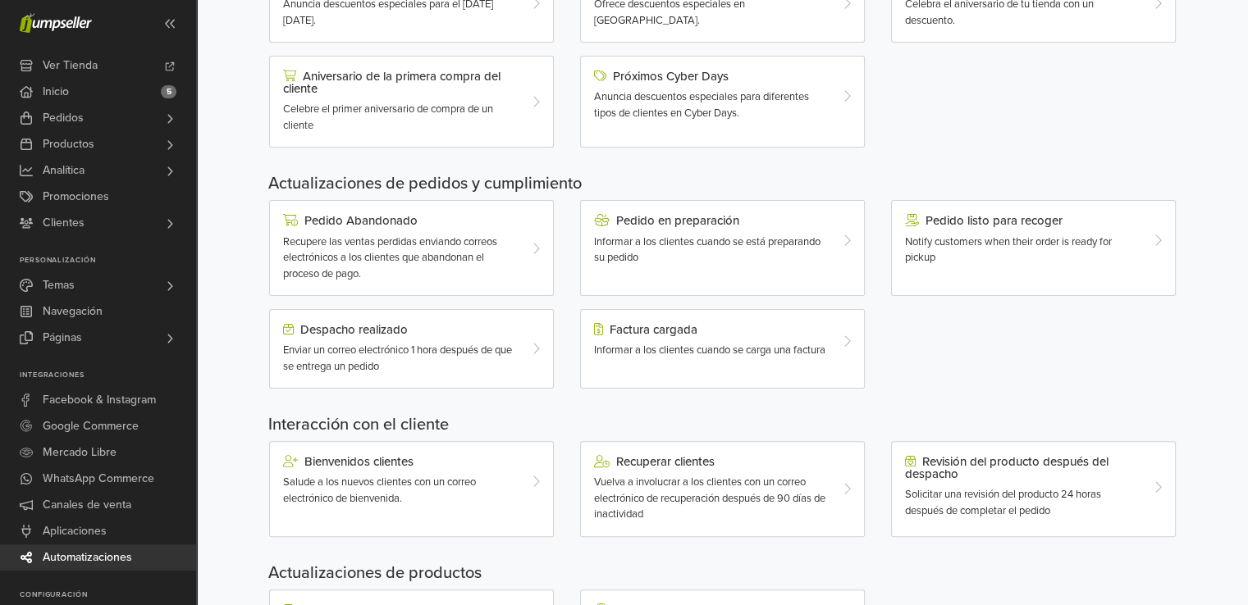
scroll to position [410, 0]
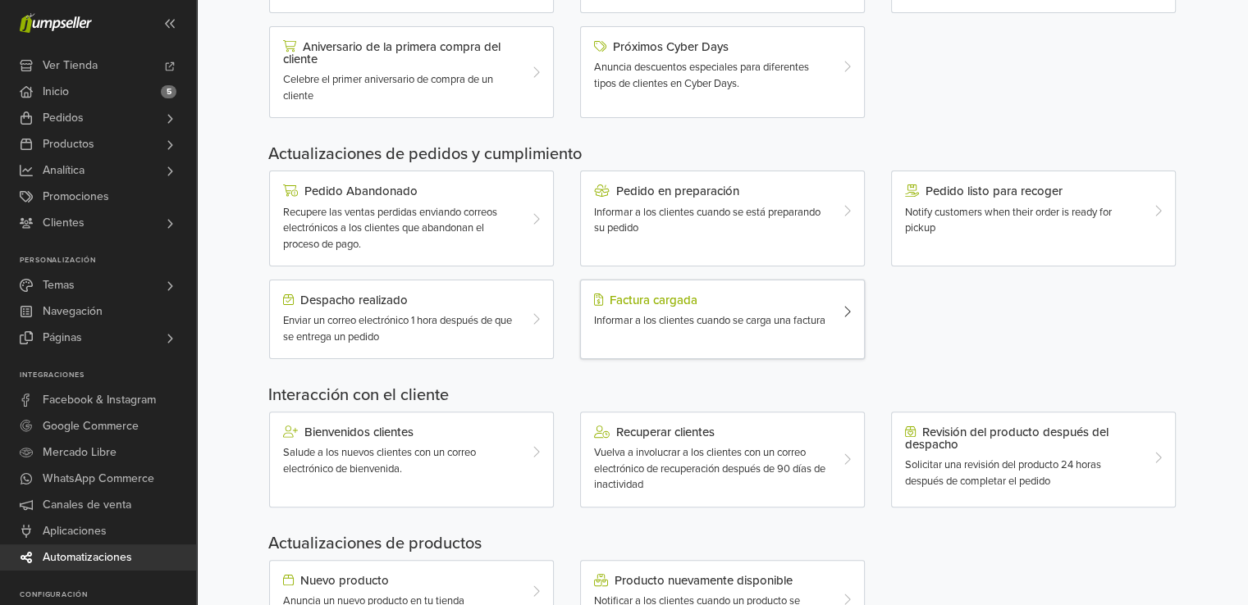
click at [719, 314] on span "Informar a los clientes cuando se carga una factura" at bounding box center [709, 320] width 231 height 13
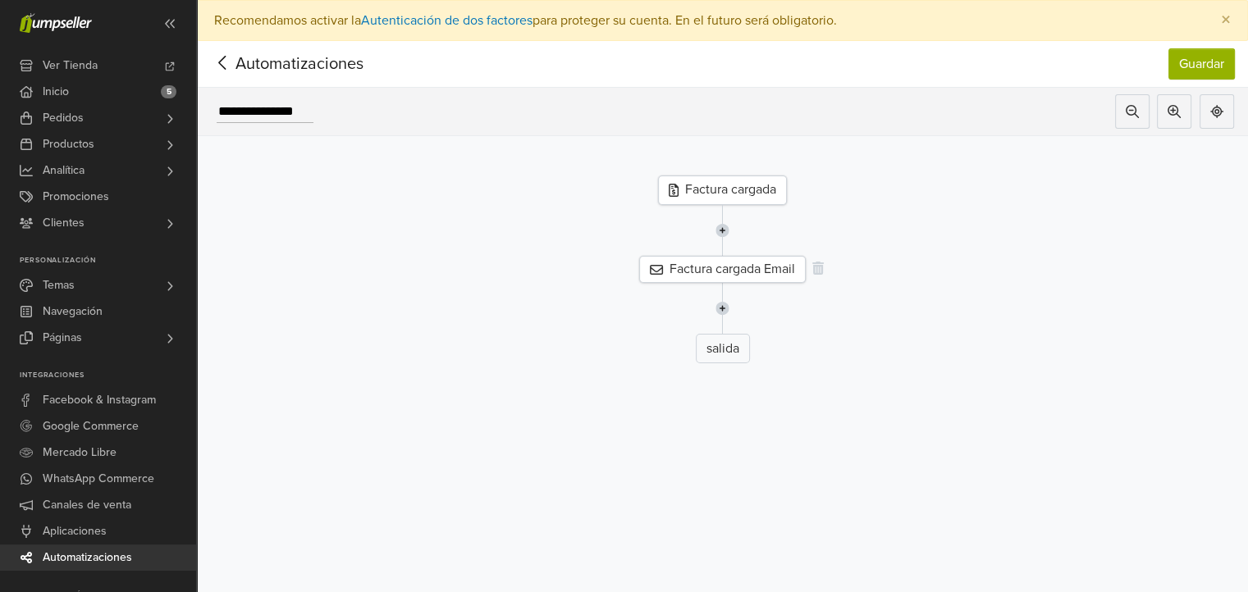
click at [738, 276] on div "Factura cargada Email" at bounding box center [722, 269] width 167 height 27
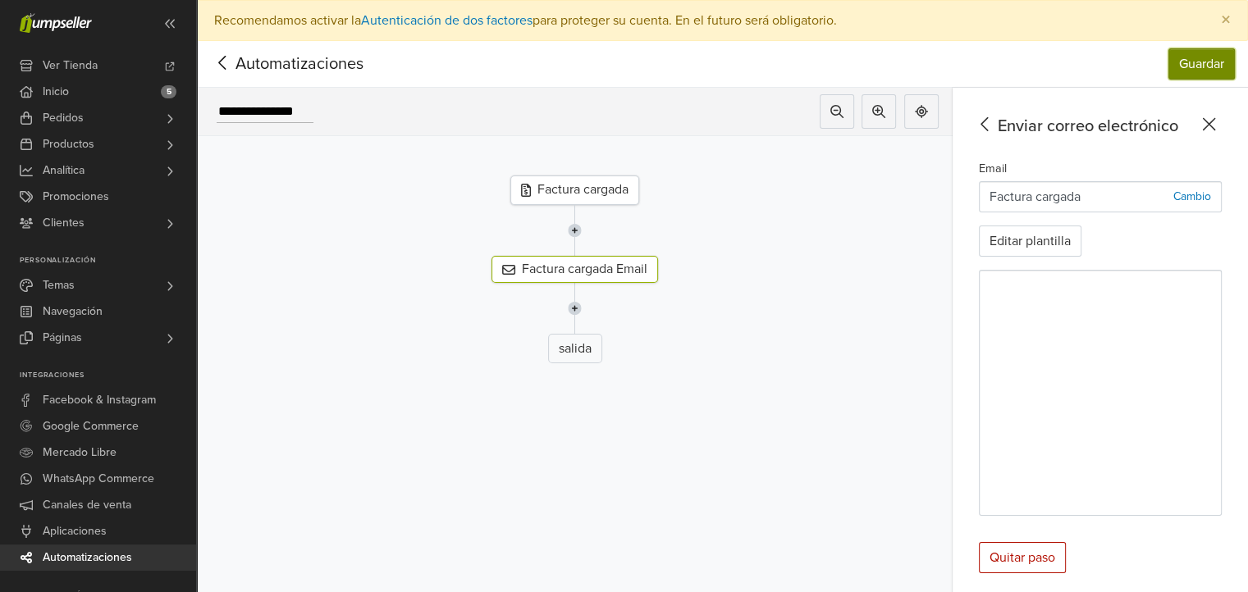
click at [1214, 75] on button "Guardar" at bounding box center [1201, 63] width 66 height 31
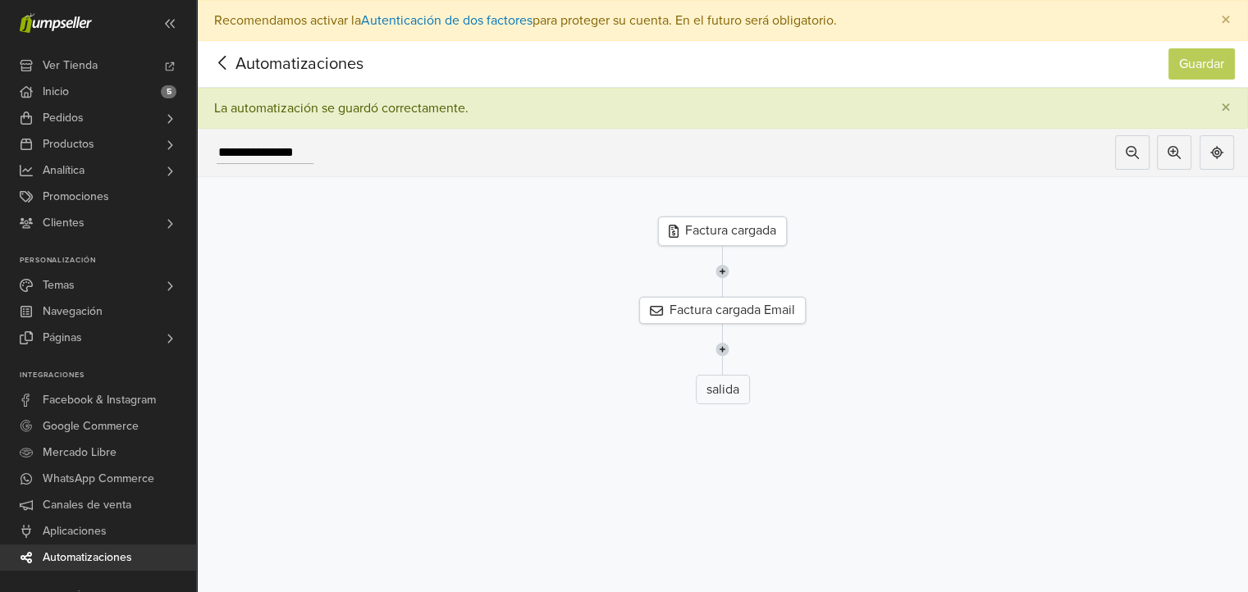
click at [218, 62] on icon at bounding box center [221, 63] width 7 height 14
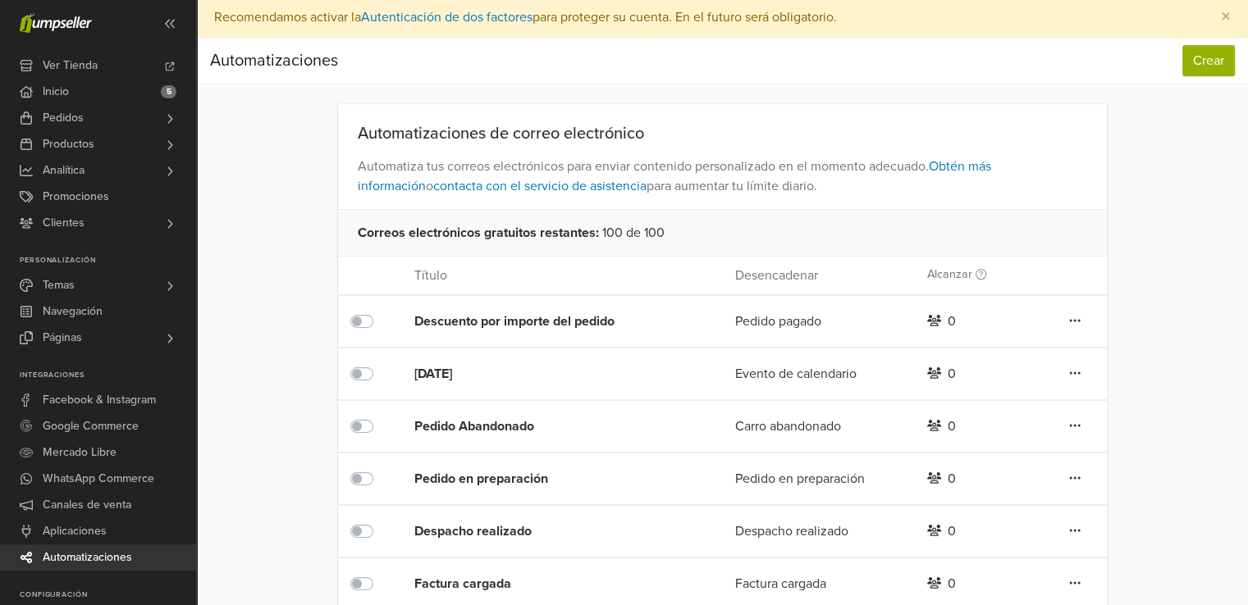
scroll to position [27, 0]
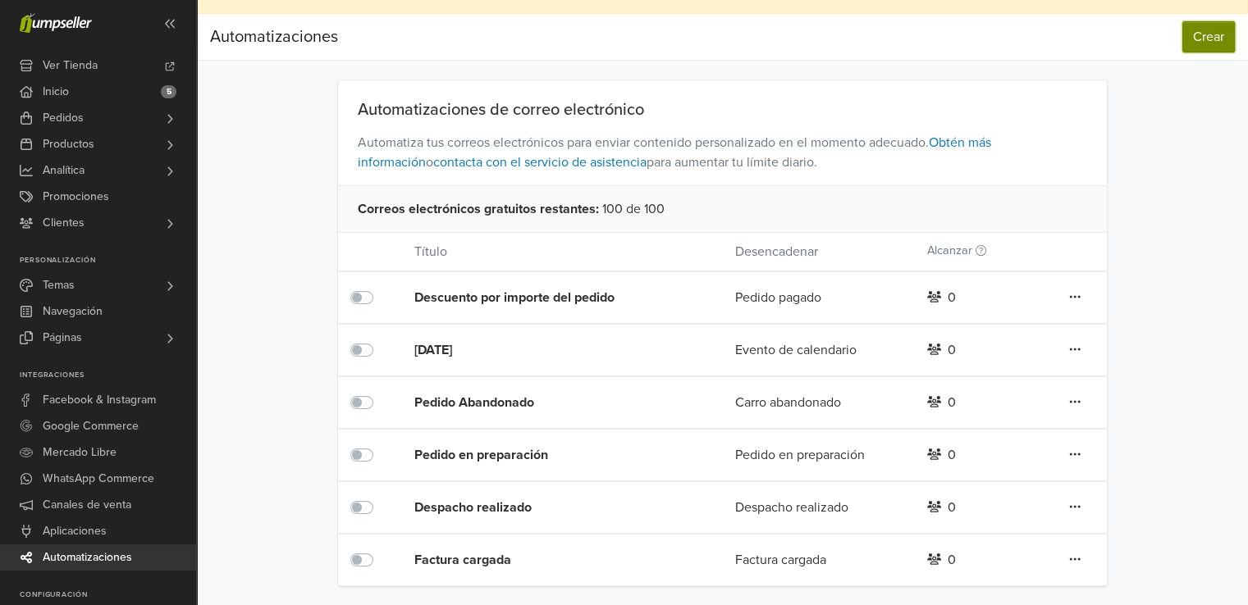
click at [1195, 45] on button "Crear" at bounding box center [1208, 36] width 53 height 31
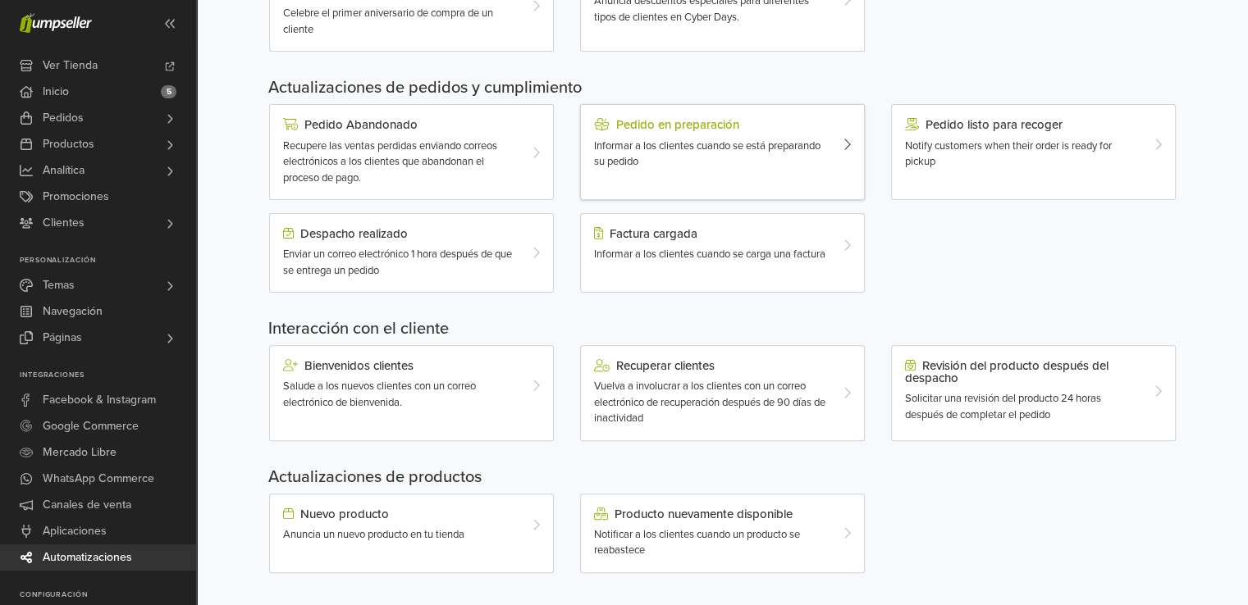
scroll to position [482, 0]
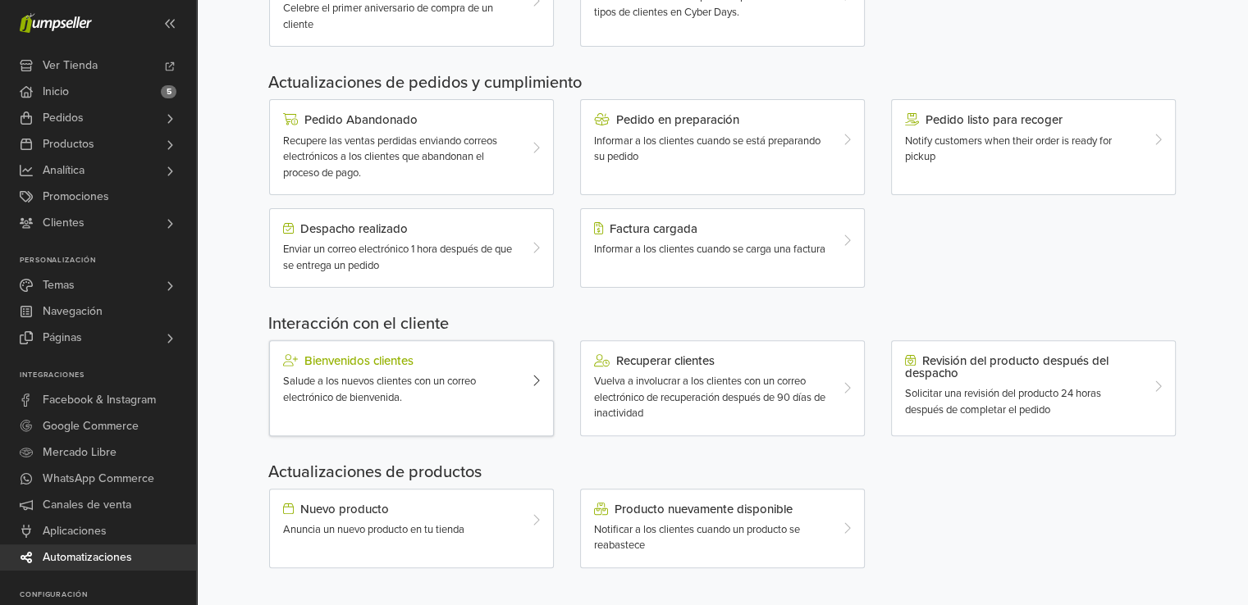
click at [378, 381] on span "Salude a los nuevos clientes con un correo electrónico de bienvenida." at bounding box center [379, 390] width 193 height 30
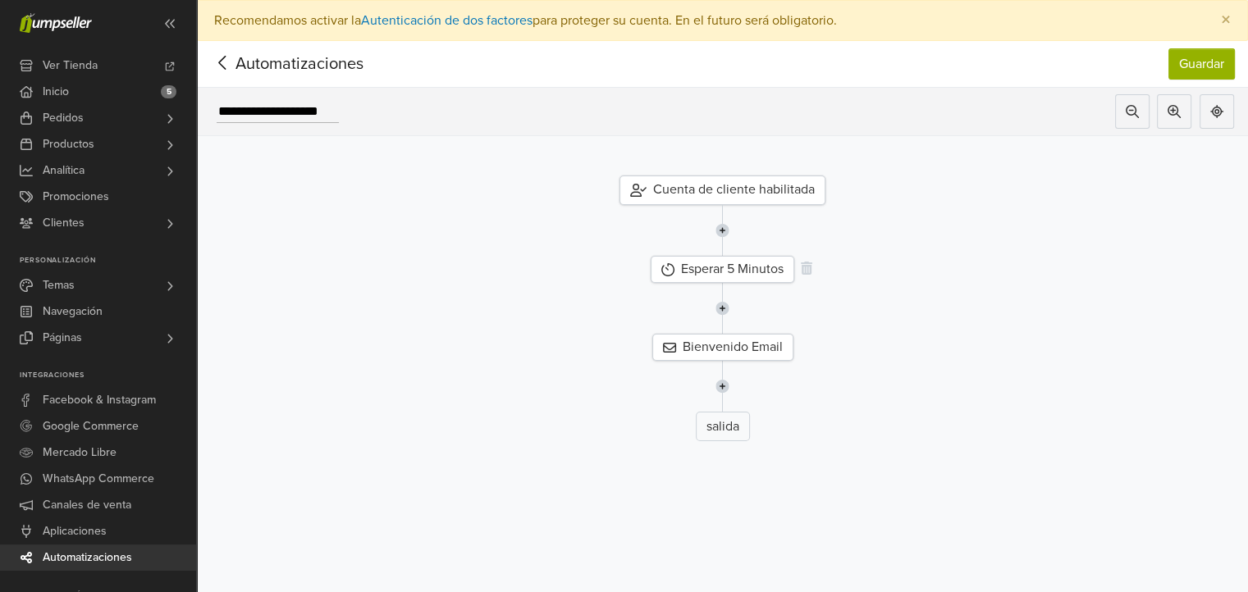
click at [729, 269] on div "Esperar 5 Minutos" at bounding box center [723, 269] width 144 height 27
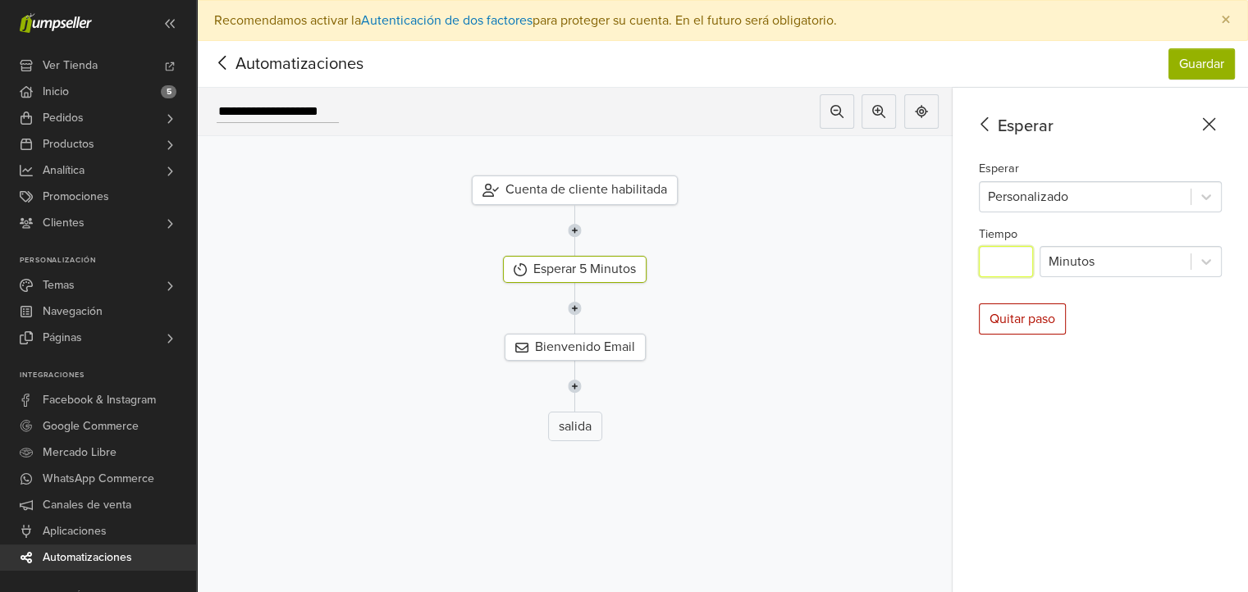
click at [1027, 267] on input "*" at bounding box center [1006, 261] width 54 height 31
type input "*"
type input "**"
click at [1223, 63] on button "Guardar" at bounding box center [1201, 63] width 66 height 31
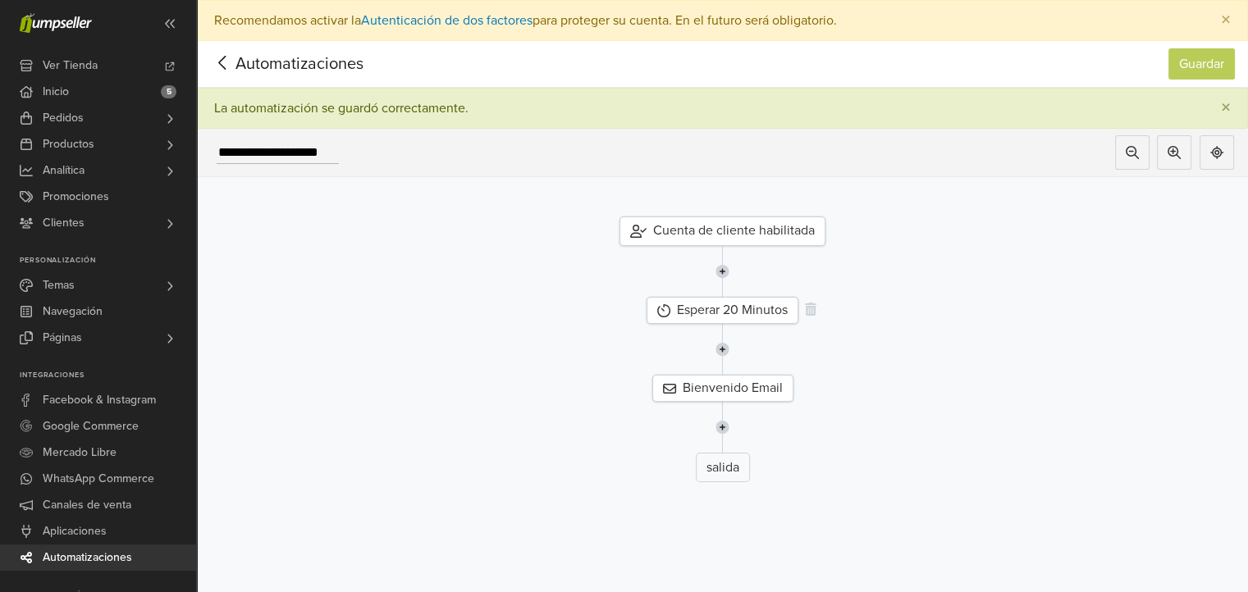
click at [737, 318] on div "Esperar 20 Minutos" at bounding box center [722, 310] width 152 height 27
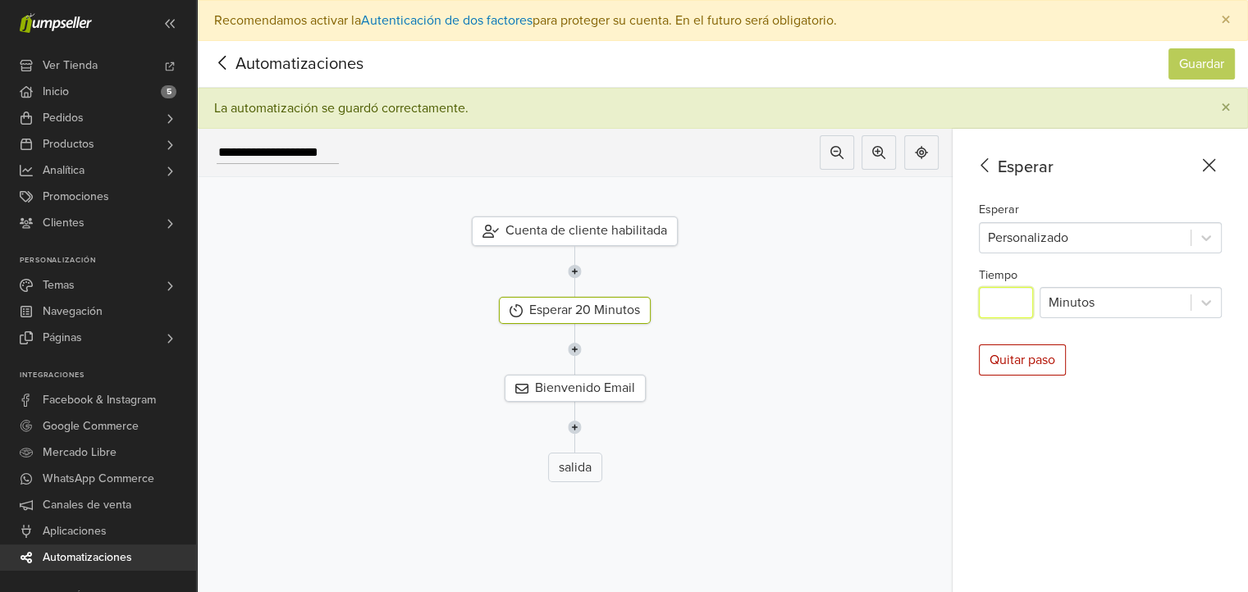
click at [1021, 304] on input "**" at bounding box center [1006, 302] width 54 height 31
type input "*"
click at [1200, 73] on button "Guardar" at bounding box center [1201, 63] width 66 height 31
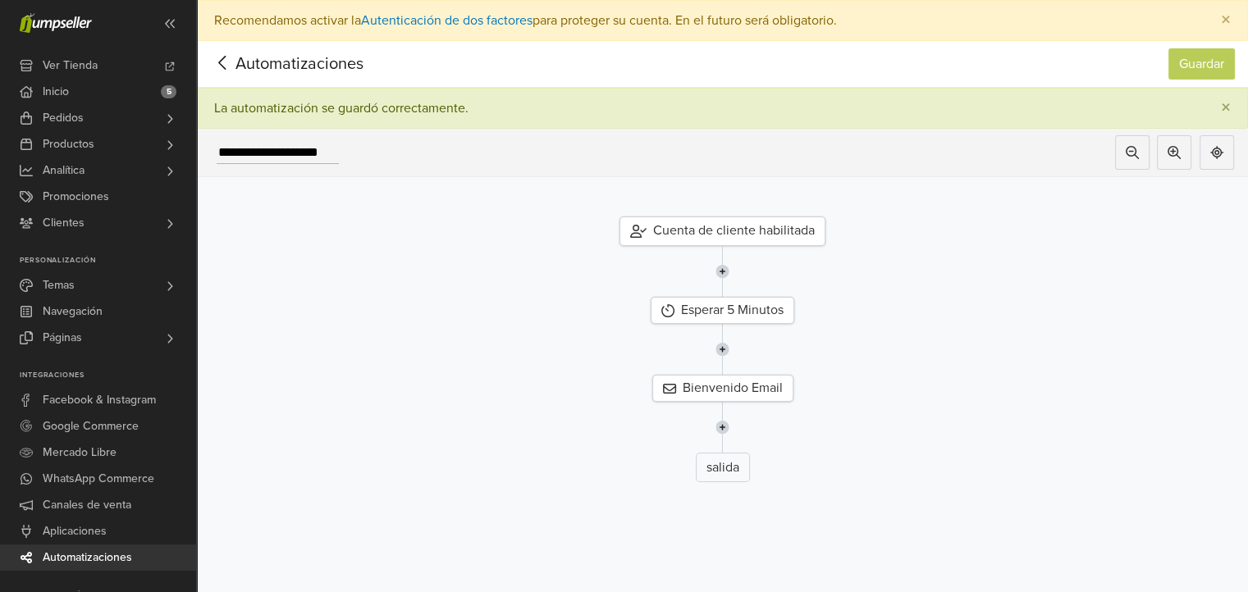
click at [226, 62] on icon at bounding box center [222, 63] width 25 height 21
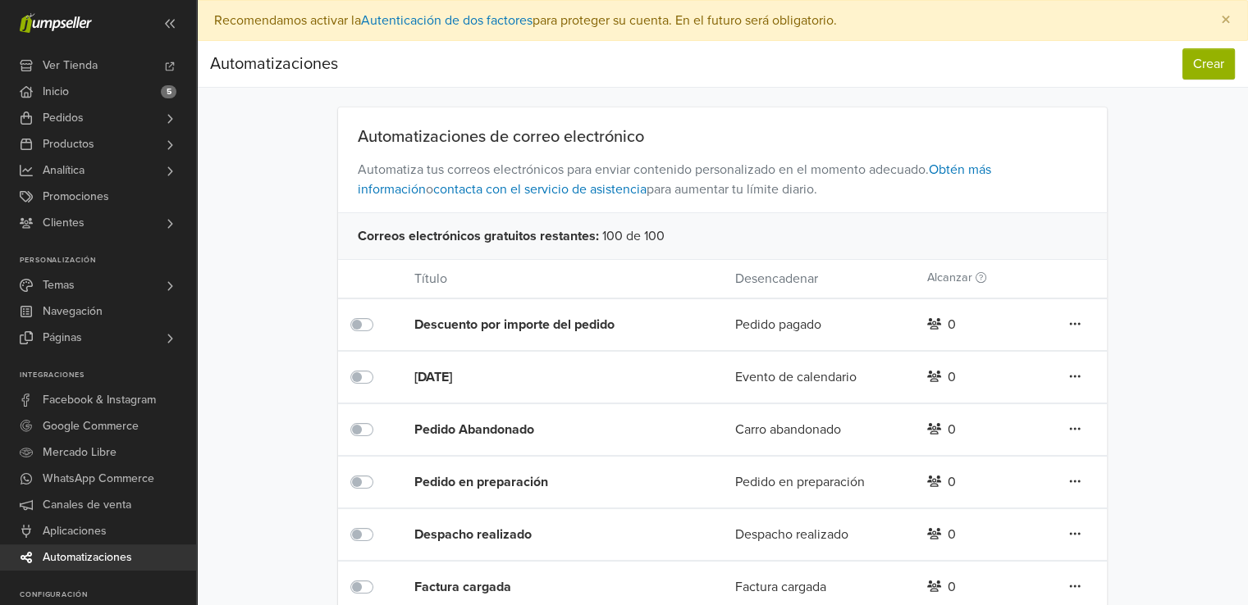
scroll to position [80, 0]
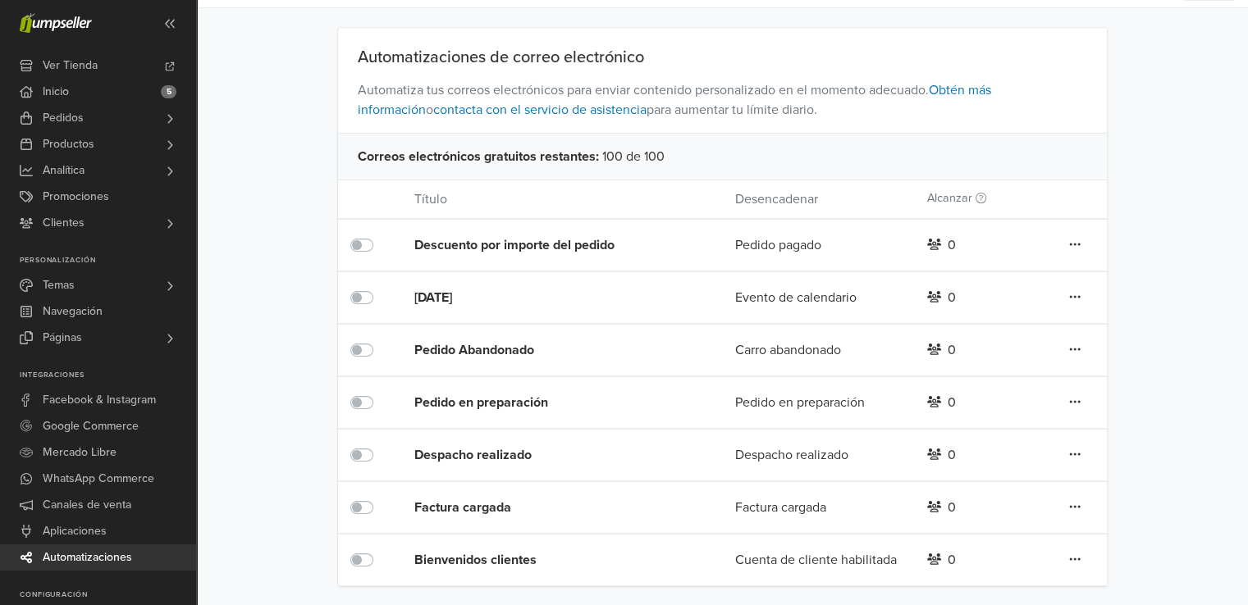
click at [499, 516] on div "Factura cargada" at bounding box center [529, 507] width 231 height 51
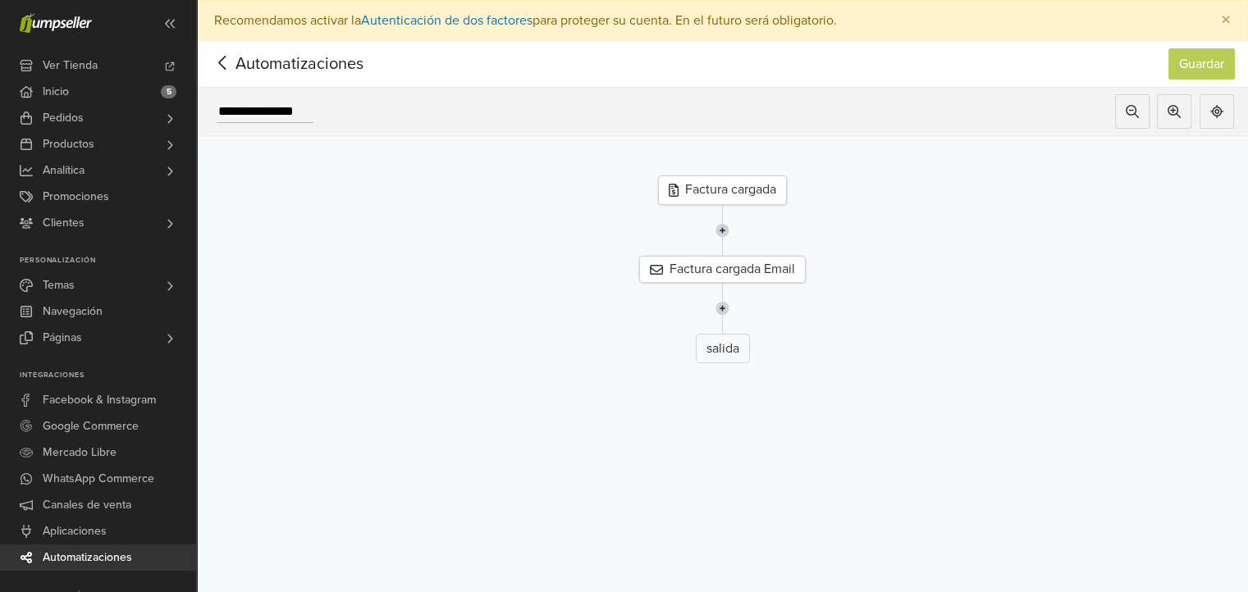
click at [231, 61] on icon at bounding box center [222, 63] width 25 height 21
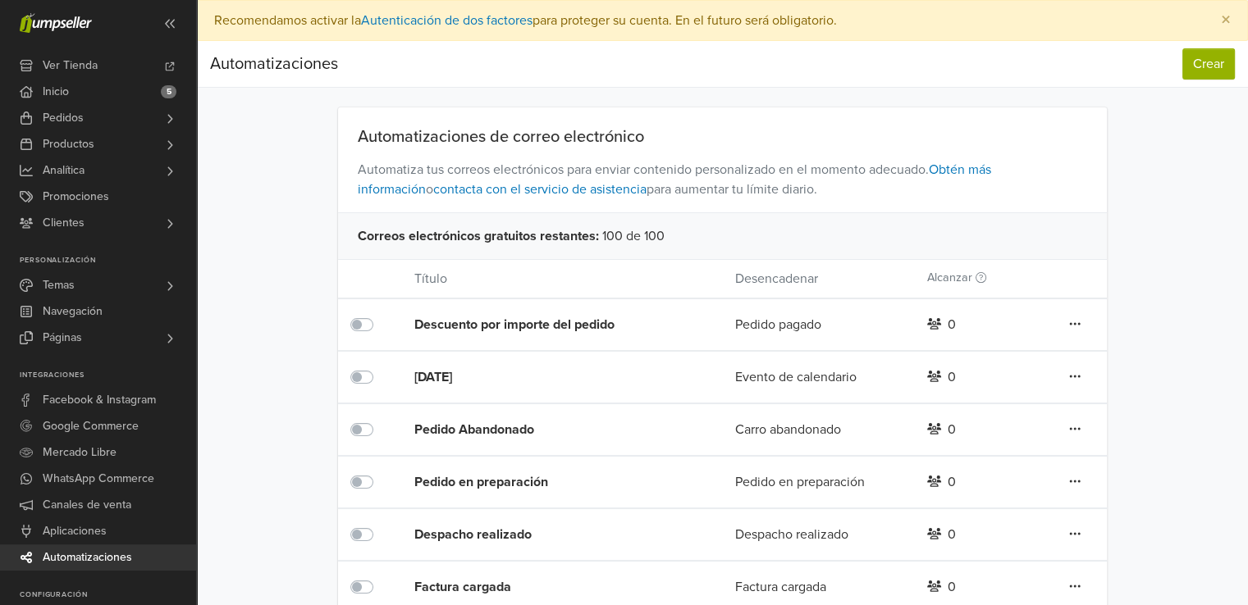
scroll to position [80, 0]
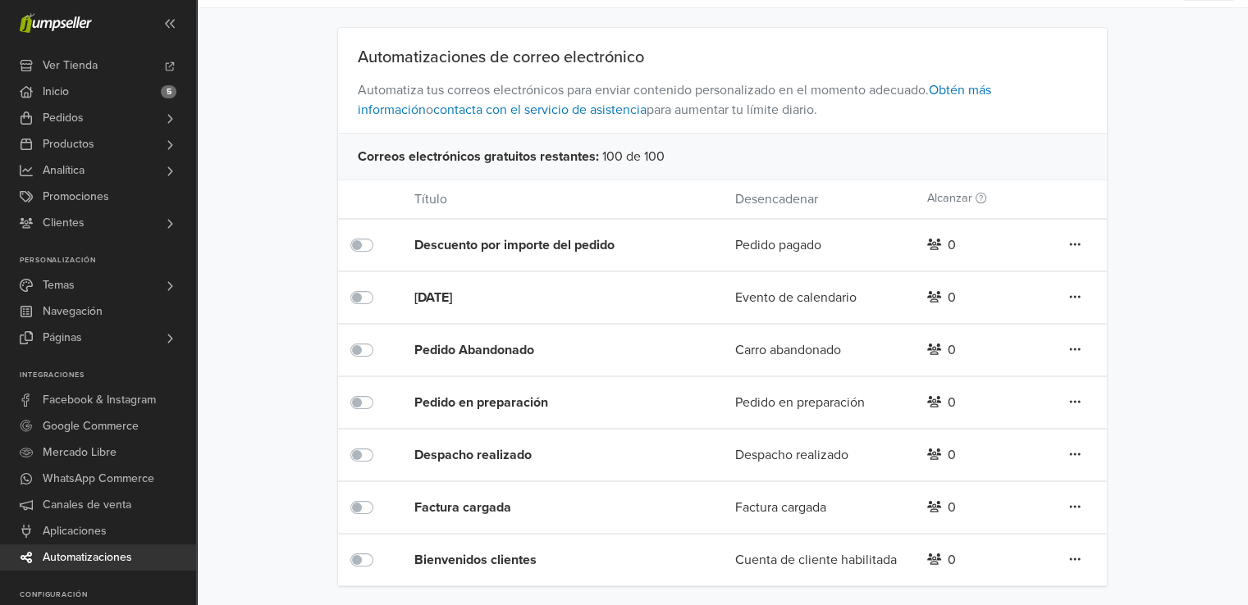
click at [532, 457] on div "Despacho realizado" at bounding box center [542, 455] width 256 height 20
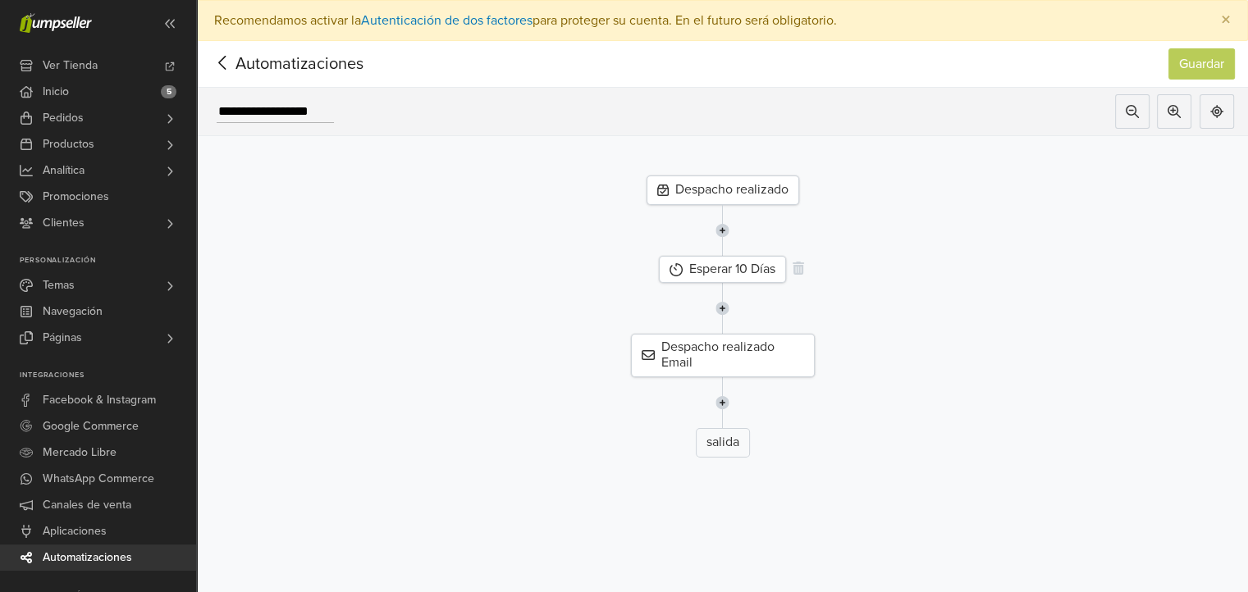
click at [747, 267] on div "Esperar 10 Días" at bounding box center [722, 269] width 127 height 27
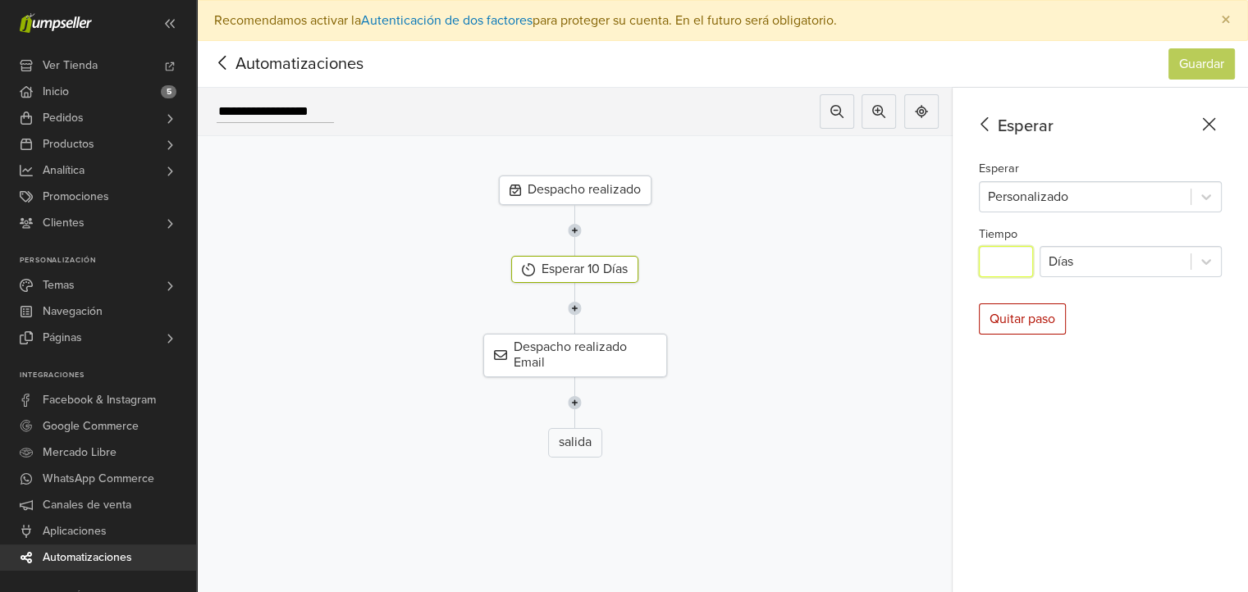
click at [1022, 263] on input "**" at bounding box center [1006, 261] width 54 height 31
type input "*"
click at [1109, 260] on div at bounding box center [1115, 261] width 134 height 23
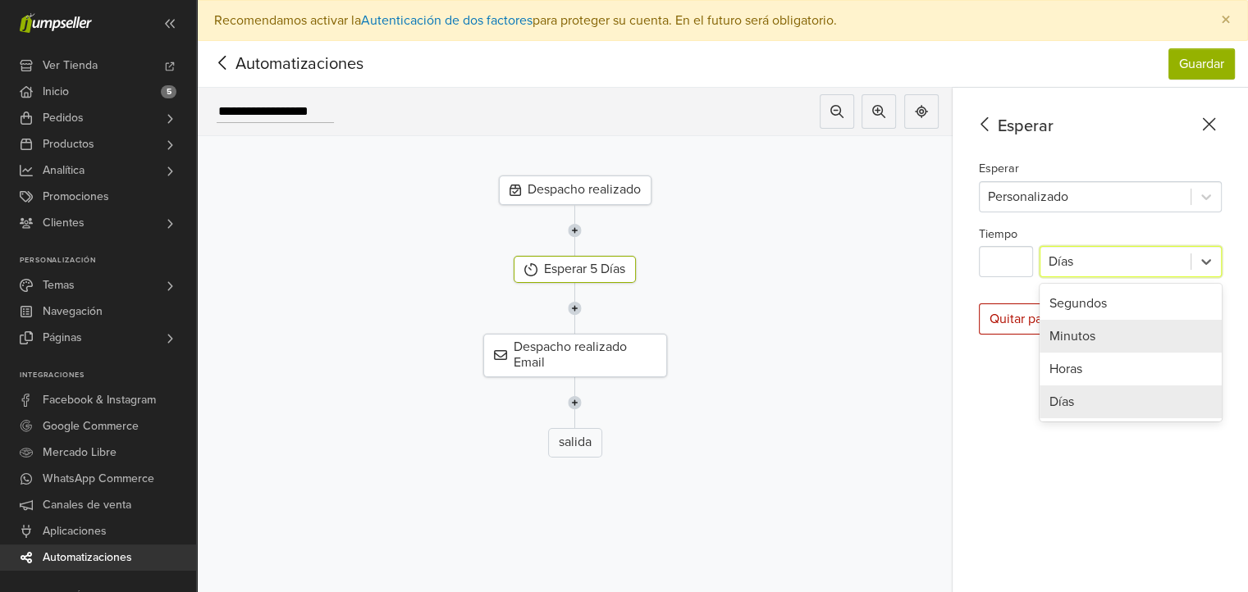
click at [1089, 340] on div "Minutos" at bounding box center [1130, 336] width 182 height 33
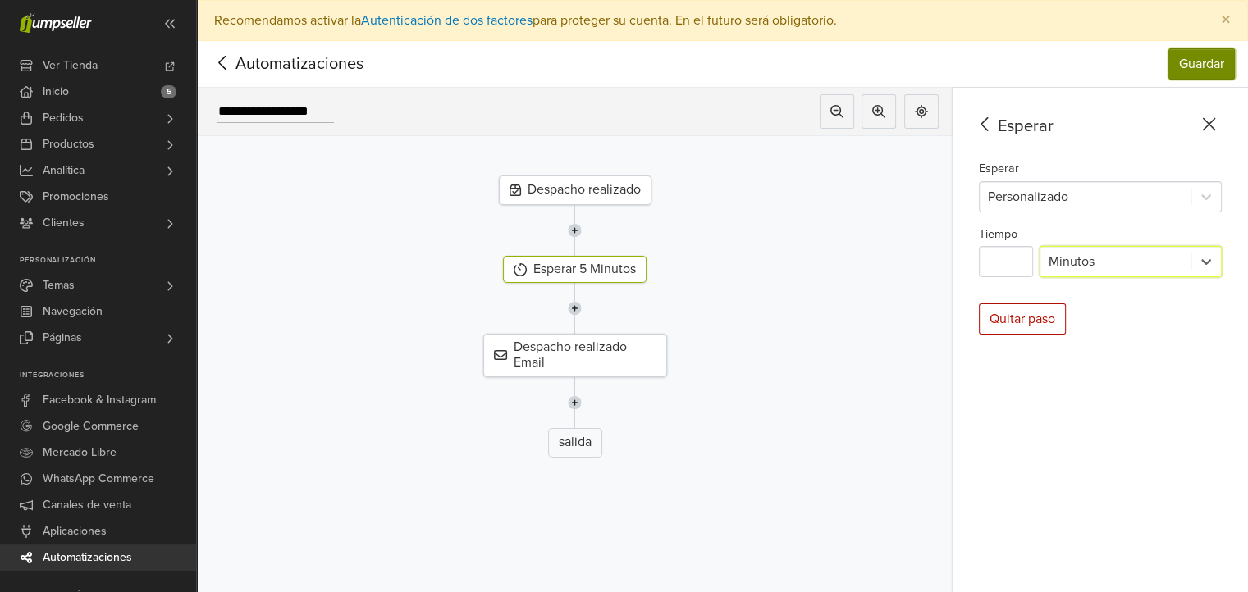
click at [1204, 68] on button "Guardar" at bounding box center [1201, 63] width 66 height 31
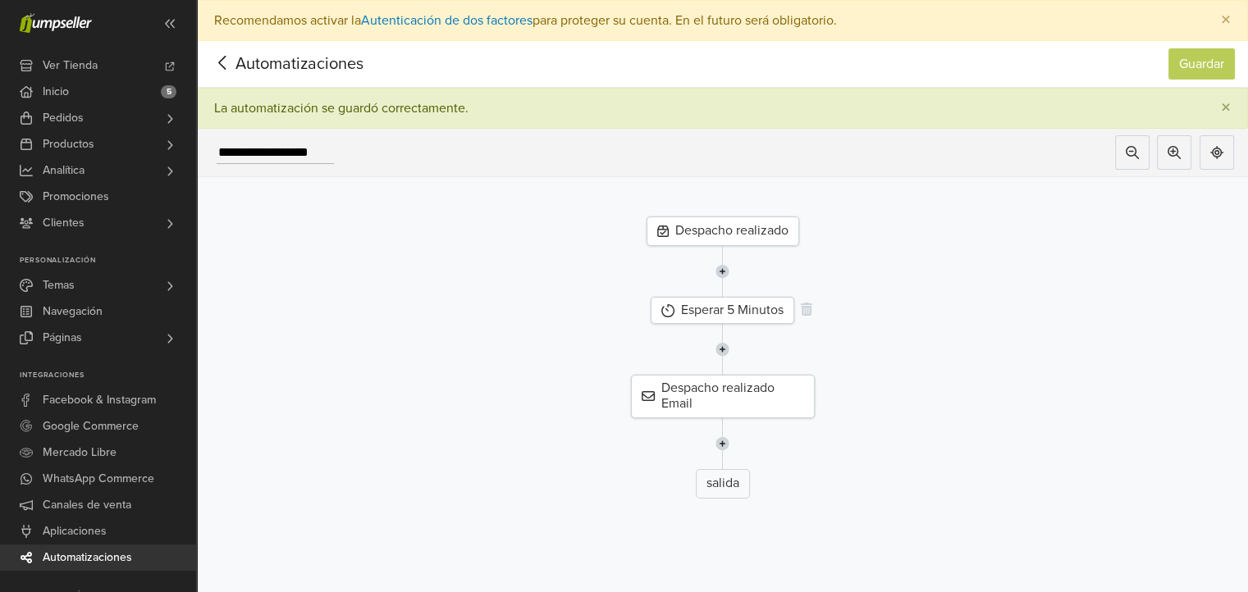
click at [739, 308] on div "Esperar 5 Minutos" at bounding box center [723, 310] width 144 height 27
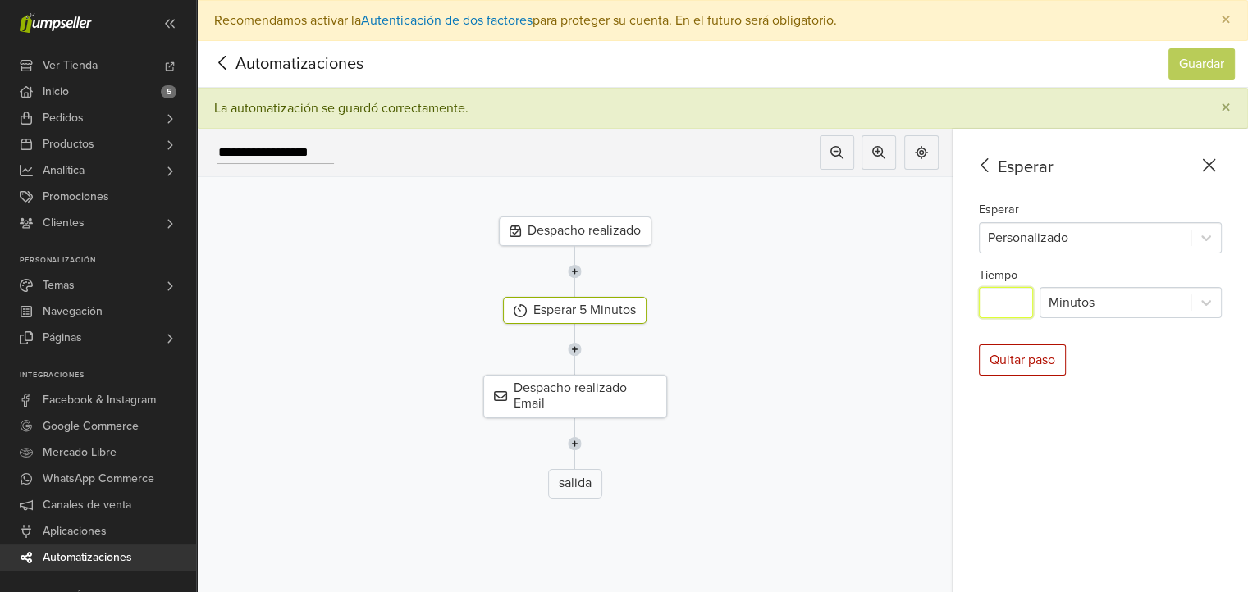
click at [1024, 308] on input "*" at bounding box center [1006, 302] width 54 height 31
type input "*"
click at [1204, 50] on button "Guardar" at bounding box center [1201, 63] width 66 height 31
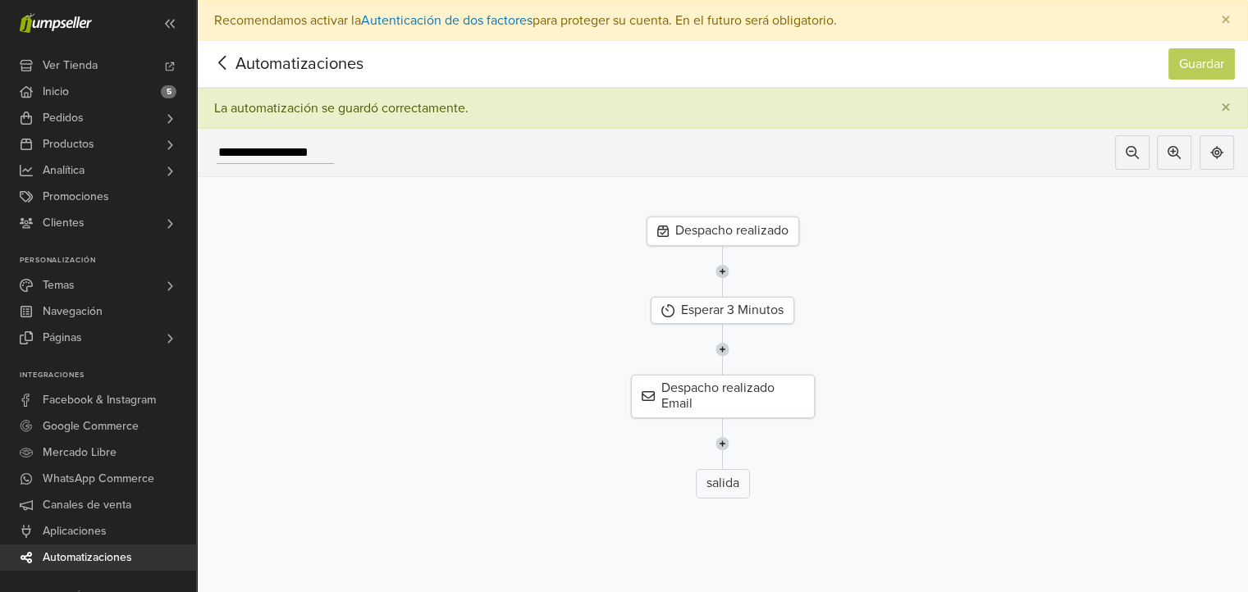
click at [230, 70] on icon at bounding box center [222, 63] width 25 height 21
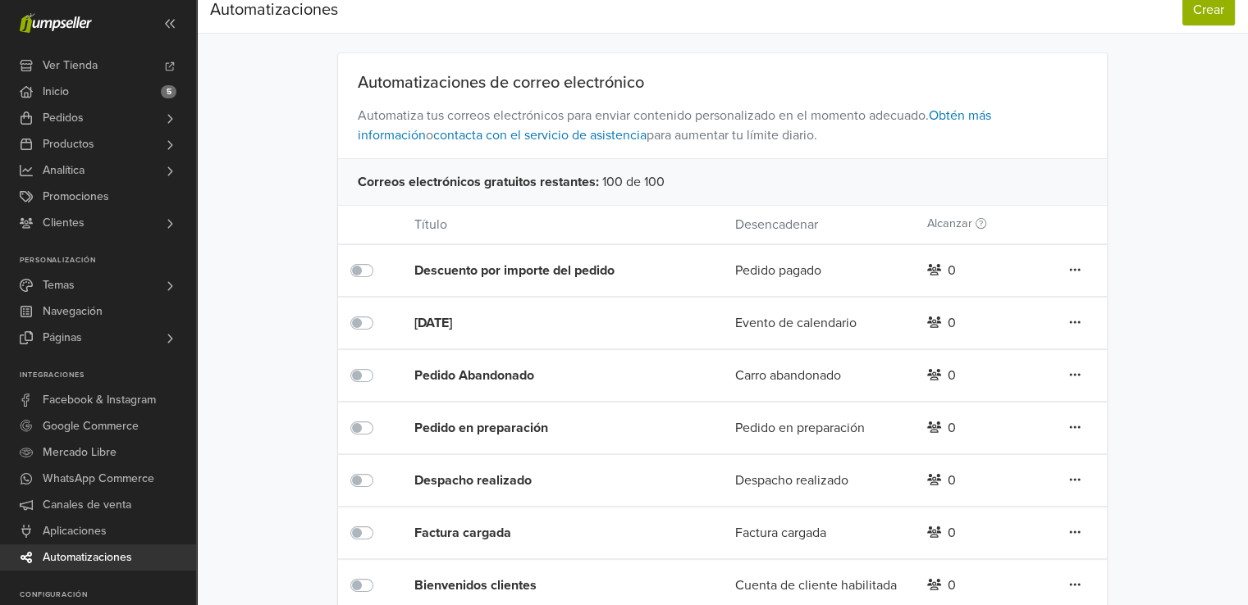
scroll to position [80, 0]
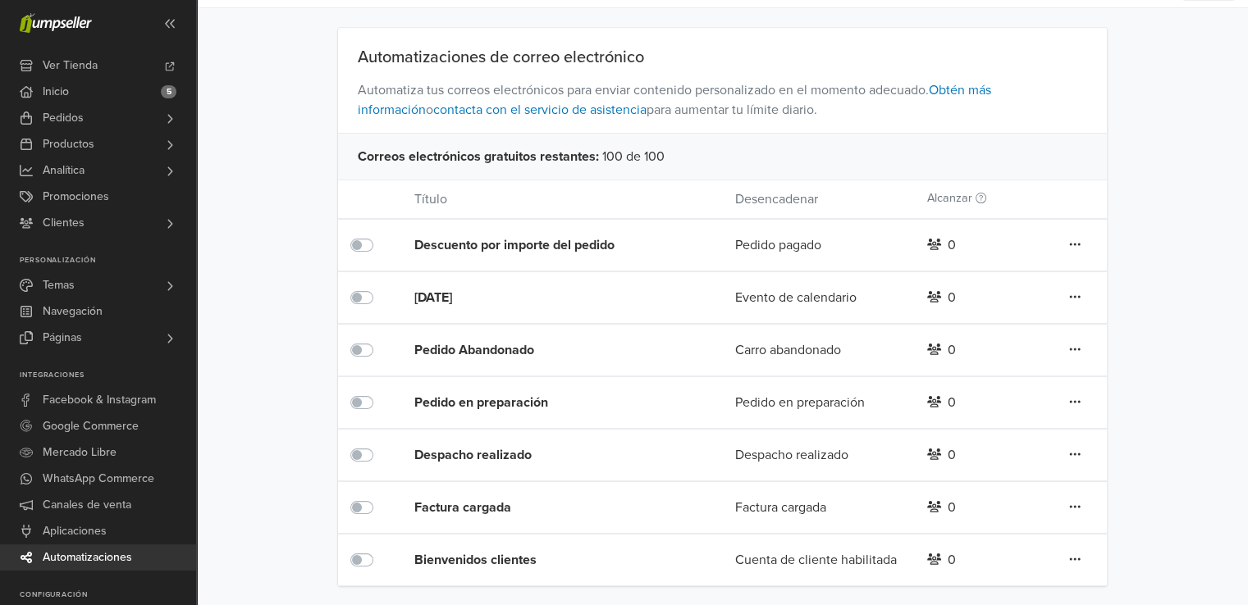
click at [546, 564] on div "Bienvenidos clientes" at bounding box center [542, 560] width 256 height 20
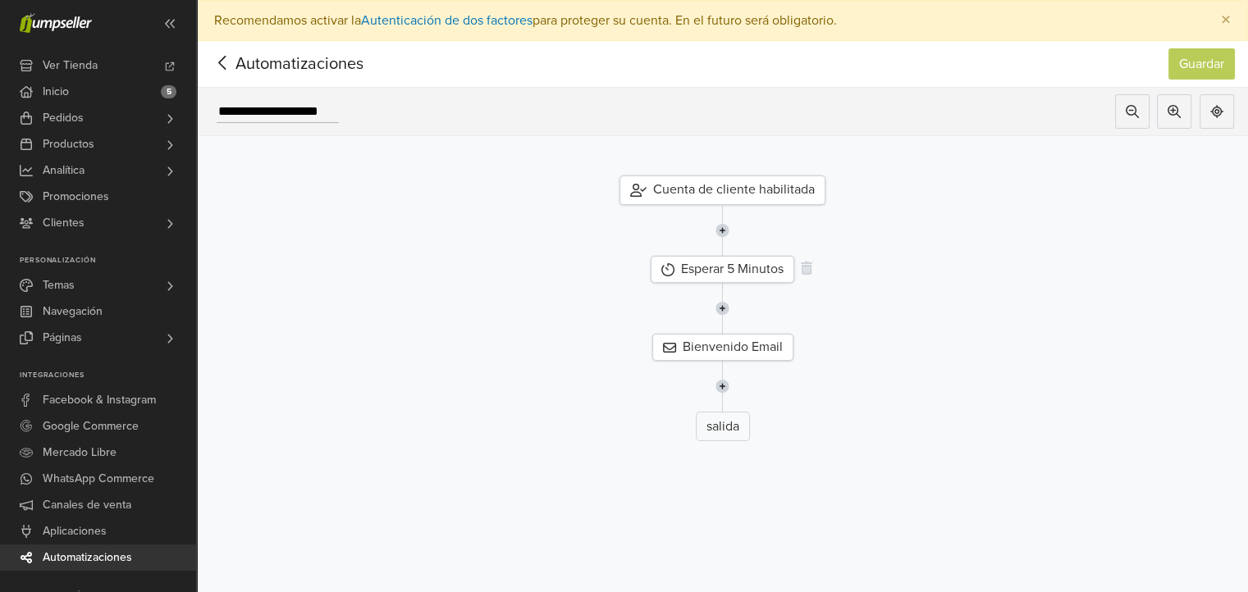
click at [742, 275] on div "Esperar 5 Minutos" at bounding box center [723, 269] width 144 height 27
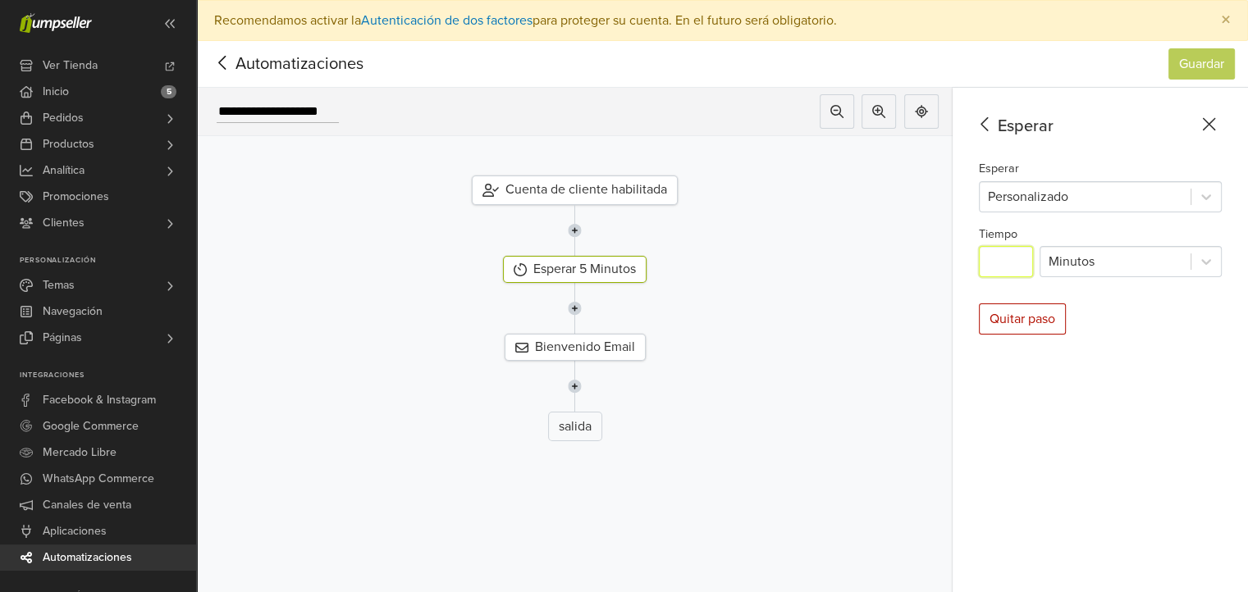
click at [1009, 267] on input "*" at bounding box center [1006, 261] width 54 height 31
type input "*"
click at [1195, 75] on button "Guardar" at bounding box center [1201, 63] width 66 height 31
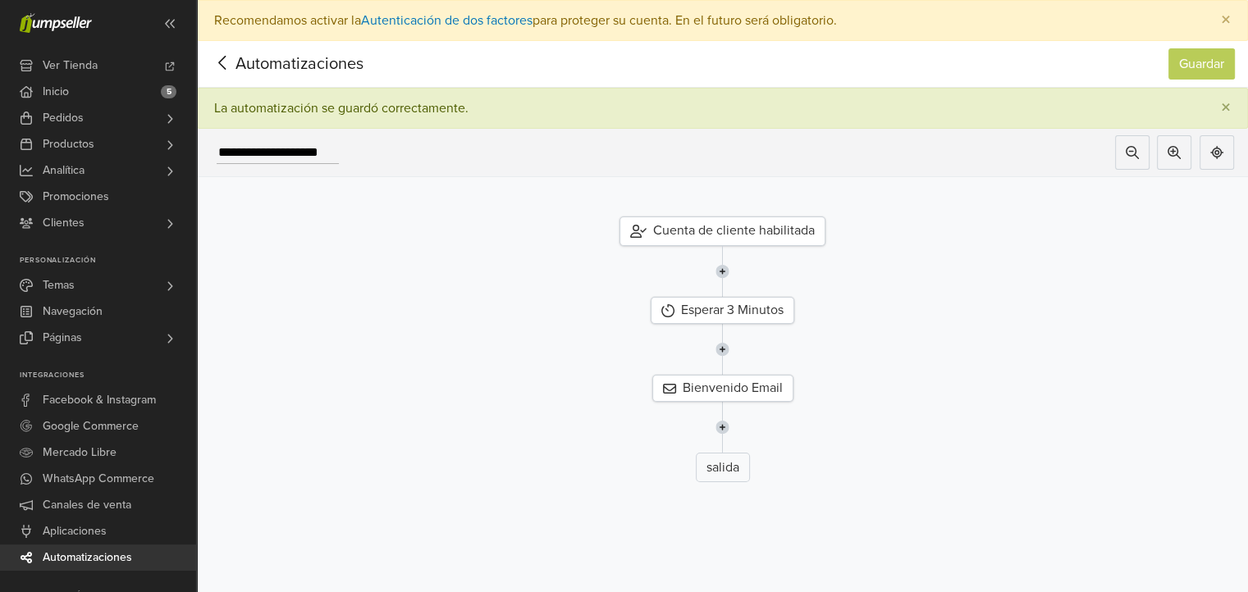
click at [226, 75] on div at bounding box center [222, 64] width 25 height 25
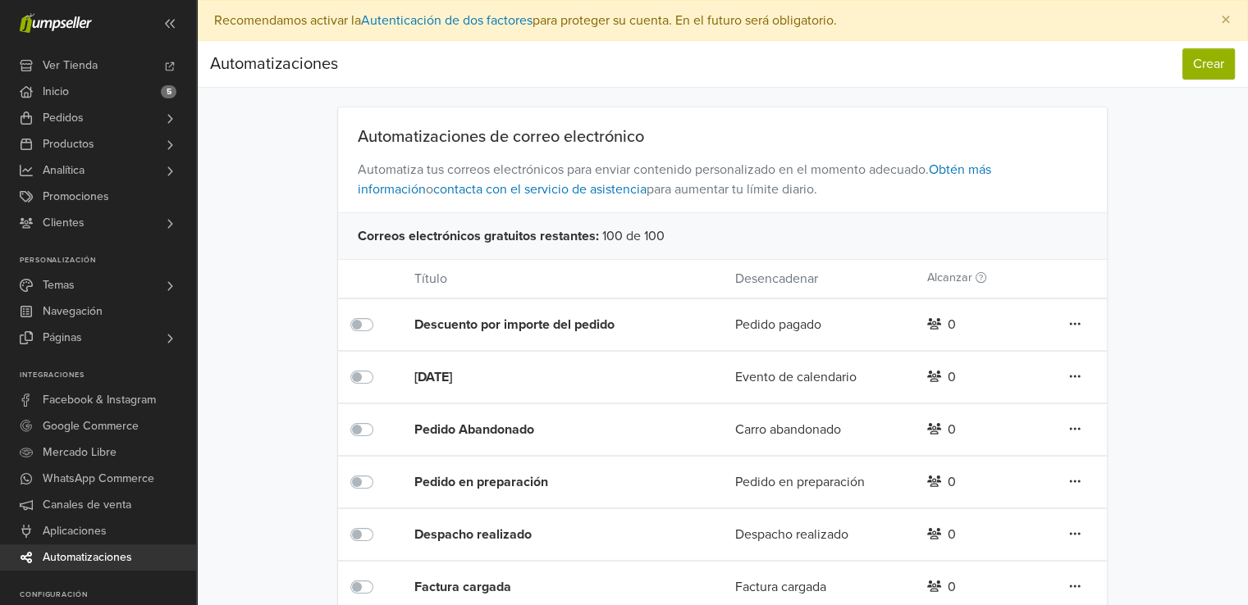
scroll to position [80, 0]
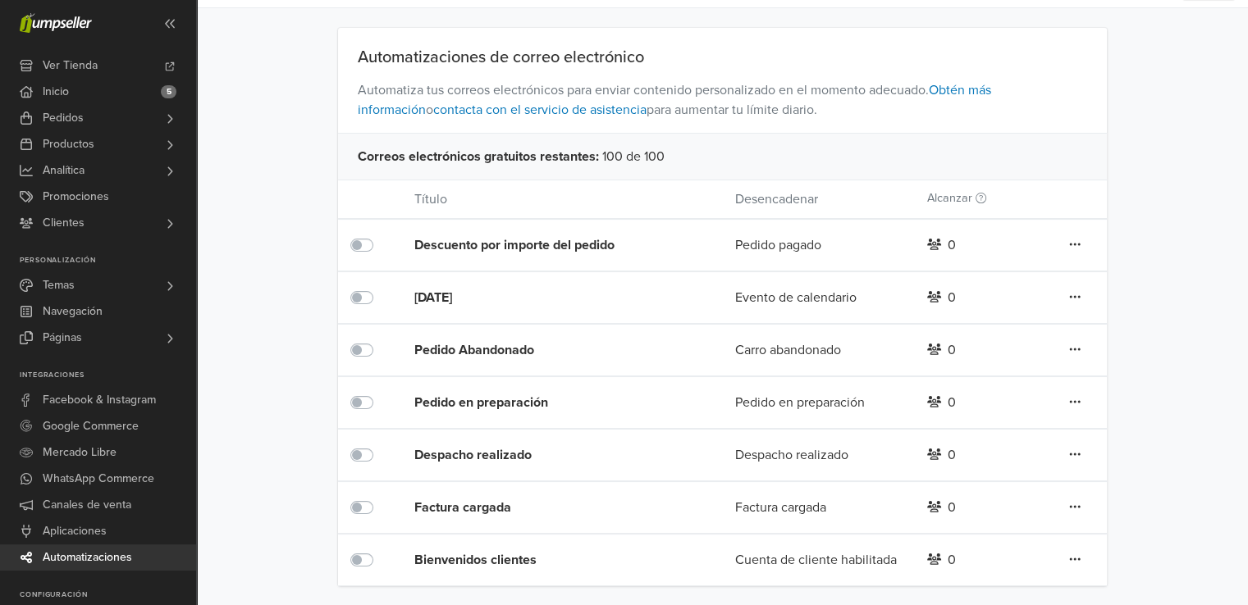
click at [525, 461] on div "Despacho realizado" at bounding box center [542, 455] width 256 height 20
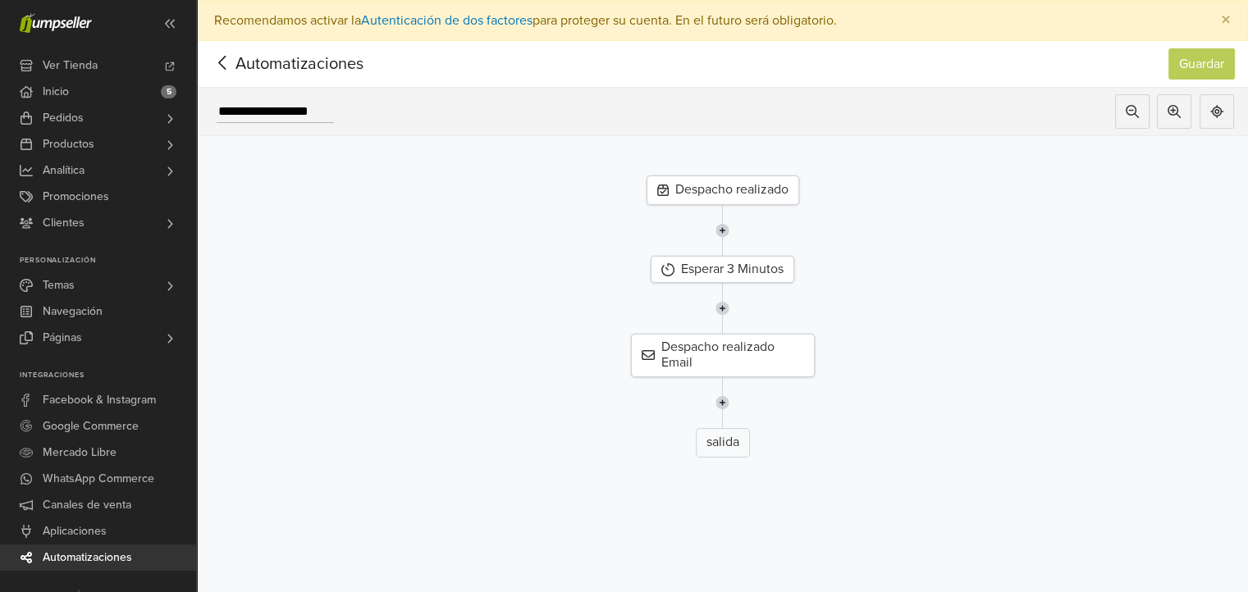
click at [222, 62] on icon at bounding box center [222, 63] width 25 height 21
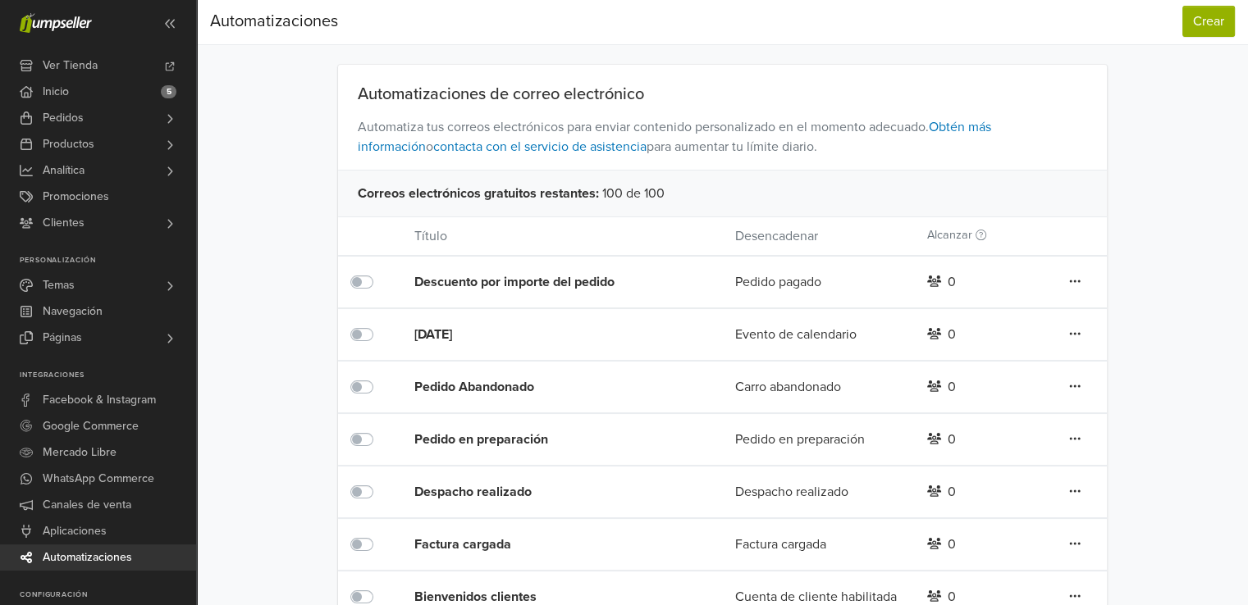
scroll to position [80, 0]
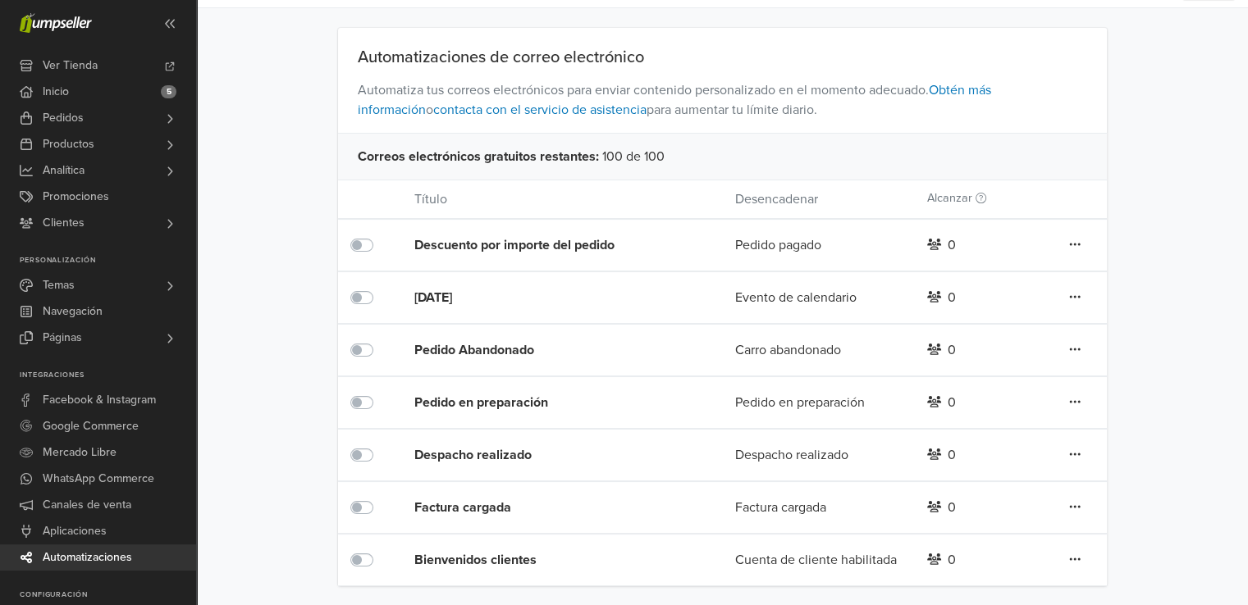
click at [522, 402] on div "Pedido en preparación" at bounding box center [542, 403] width 256 height 20
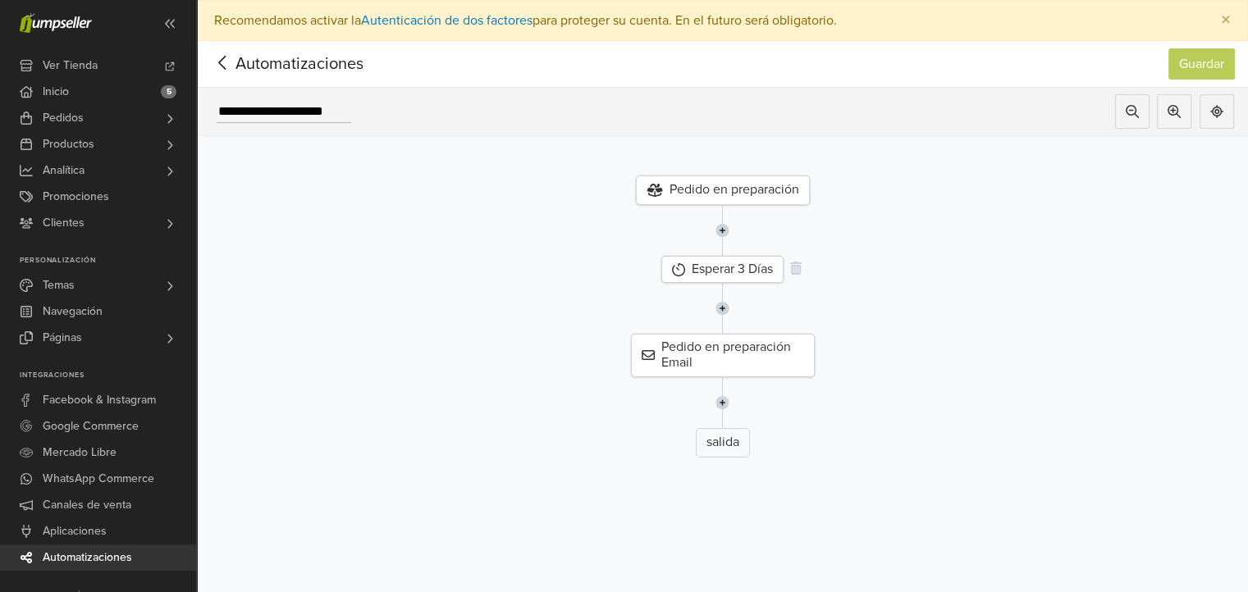
click at [770, 258] on div "Esperar 3 Días" at bounding box center [722, 269] width 122 height 27
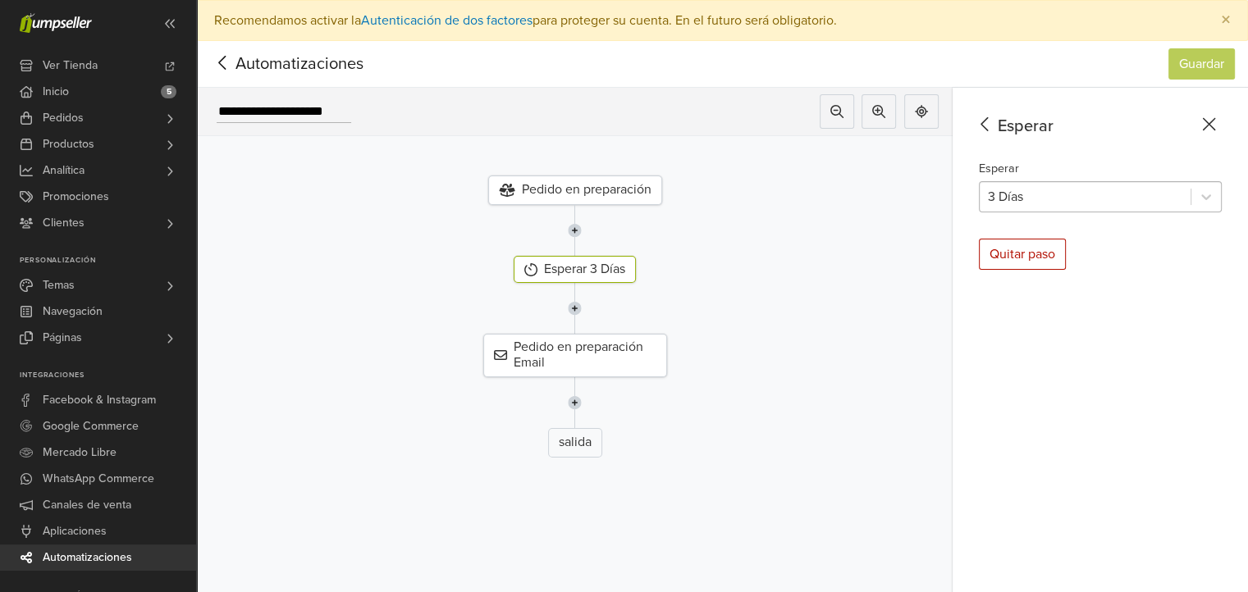
click at [1054, 201] on div at bounding box center [1085, 196] width 194 height 23
click at [1068, 203] on div at bounding box center [1085, 196] width 194 height 23
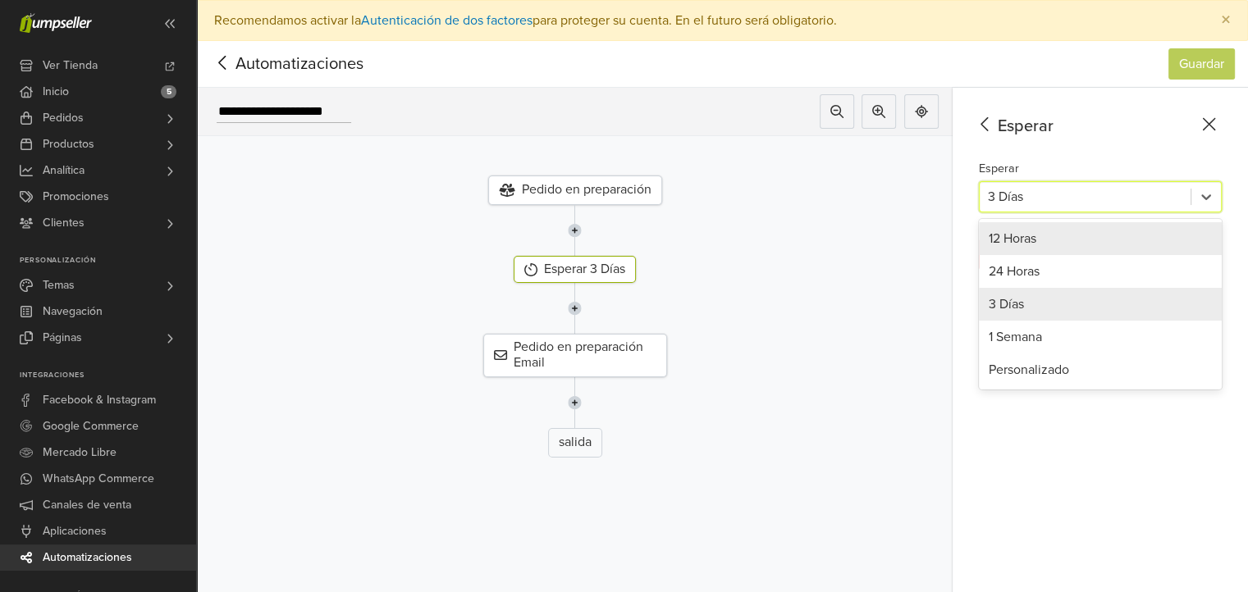
click at [223, 57] on icon at bounding box center [221, 63] width 7 height 14
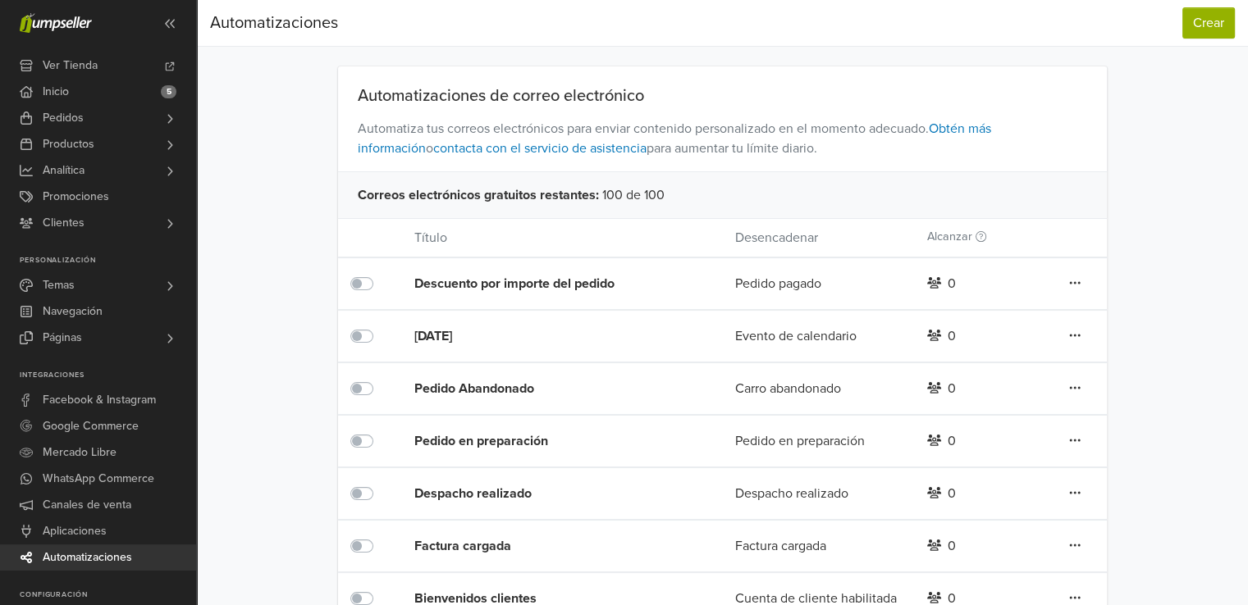
scroll to position [80, 0]
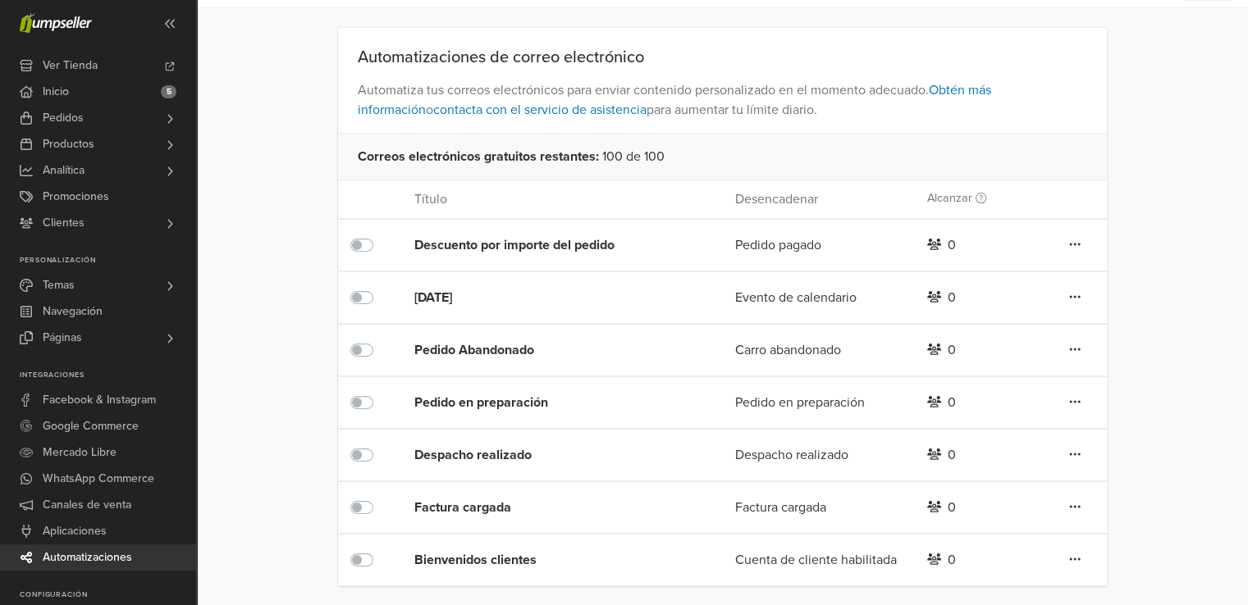
click at [528, 355] on div "Pedido Abandonado" at bounding box center [542, 350] width 256 height 20
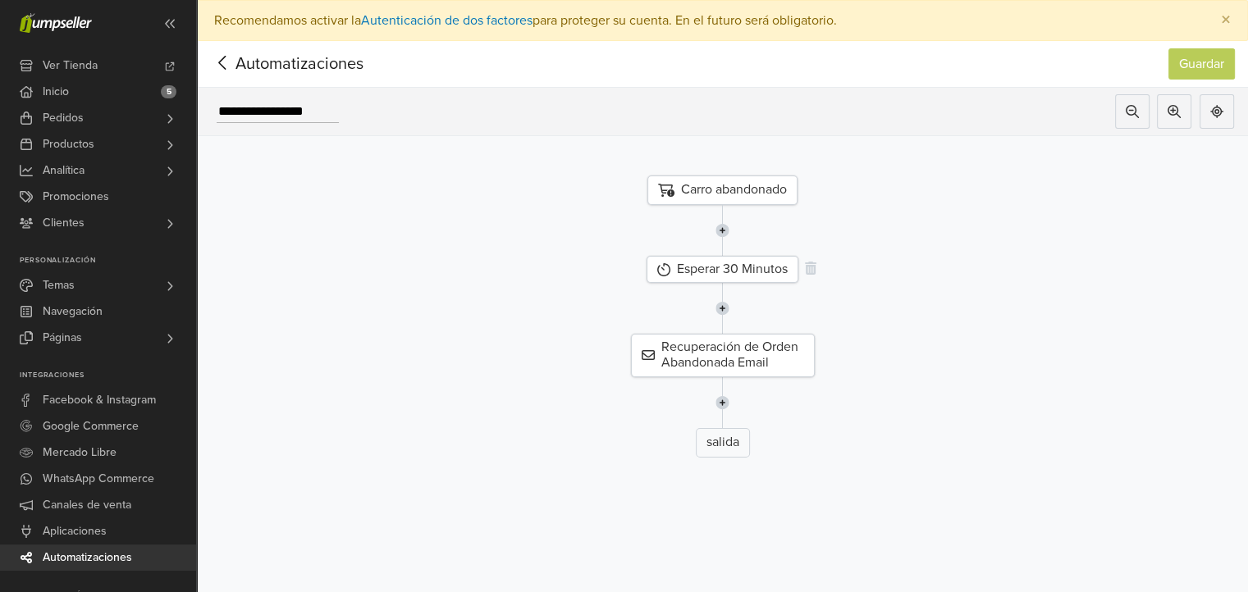
click at [768, 272] on div "Esperar 30 Minutos" at bounding box center [722, 269] width 152 height 27
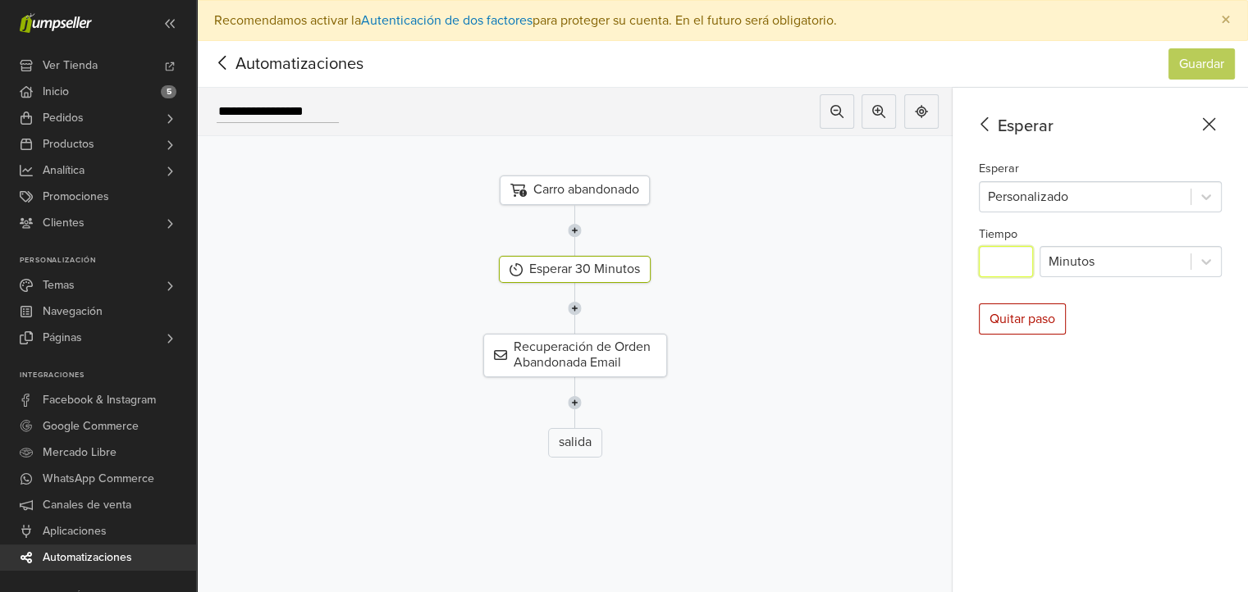
click at [1033, 270] on input "**" at bounding box center [1006, 261] width 54 height 31
type input "*"
click at [1218, 67] on button "Guardar" at bounding box center [1201, 63] width 66 height 31
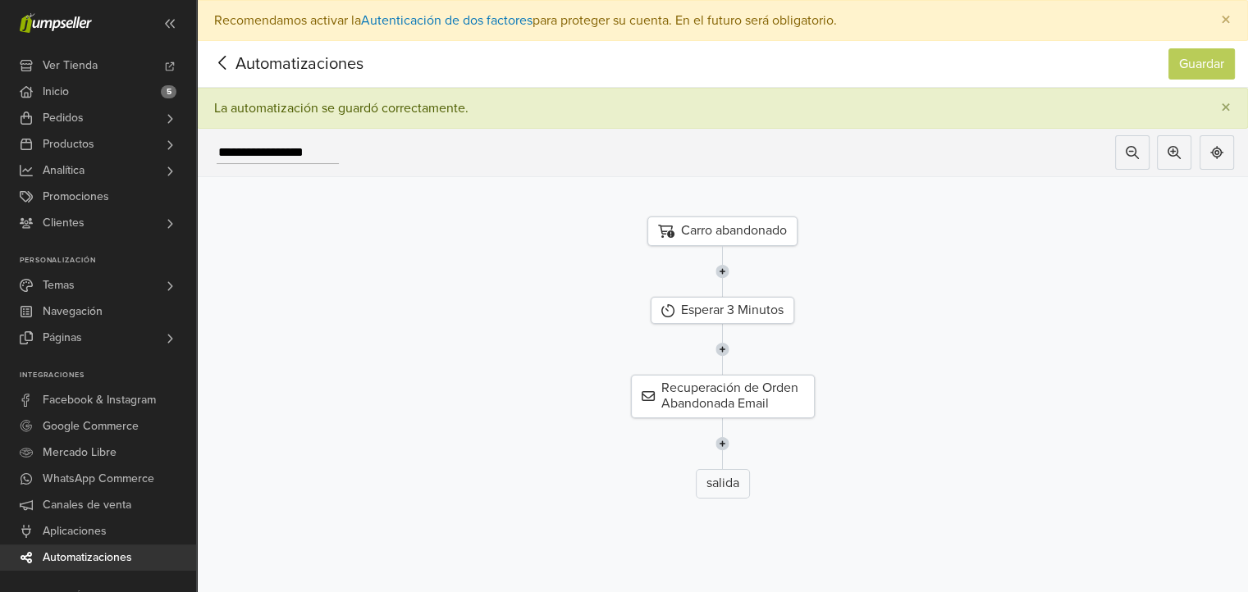
click at [219, 70] on icon at bounding box center [222, 63] width 25 height 21
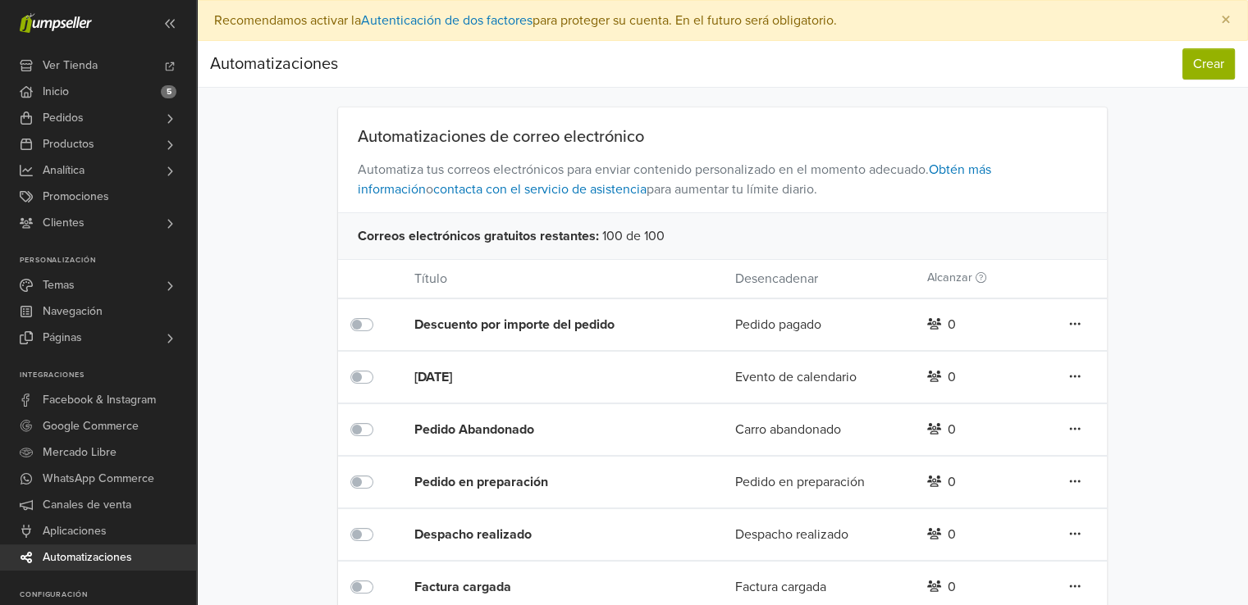
click at [476, 378] on div "[DATE]" at bounding box center [542, 378] width 256 height 20
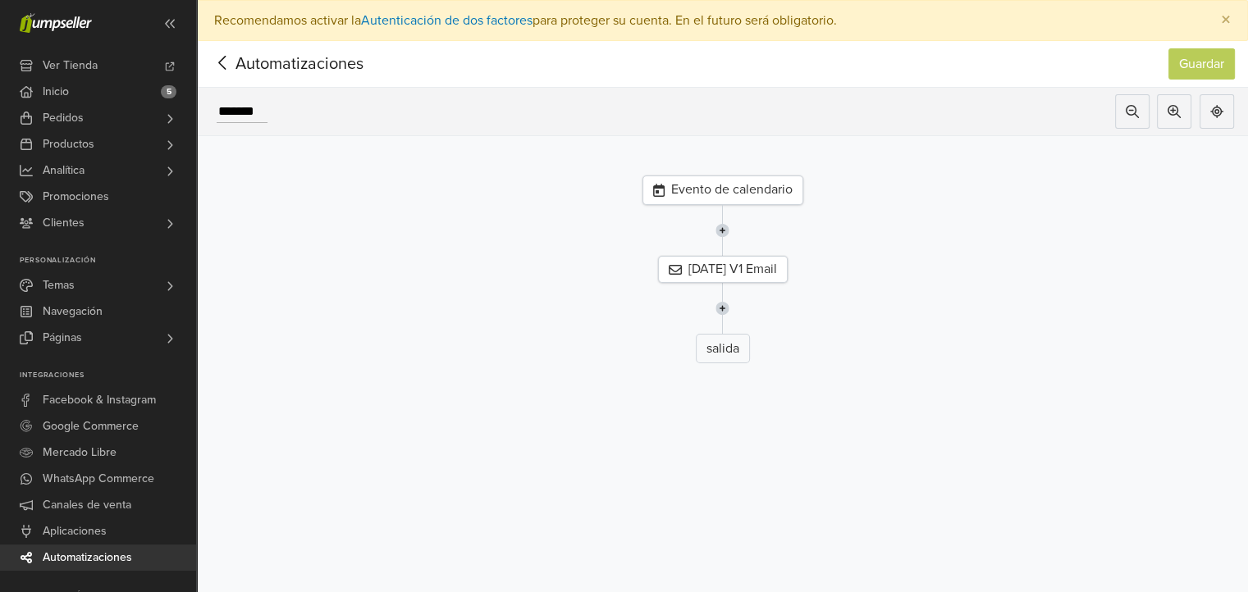
click at [230, 57] on icon at bounding box center [222, 63] width 25 height 21
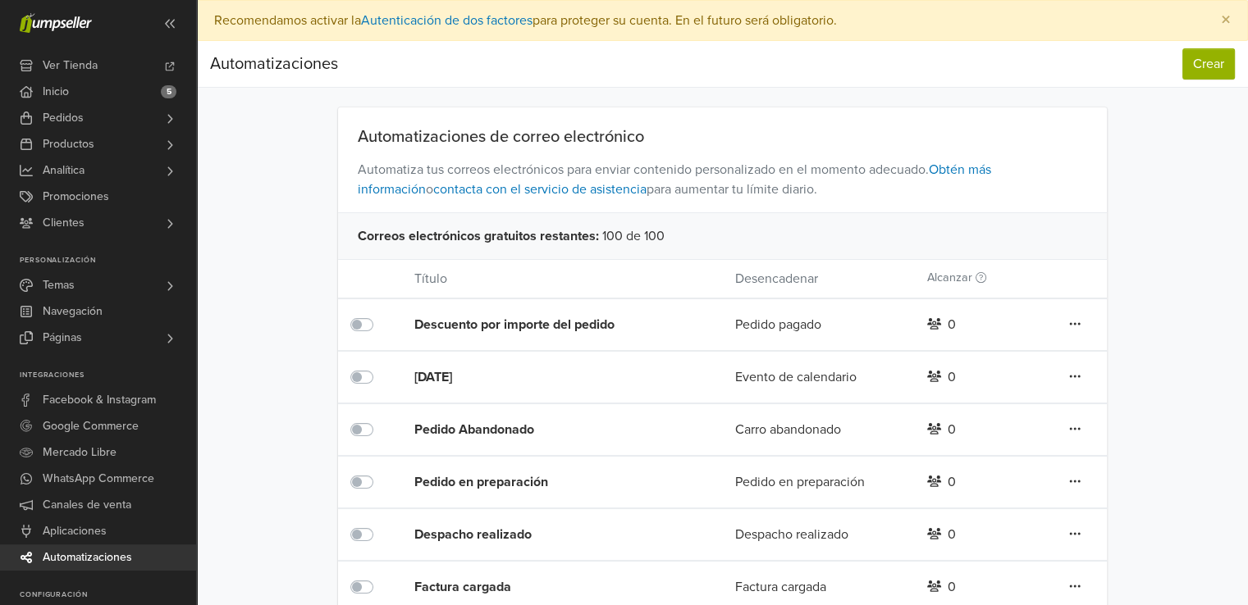
click at [491, 333] on div "Descuento por importe del pedido" at bounding box center [542, 325] width 256 height 20
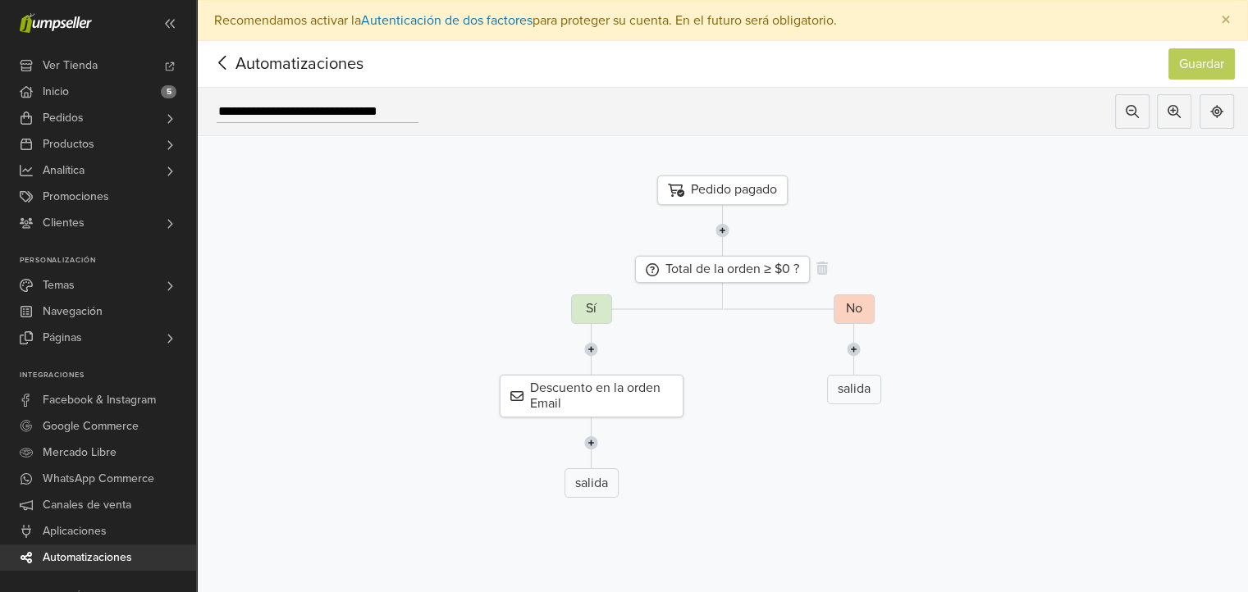
click at [655, 269] on icon at bounding box center [652, 269] width 13 height 13
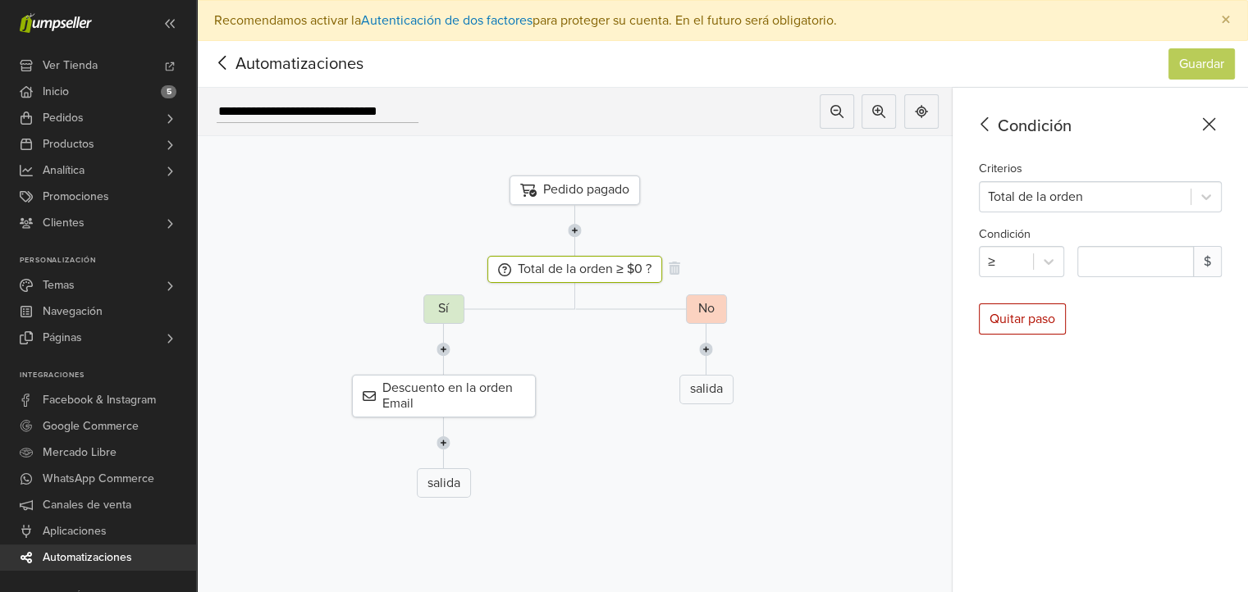
click at [509, 269] on icon at bounding box center [504, 269] width 13 height 13
click at [502, 269] on div "Total de la orden ≥ $0 ?" at bounding box center [574, 269] width 175 height 27
click at [1214, 198] on icon at bounding box center [1206, 197] width 16 height 16
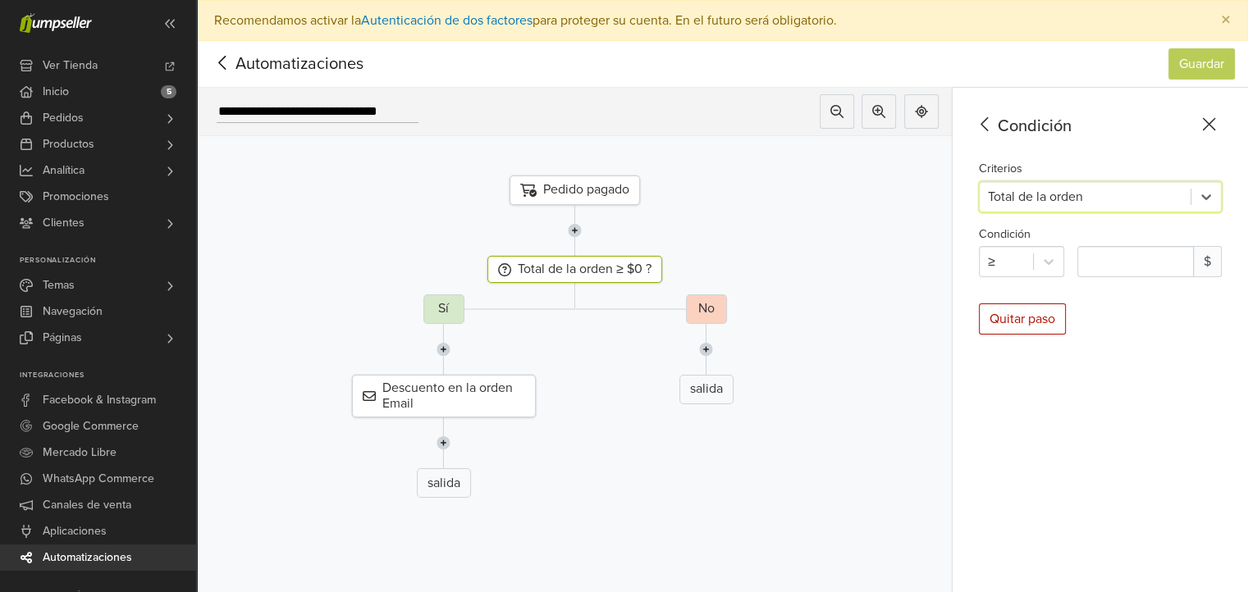
click at [1118, 189] on div at bounding box center [1085, 196] width 194 height 23
click at [757, 433] on div "No salida" at bounding box center [706, 403] width 780 height 217
click at [720, 310] on div "No" at bounding box center [706, 310] width 41 height 30
click at [1123, 263] on input "*" at bounding box center [1135, 261] width 116 height 31
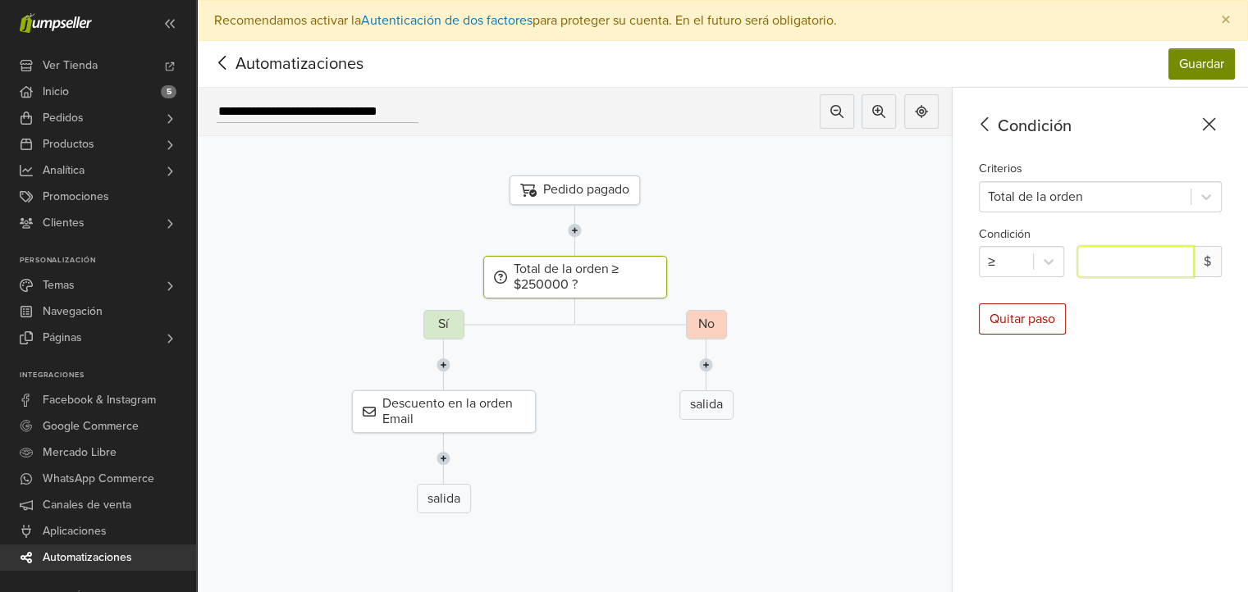
type input "******"
click at [1216, 62] on button "Guardar" at bounding box center [1201, 63] width 66 height 31
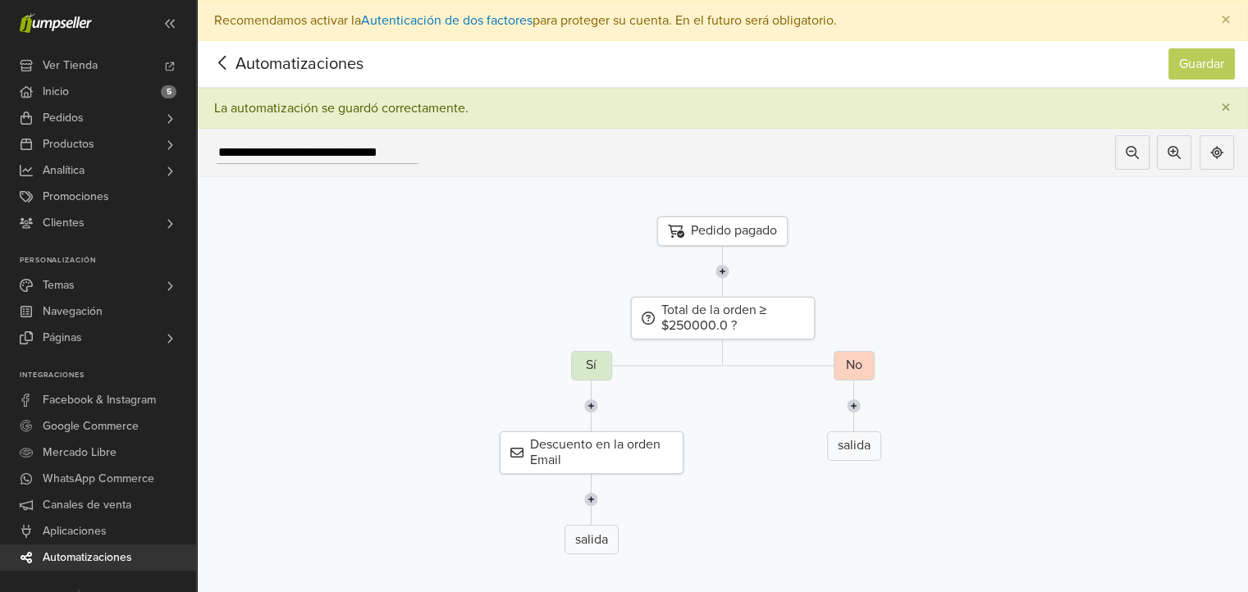
click at [223, 65] on icon at bounding box center [222, 63] width 25 height 21
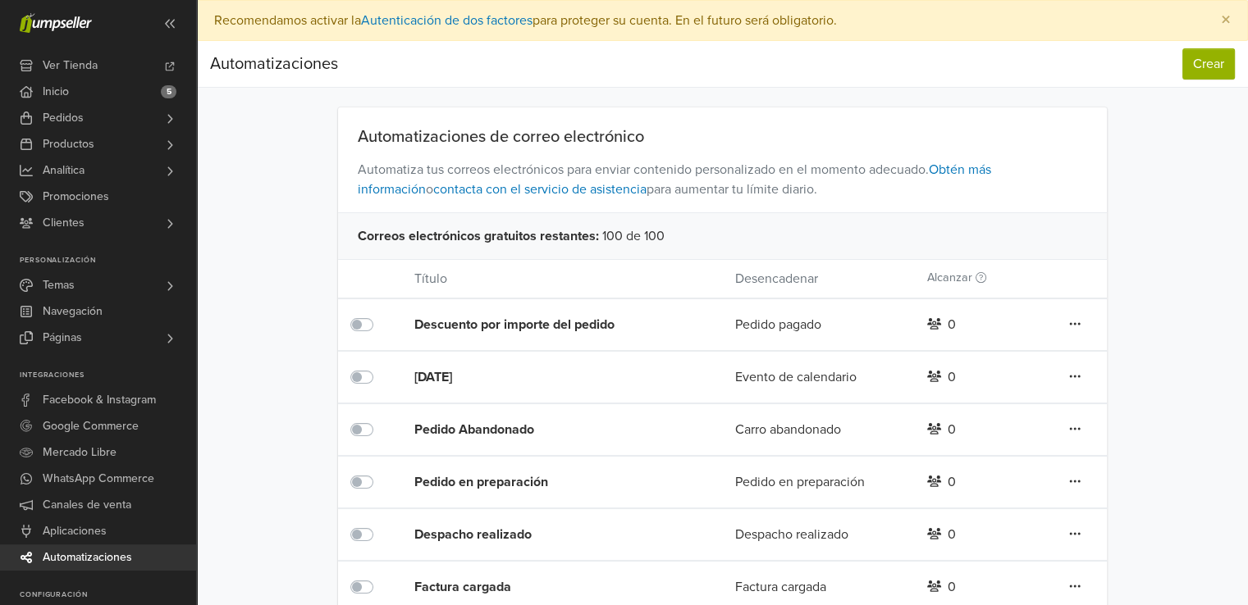
scroll to position [80, 0]
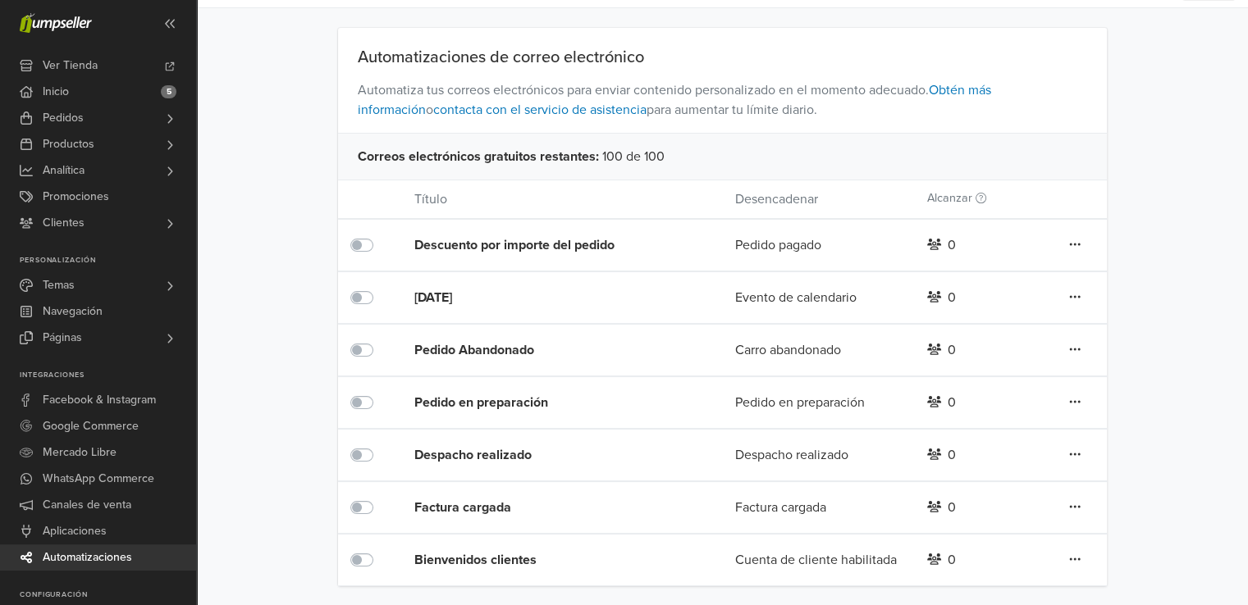
click at [1074, 249] on icon at bounding box center [1074, 244] width 11 height 13
click at [1201, 287] on div "Automatizaciones Crear Automatizaciones Crear Automatizaciones de correo electr…" at bounding box center [722, 273] width 1051 height 625
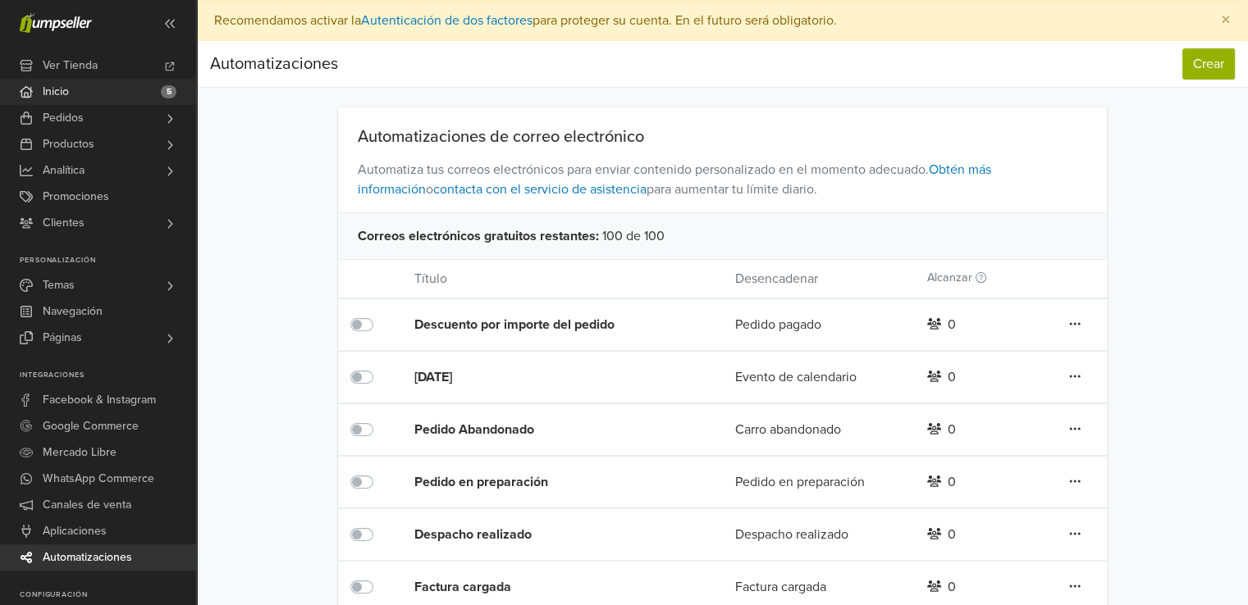
click at [61, 94] on span "Inicio" at bounding box center [56, 92] width 26 height 26
